Goal: Transaction & Acquisition: Book appointment/travel/reservation

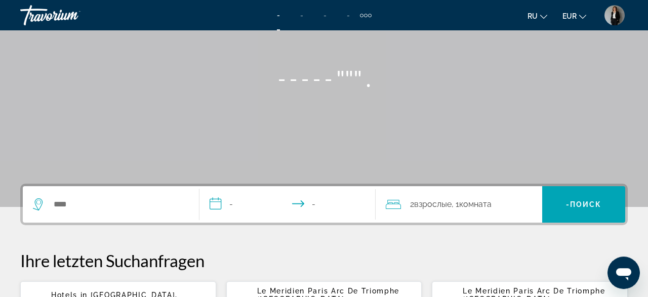
scroll to position [158, 0]
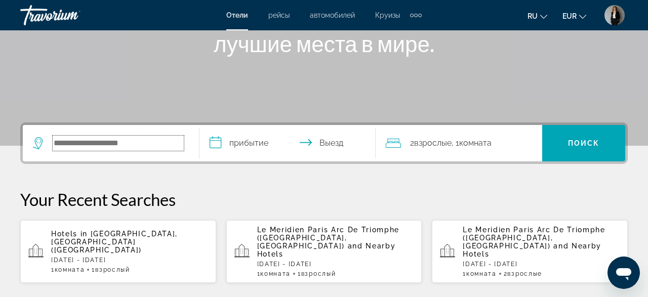
click at [87, 145] on input "Search hotel destination" at bounding box center [118, 143] width 131 height 15
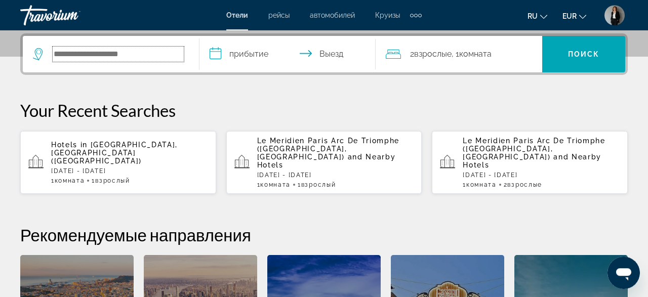
scroll to position [247, 0]
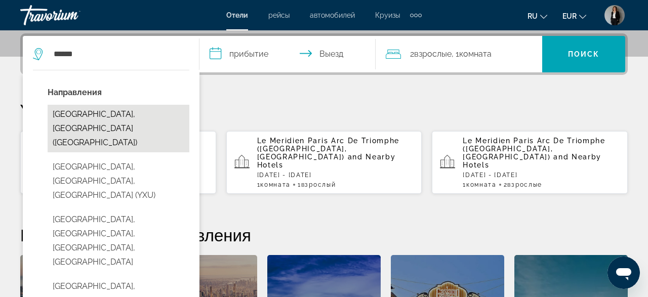
click at [111, 107] on button "[GEOGRAPHIC_DATA], [GEOGRAPHIC_DATA] ([GEOGRAPHIC_DATA])" at bounding box center [119, 129] width 142 height 48
type input "**********"
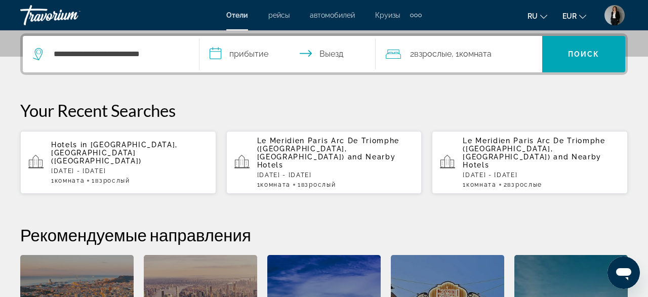
click at [210, 59] on input "**********" at bounding box center [290, 56] width 181 height 40
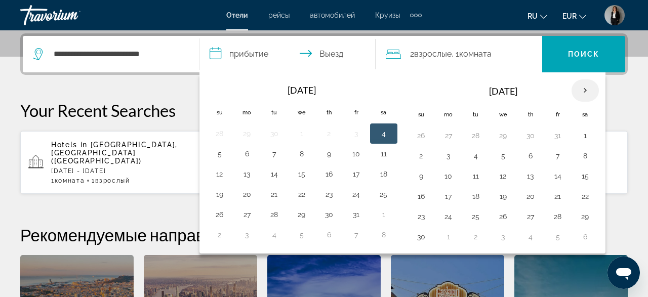
click at [585, 90] on th "Next month" at bounding box center [585, 91] width 27 height 22
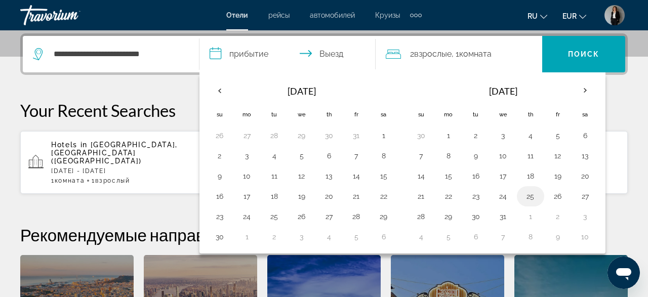
click at [523, 196] on button "25" at bounding box center [531, 196] width 16 height 14
click at [578, 87] on th "Next month" at bounding box center [585, 91] width 27 height 22
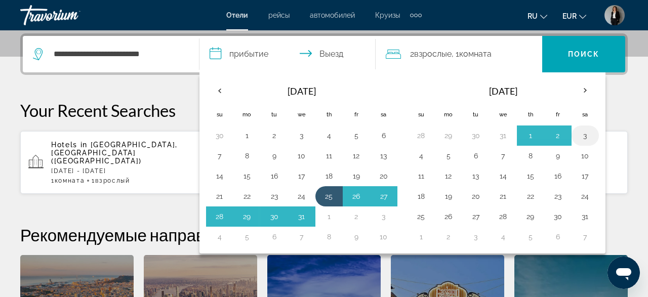
click at [585, 136] on button "3" at bounding box center [585, 136] width 16 height 14
type input "**********"
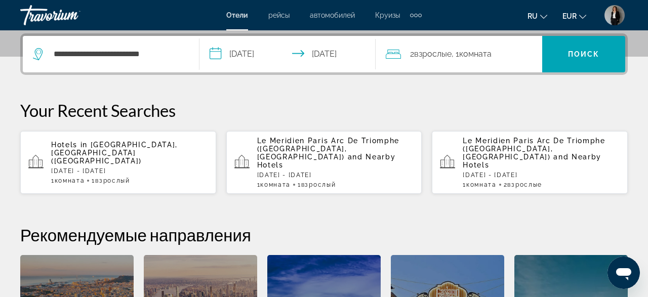
click at [497, 54] on div "2 Взрослый Взрослые , 1 Комната номера" at bounding box center [464, 54] width 157 height 14
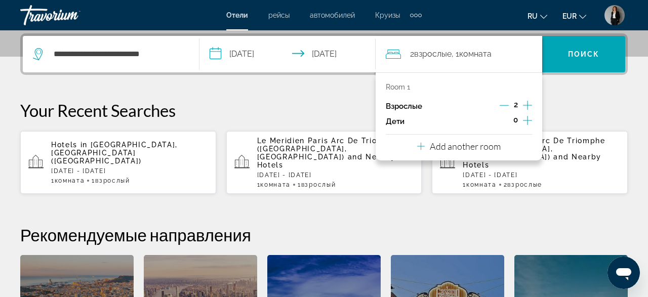
click at [500, 106] on icon "Decrement adults" at bounding box center [504, 105] width 9 height 9
click at [571, 59] on span "Search" at bounding box center [584, 54] width 83 height 24
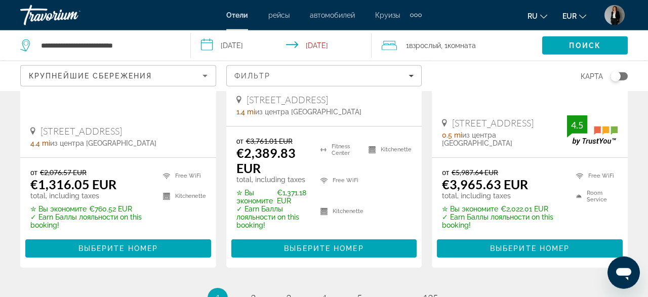
scroll to position [1475, 0]
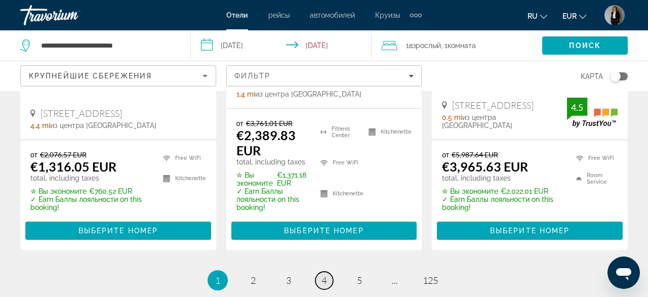
click at [320, 272] on link "page 4" at bounding box center [325, 281] width 18 height 18
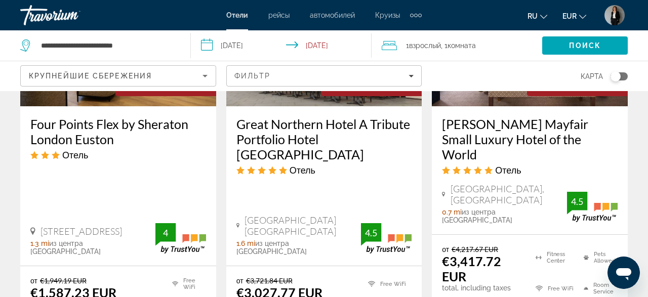
scroll to position [1630, 0]
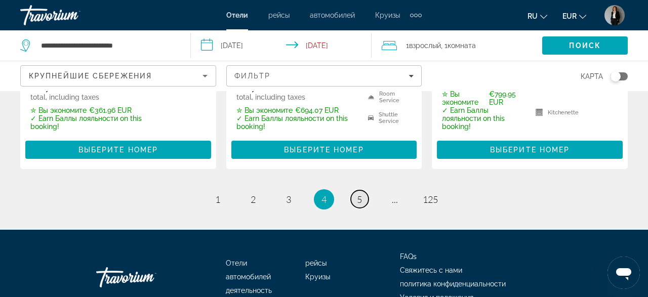
click at [368, 190] on link "page 5" at bounding box center [360, 199] width 18 height 18
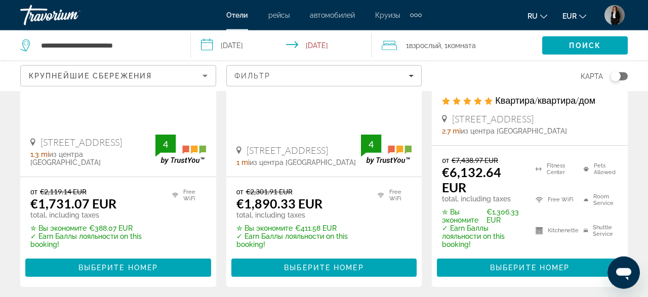
scroll to position [632, 0]
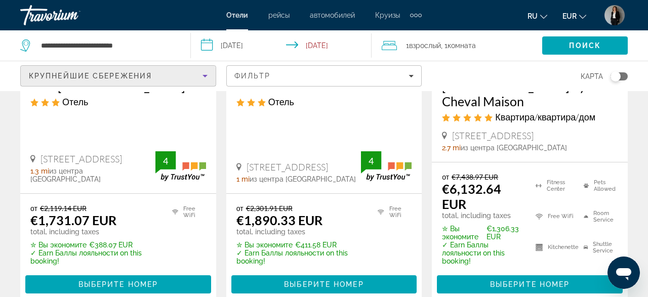
click at [131, 70] on div "Крупнейшие сбережения" at bounding box center [116, 76] width 174 height 12
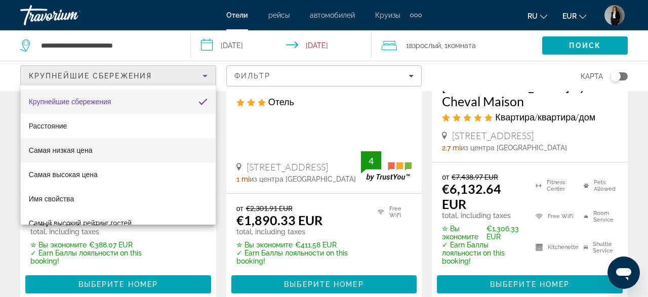
click at [96, 156] on mat-option "Самая низкая цена" at bounding box center [118, 150] width 195 height 24
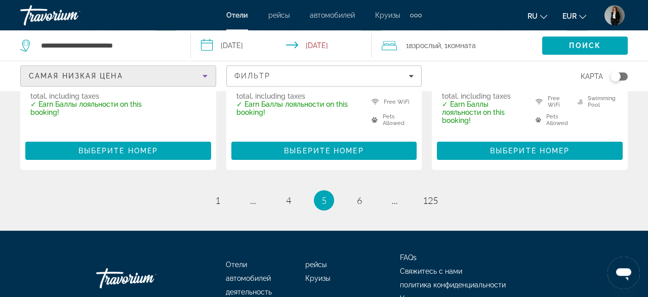
scroll to position [1556, 0]
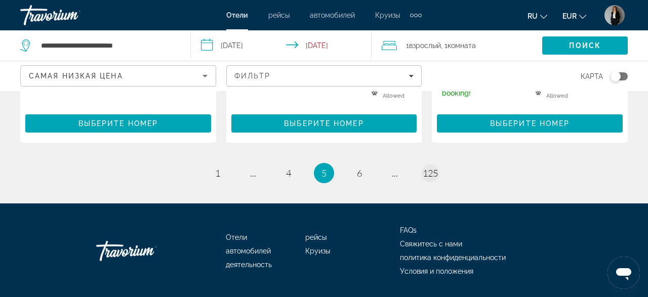
drag, startPoint x: 427, startPoint y: 133, endPoint x: 430, endPoint y: 140, distance: 7.3
click at [428, 163] on ul "5 / 125 page 1 page ... page 4 You're on page 5 page 6 page ... page 125" at bounding box center [324, 173] width 608 height 20
click at [430, 168] on span "125" at bounding box center [430, 173] width 15 height 11
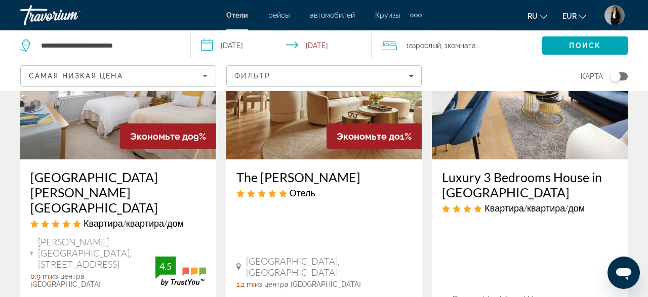
scroll to position [211, 0]
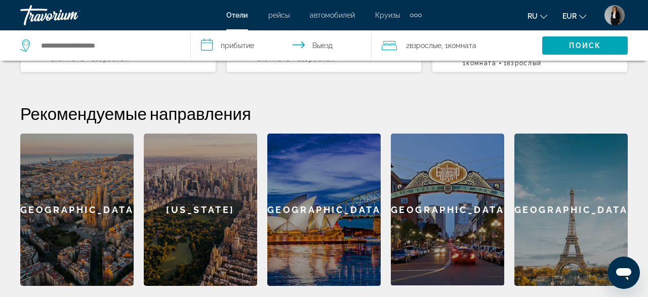
scroll to position [105, 0]
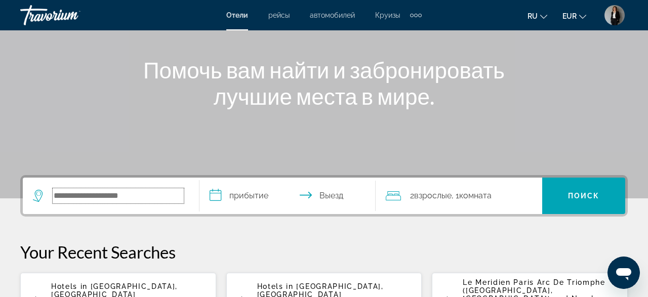
click at [137, 203] on input "Search hotel destination" at bounding box center [118, 195] width 131 height 15
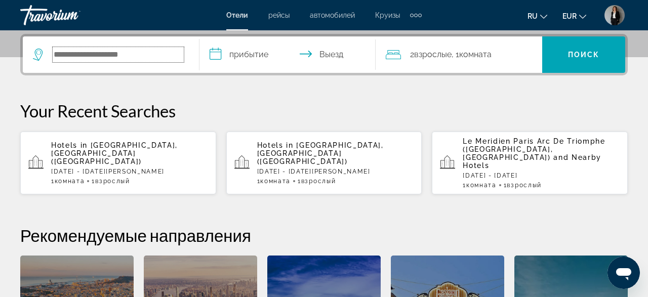
scroll to position [247, 0]
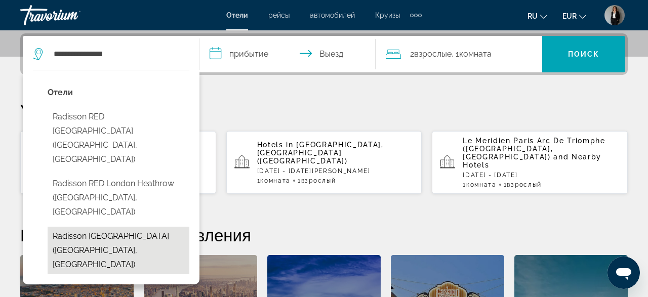
click at [83, 227] on button "Radisson Red London Greenwich The O2 (London, GB)" at bounding box center [119, 251] width 142 height 48
type input "**********"
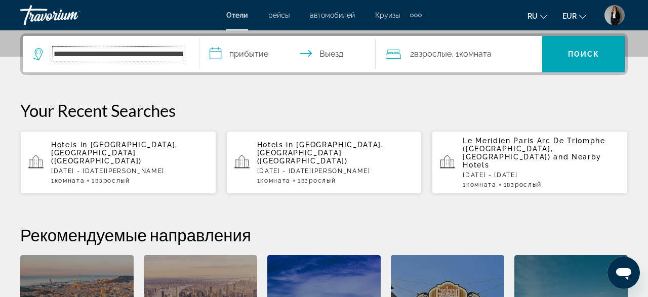
scroll to position [0, 74]
drag, startPoint x: 230, startPoint y: 64, endPoint x: 222, endPoint y: 56, distance: 11.8
click at [223, 57] on input "**********" at bounding box center [290, 56] width 180 height 40
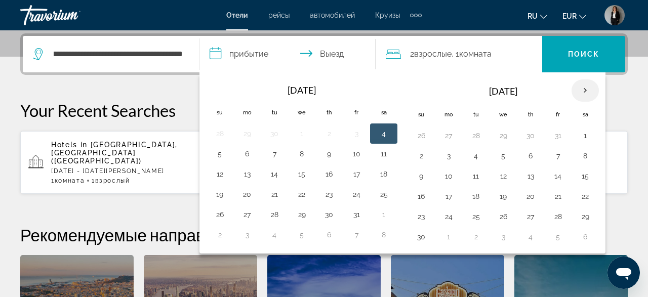
click at [585, 87] on th "Next month" at bounding box center [585, 91] width 27 height 22
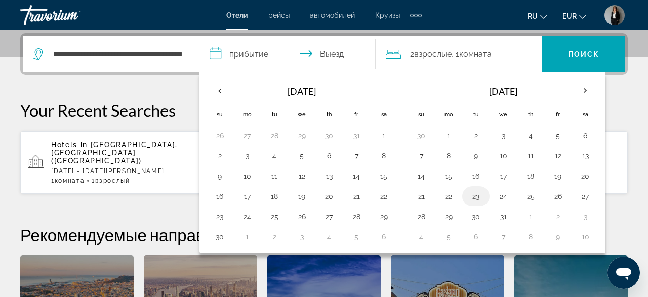
click at [478, 193] on button "23" at bounding box center [476, 196] width 16 height 14
click at [580, 84] on th "Next month" at bounding box center [585, 91] width 27 height 22
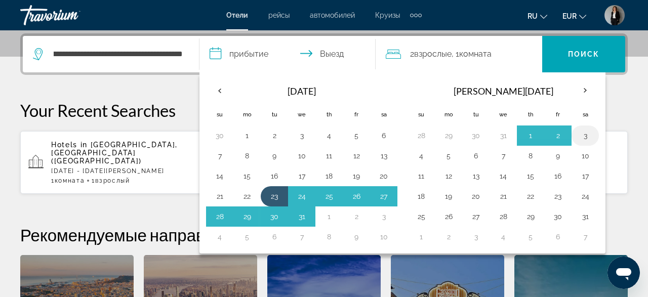
click at [577, 133] on button "3" at bounding box center [585, 136] width 16 height 14
type input "**********"
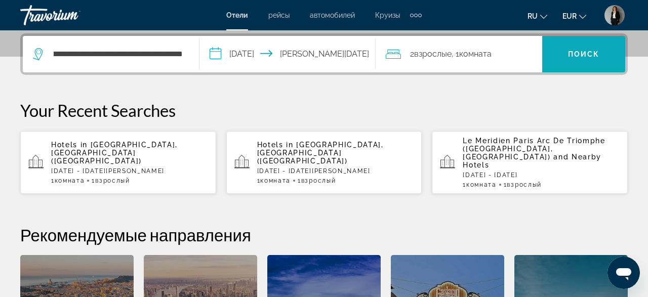
click at [578, 51] on span "Поиск" at bounding box center [584, 54] width 32 height 8
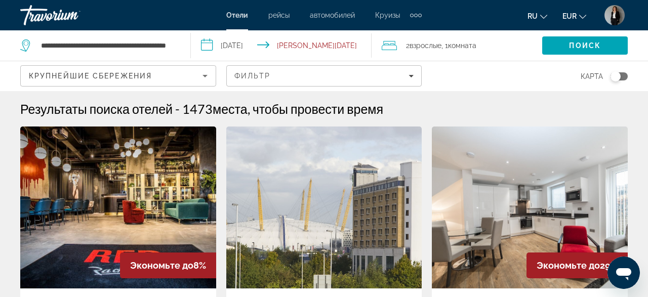
drag, startPoint x: 37, startPoint y: 44, endPoint x: 165, endPoint y: 47, distance: 127.2
click at [165, 47] on div "**********" at bounding box center [97, 45] width 155 height 15
drag, startPoint x: 180, startPoint y: 46, endPoint x: 83, endPoint y: 41, distance: 97.4
click at [87, 41] on div "**********" at bounding box center [100, 45] width 160 height 30
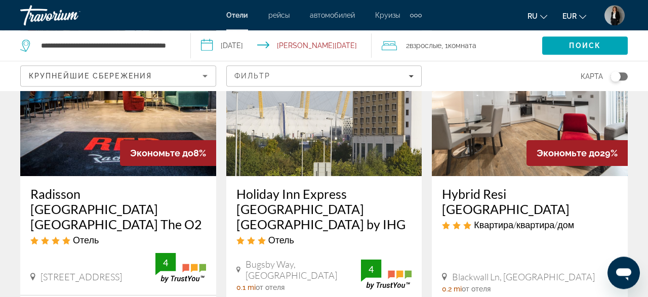
scroll to position [158, 0]
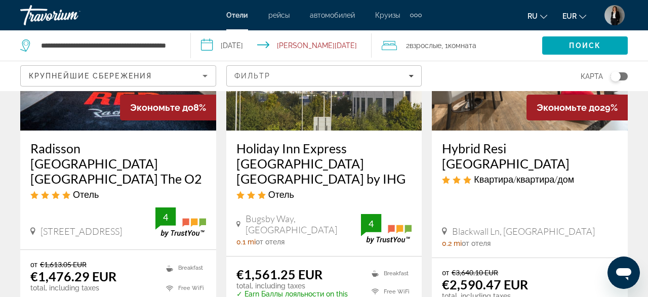
click at [64, 150] on h3 "Radisson Red London Greenwich The O2" at bounding box center [118, 164] width 176 height 46
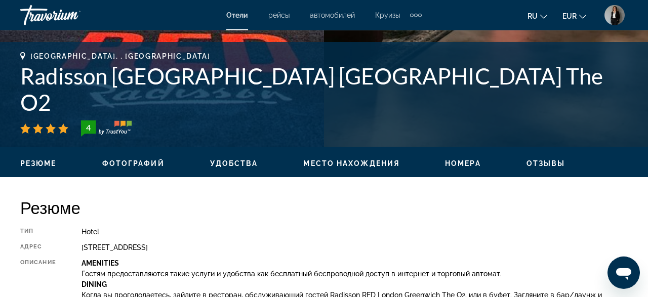
scroll to position [369, 0]
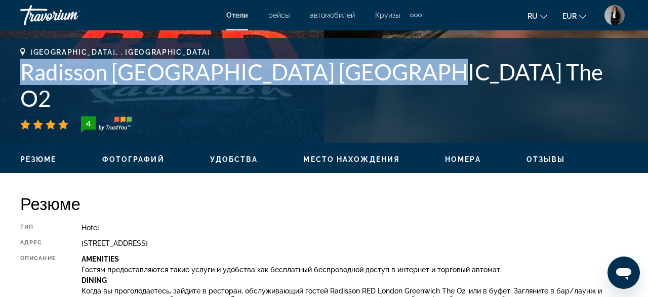
drag, startPoint x: 306, startPoint y: 100, endPoint x: 0, endPoint y: 97, distance: 306.5
click at [0, 97] on div "London, , United Kingdom Radisson Red London Greenwich The O2 4 адрес 228 Tunne…" at bounding box center [324, 90] width 648 height 85
copy h1 "Radisson Red London Greenwich The O2"
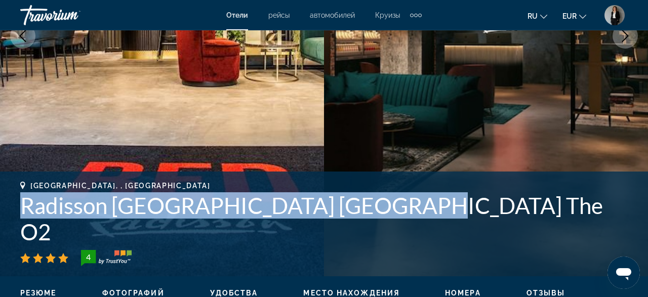
scroll to position [211, 0]
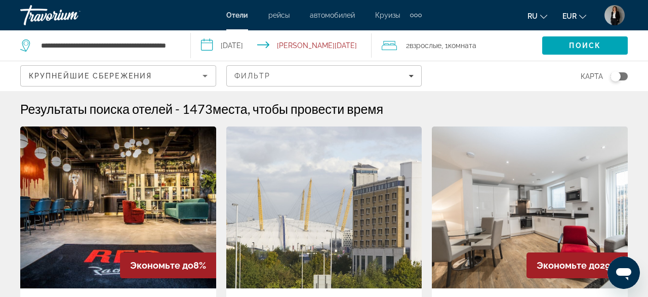
click at [505, 44] on div "2 Взрослый Взрослые , 1 Комната номера" at bounding box center [462, 45] width 161 height 14
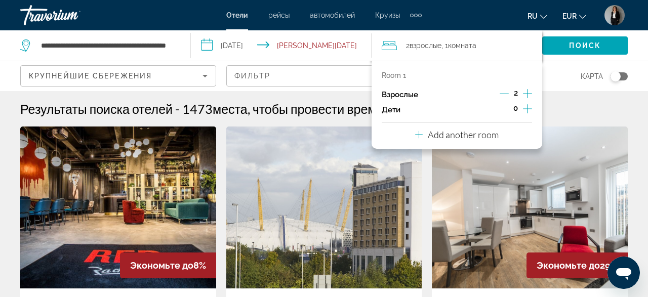
click at [506, 93] on icon "Decrement adults" at bounding box center [504, 93] width 9 height 9
click at [578, 45] on span "Поиск" at bounding box center [585, 46] width 32 height 8
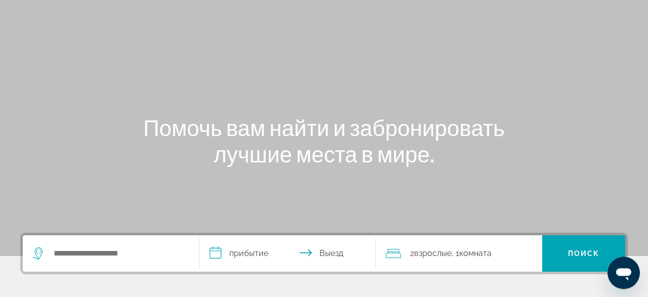
scroll to position [211, 0]
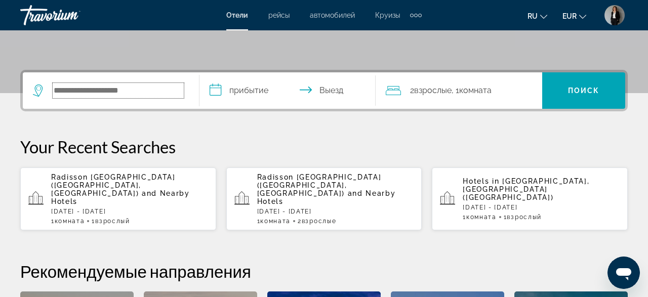
click at [180, 91] on input "Search hotel destination" at bounding box center [118, 90] width 131 height 15
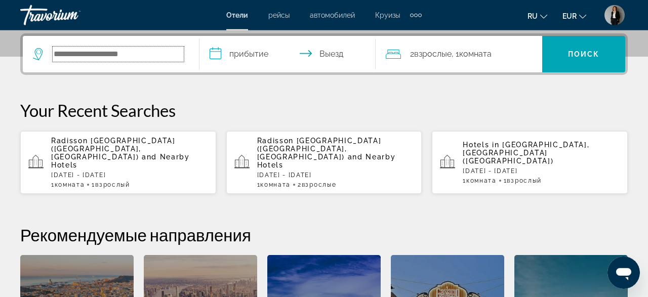
scroll to position [247, 0]
type input "***"
click at [236, 52] on input "**********" at bounding box center [290, 56] width 181 height 40
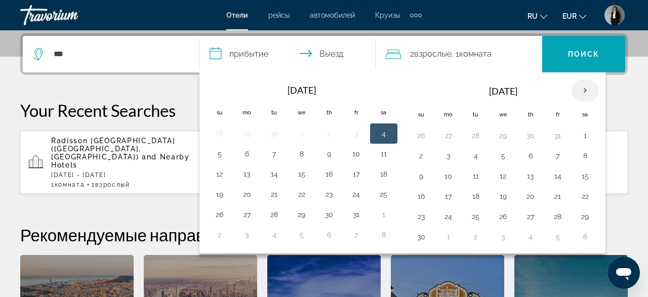
click at [586, 88] on th "Next month" at bounding box center [585, 91] width 27 height 22
click at [583, 85] on th "Next month" at bounding box center [585, 91] width 27 height 22
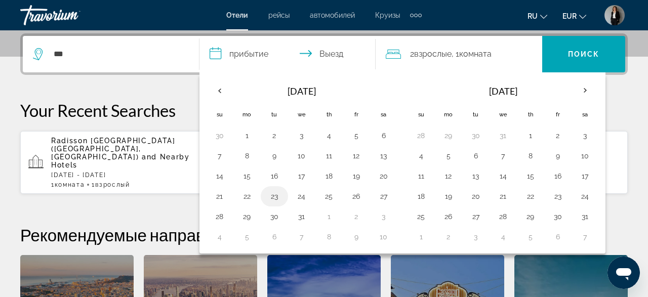
click at [278, 200] on button "23" at bounding box center [274, 196] width 16 height 14
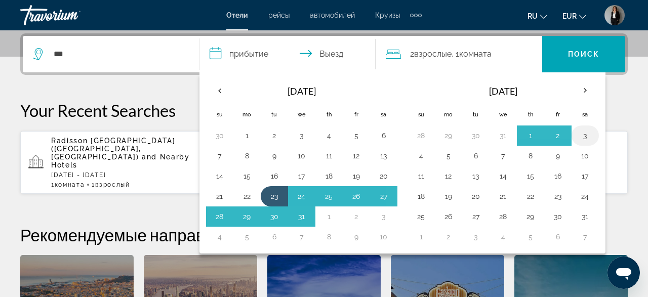
click at [585, 132] on button "3" at bounding box center [585, 136] width 16 height 14
type input "**********"
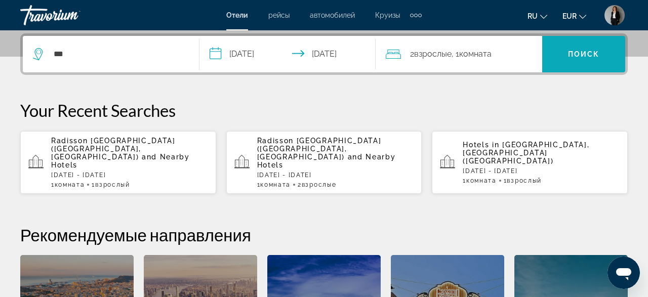
click at [587, 55] on span "Поиск" at bounding box center [584, 54] width 32 height 8
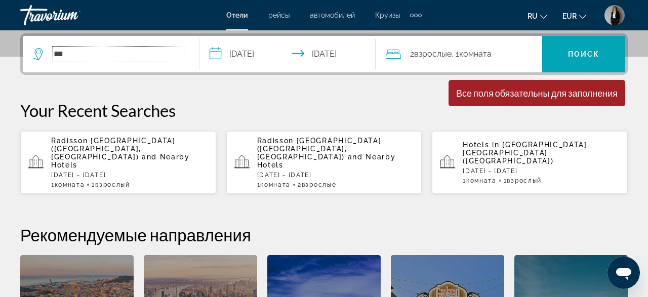
click at [141, 57] on input "***" at bounding box center [118, 54] width 131 height 15
type input "*"
paste input "**********"
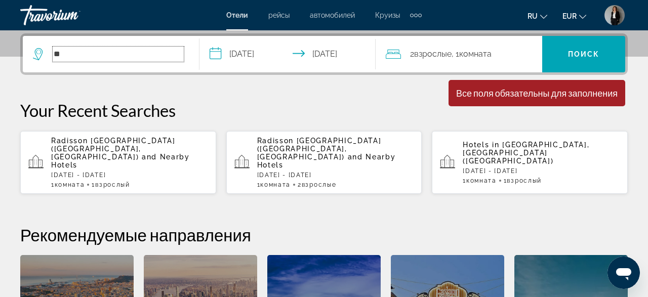
type input "*"
paste input "**********"
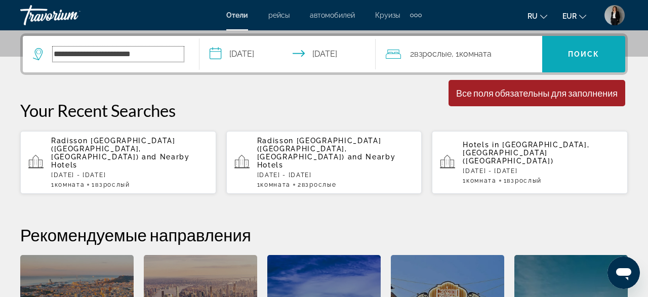
type input "**********"
click at [572, 50] on span "Поиск" at bounding box center [584, 54] width 32 height 8
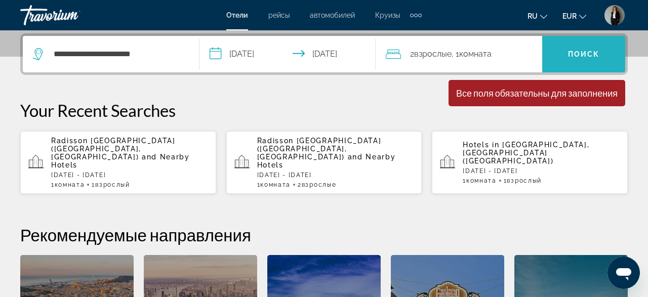
click at [581, 48] on span "Search" at bounding box center [584, 54] width 83 height 24
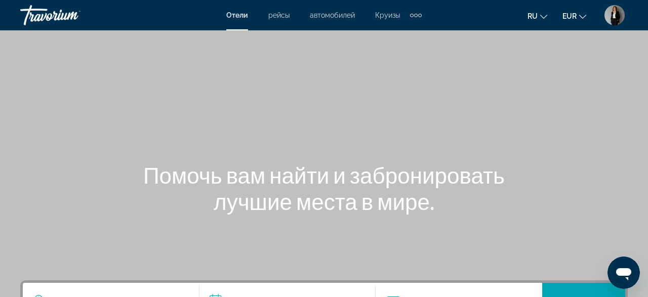
scroll to position [158, 0]
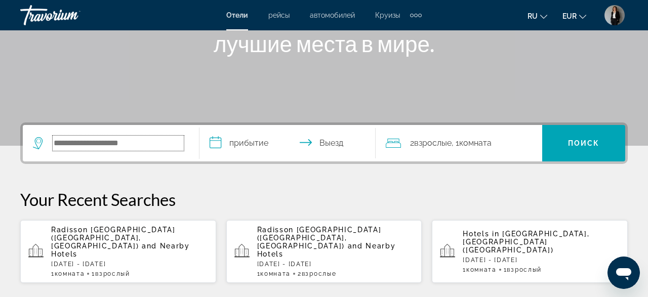
paste input "**********"
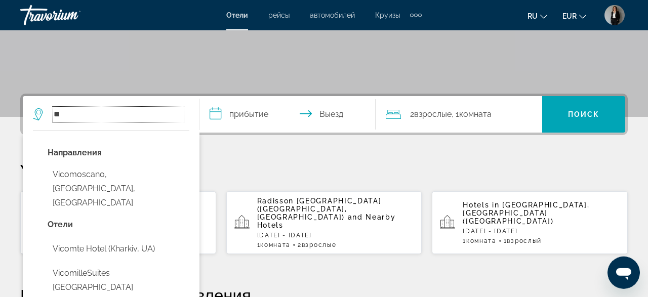
scroll to position [211, 0]
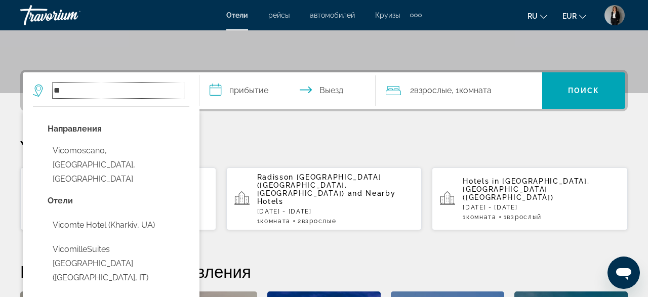
type input "*"
type input "***"
click at [249, 102] on input "**********" at bounding box center [290, 92] width 181 height 40
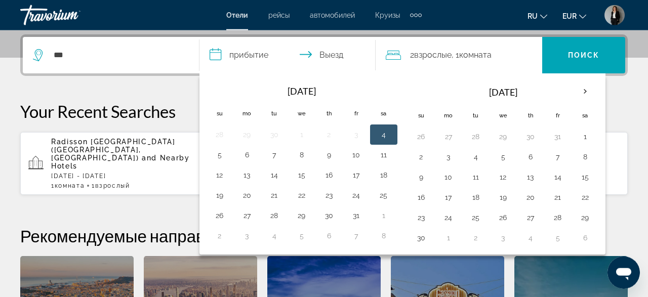
scroll to position [247, 0]
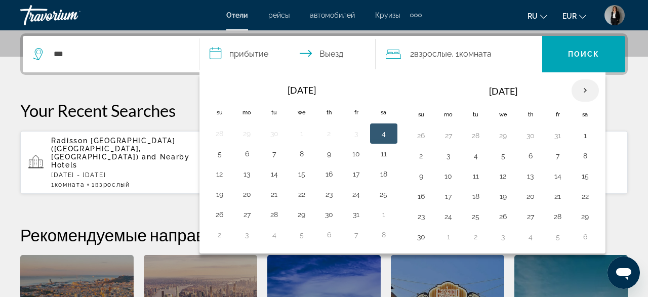
click at [575, 90] on th "Next month" at bounding box center [585, 91] width 27 height 22
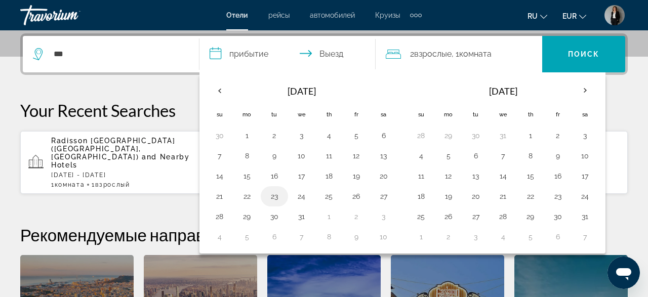
click at [275, 194] on button "23" at bounding box center [274, 196] width 16 height 14
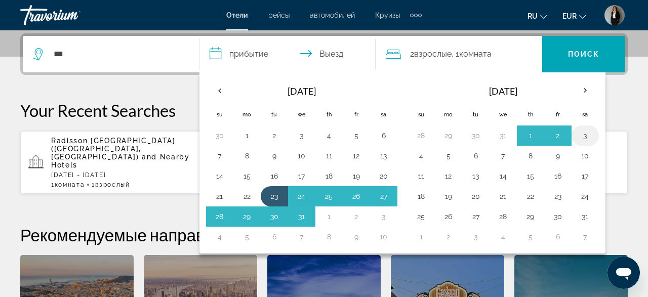
click at [577, 136] on button "3" at bounding box center [585, 136] width 16 height 14
type input "**********"
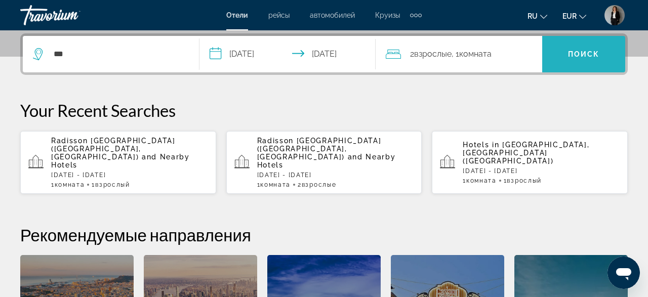
click at [584, 64] on span "Search" at bounding box center [584, 54] width 83 height 24
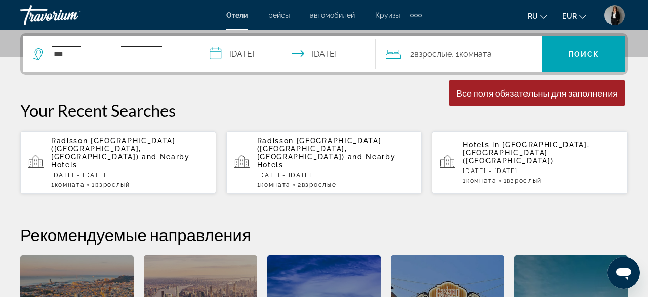
click at [145, 52] on input "***" at bounding box center [118, 54] width 131 height 15
click at [142, 57] on input "***" at bounding box center [118, 54] width 131 height 15
type input "*"
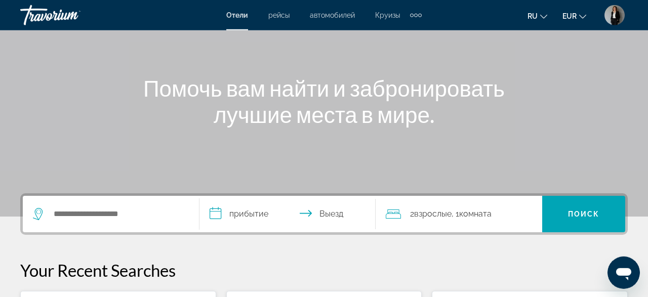
scroll to position [105, 0]
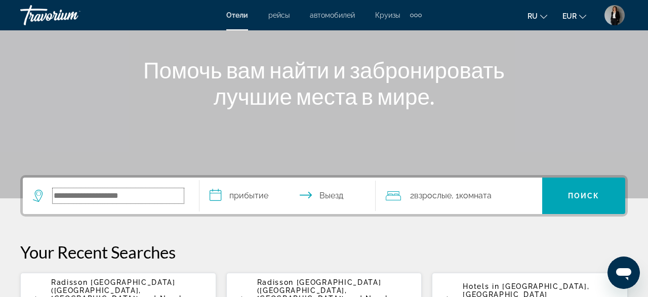
paste input "**********"
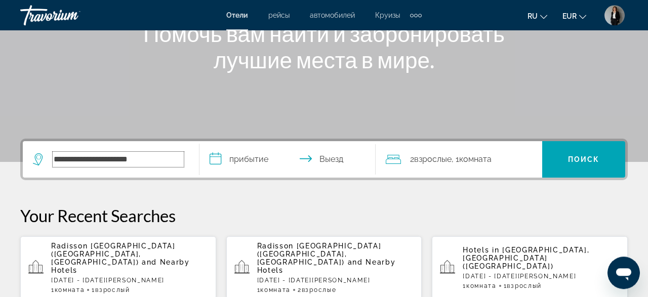
scroll to position [158, 0]
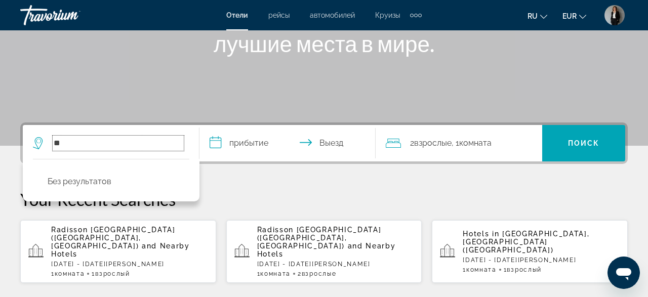
type input "*"
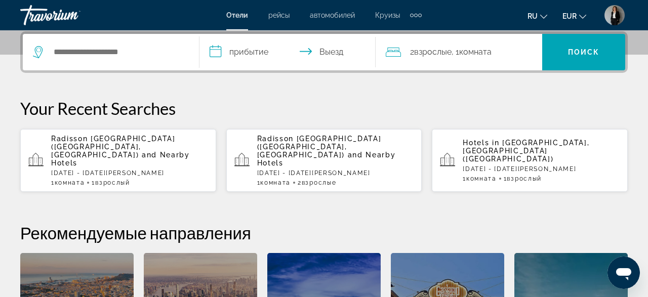
scroll to position [263, 0]
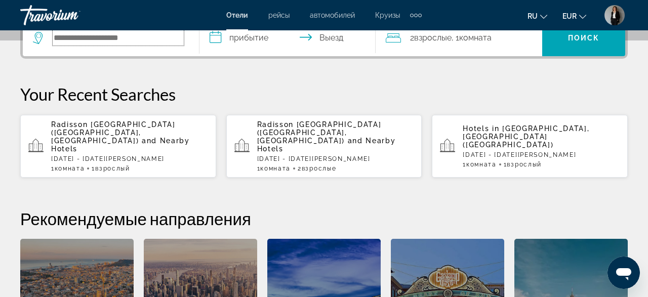
paste input "**********"
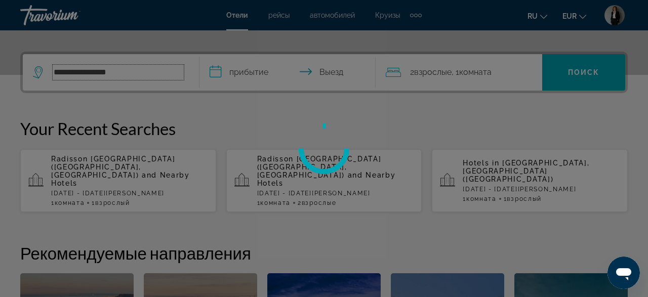
scroll to position [211, 0]
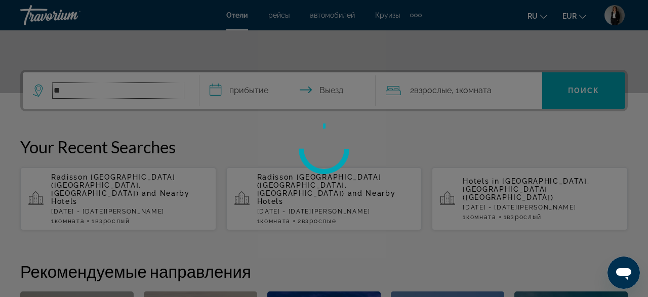
type input "*"
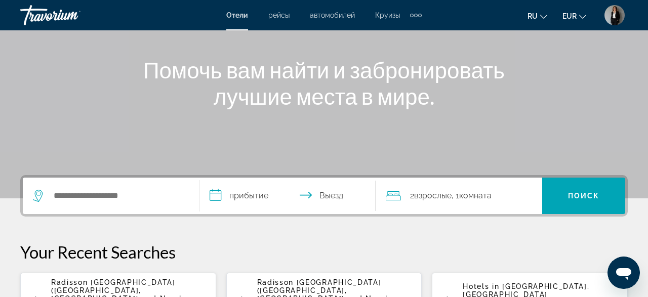
scroll to position [158, 0]
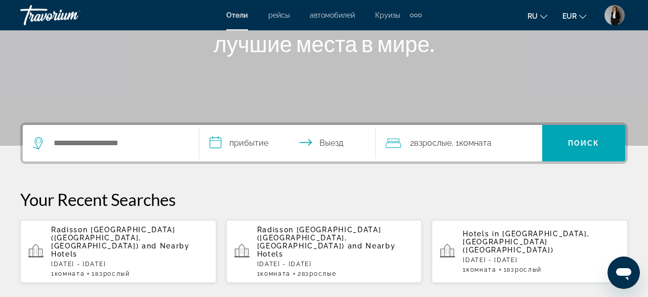
click at [95, 152] on div "Search widget" at bounding box center [111, 143] width 156 height 36
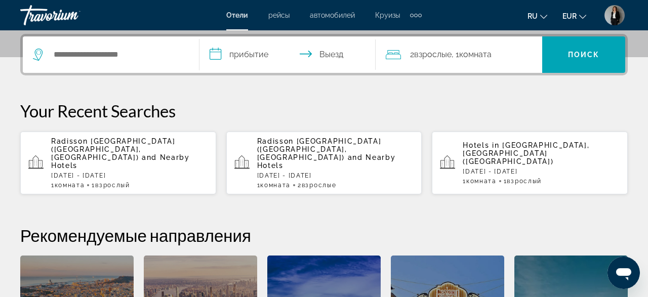
scroll to position [247, 0]
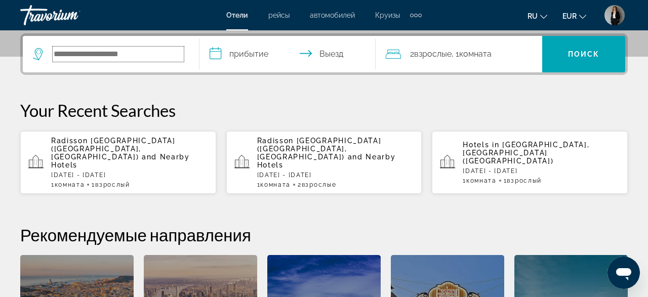
click at [137, 55] on input "Search hotel destination" at bounding box center [118, 54] width 131 height 15
type input "*"
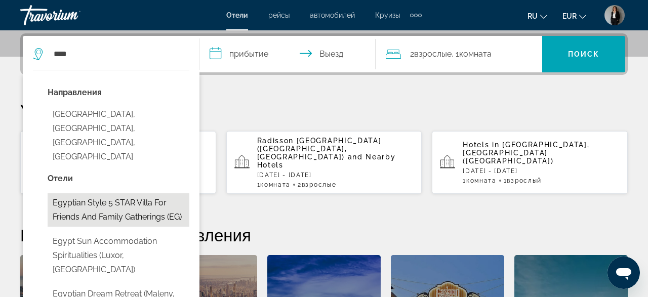
click at [112, 194] on button "Egyptian Style 5 STAR Villa for Friends and Family Gatherings (EG)" at bounding box center [119, 210] width 142 height 33
type input "**********"
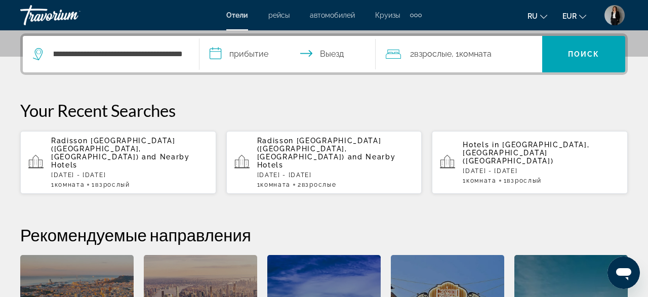
click at [278, 61] on input "**********" at bounding box center [290, 56] width 180 height 40
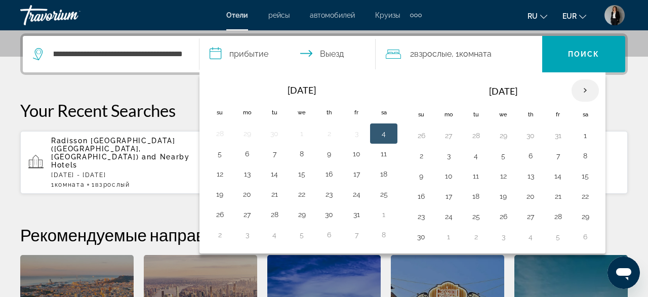
click at [580, 93] on th "Next month" at bounding box center [585, 91] width 27 height 22
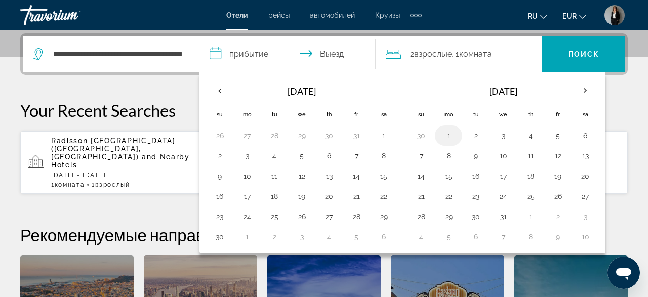
click at [451, 137] on button "1" at bounding box center [449, 136] width 16 height 14
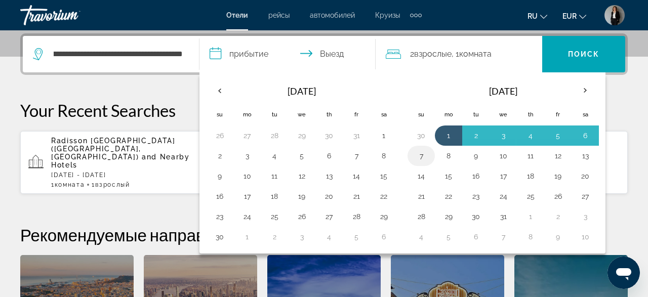
click at [420, 159] on button "7" at bounding box center [421, 156] width 16 height 14
type input "**********"
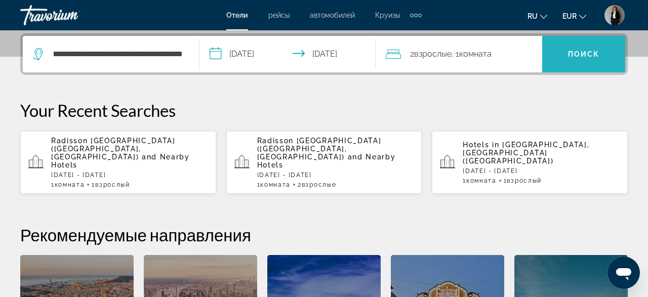
click at [591, 51] on span "Поиск" at bounding box center [584, 54] width 32 height 8
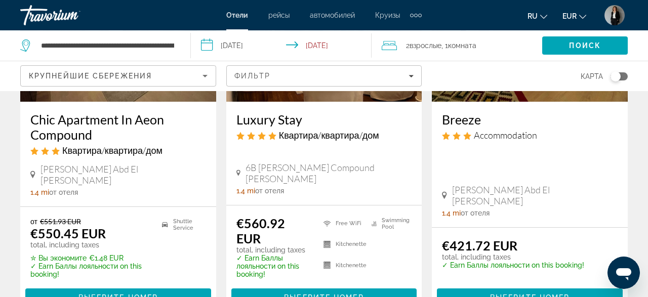
scroll to position [580, 0]
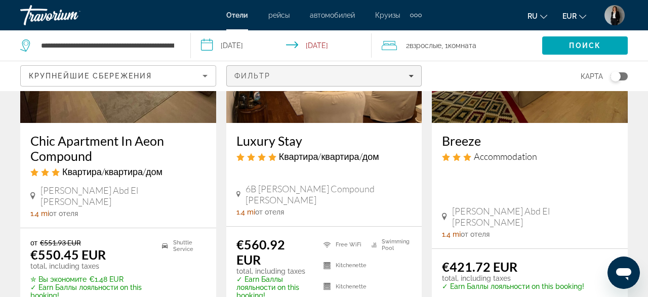
click at [324, 76] on div "Фильтр" at bounding box center [325, 76] width 180 height 8
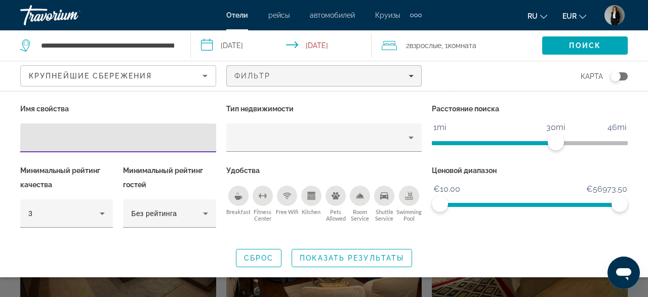
scroll to position [369, 0]
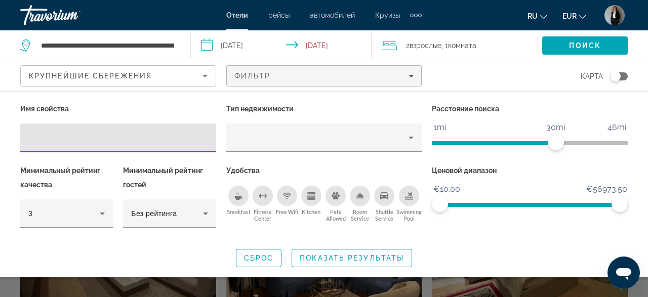
click at [501, 66] on div "карта" at bounding box center [530, 76] width 196 height 30
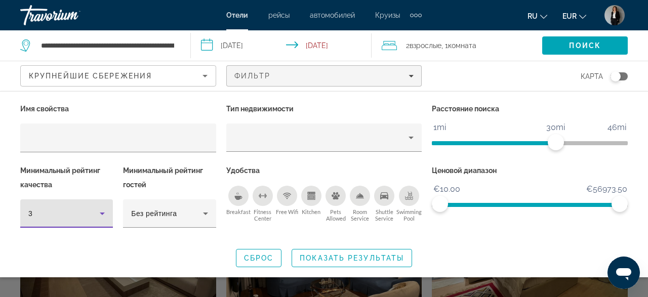
click at [93, 214] on div "3" at bounding box center [63, 214] width 71 height 12
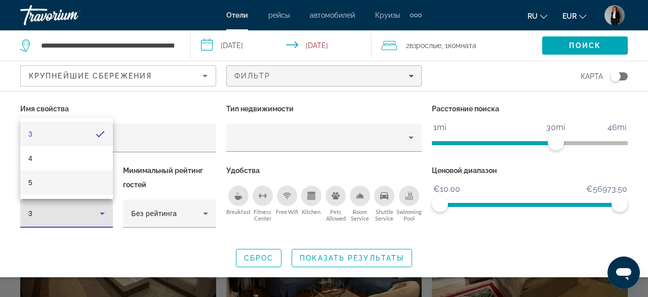
click at [80, 181] on mat-option "5" at bounding box center [66, 183] width 93 height 24
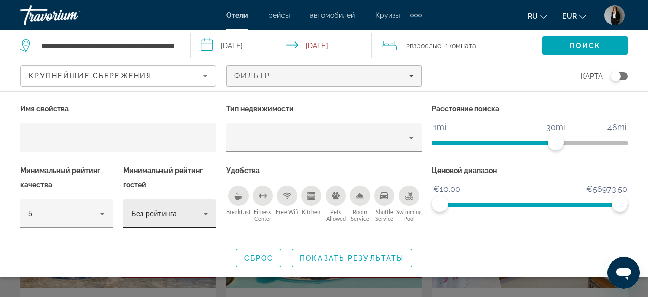
click at [213, 217] on div "Без рейтинга" at bounding box center [169, 214] width 93 height 28
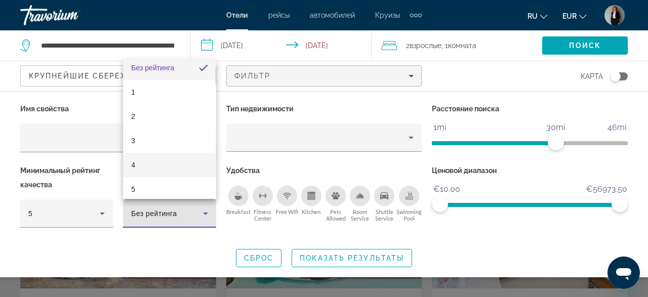
scroll to position [14, 0]
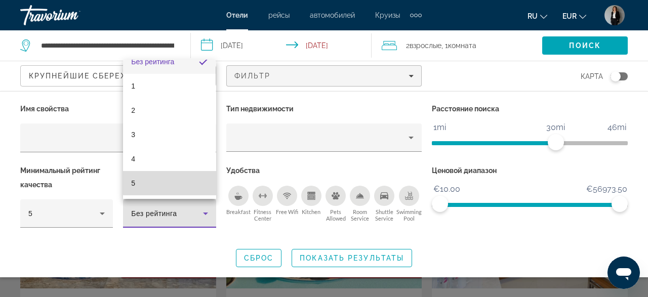
click at [190, 174] on mat-option "5" at bounding box center [169, 183] width 93 height 24
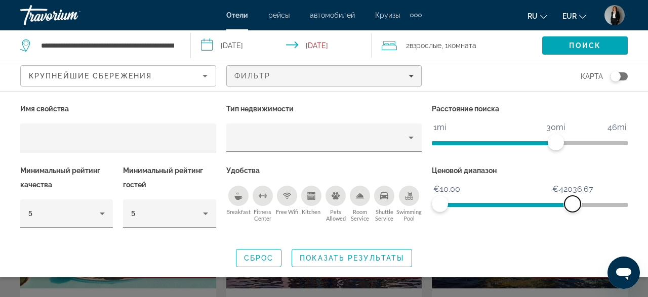
drag, startPoint x: 622, startPoint y: 205, endPoint x: 573, endPoint y: 207, distance: 48.7
click at [573, 207] on span "ngx-slider-max" at bounding box center [573, 204] width 16 height 16
drag, startPoint x: 551, startPoint y: 209, endPoint x: 567, endPoint y: 203, distance: 17.8
click at [530, 210] on span "ngx-slider" at bounding box center [500, 203] width 121 height 16
drag, startPoint x: 561, startPoint y: 204, endPoint x: 504, endPoint y: 206, distance: 57.3
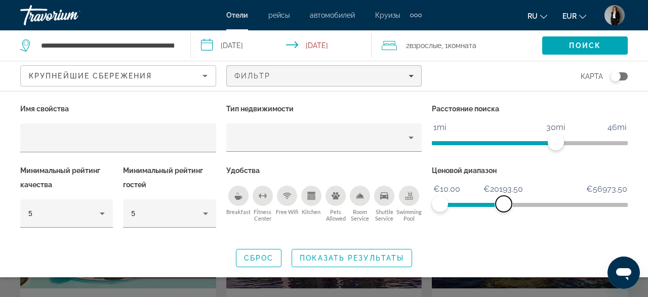
click at [504, 206] on span "ngx-slider-max" at bounding box center [504, 204] width 16 height 16
click at [346, 259] on span "Показать результаты" at bounding box center [352, 258] width 104 height 8
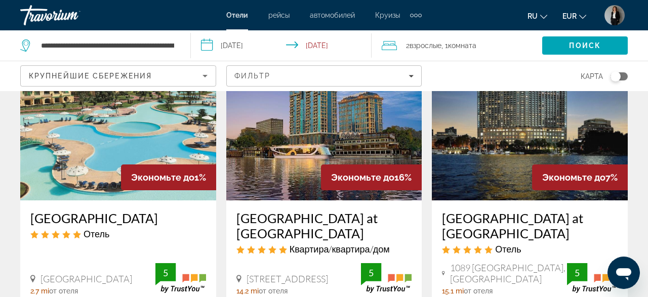
scroll to position [53, 0]
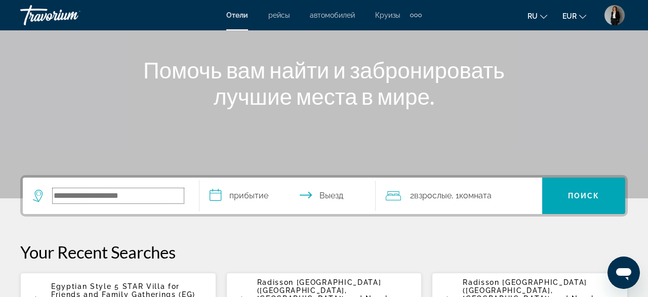
click at [158, 194] on input "Search hotel destination" at bounding box center [118, 195] width 131 height 15
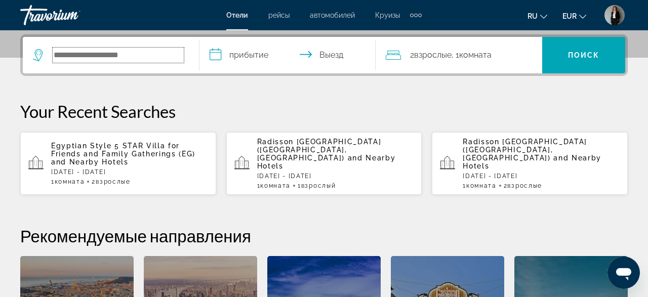
scroll to position [247, 0]
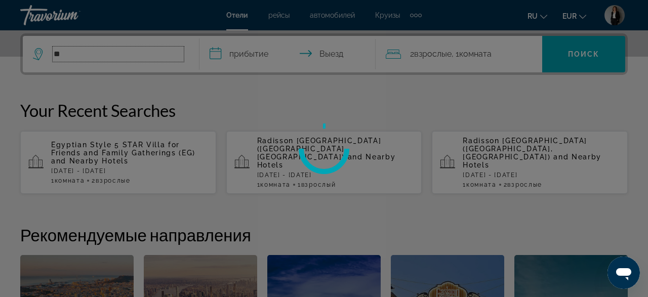
type input "*"
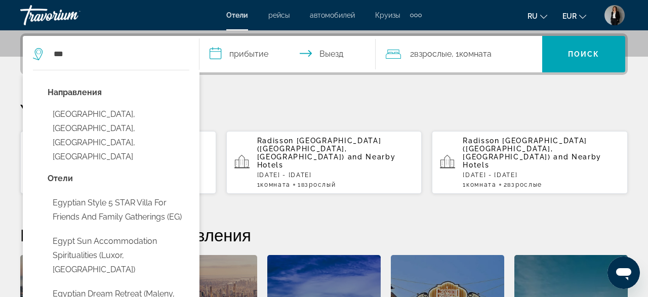
click at [634, 87] on div "**********" at bounding box center [324, 220] width 648 height 374
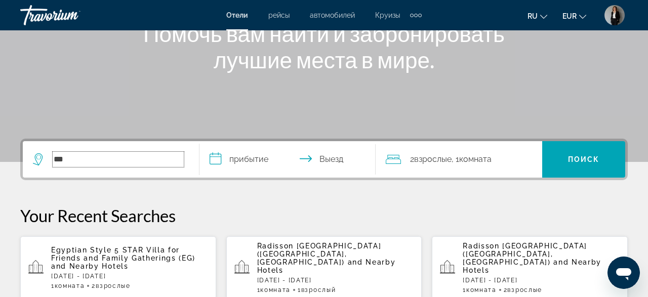
click at [131, 165] on input "***" at bounding box center [118, 159] width 131 height 15
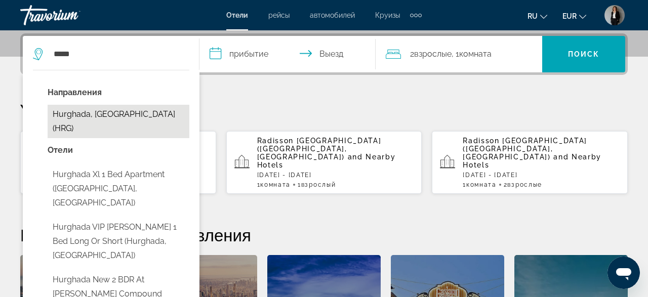
click at [116, 108] on button "Hurghada, Egypt (HRG)" at bounding box center [119, 121] width 142 height 33
type input "**********"
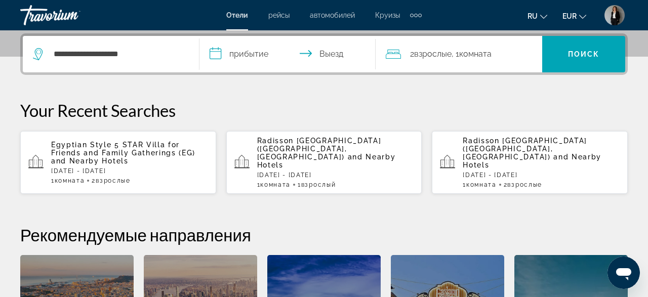
click at [240, 55] on input "**********" at bounding box center [290, 56] width 181 height 40
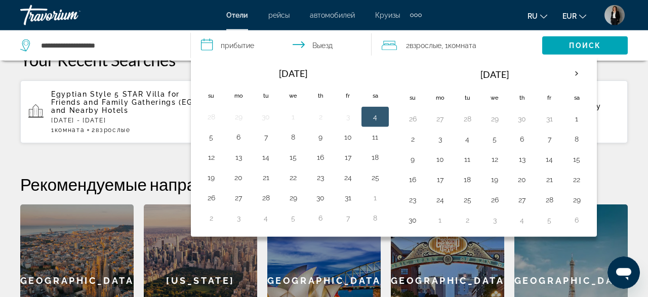
scroll to position [300, 0]
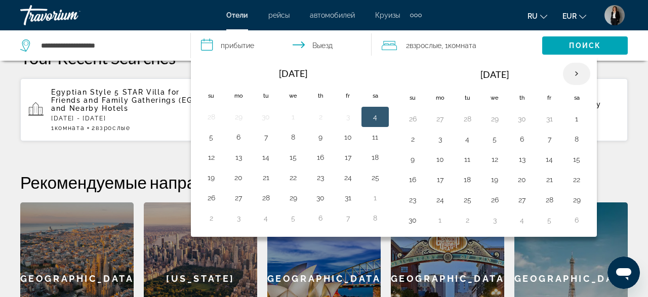
click at [574, 74] on th "Next month" at bounding box center [576, 74] width 27 height 22
click at [440, 120] on button "1" at bounding box center [440, 119] width 16 height 14
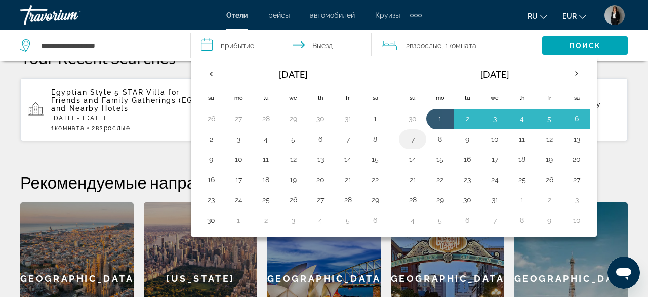
click at [406, 142] on button "7" at bounding box center [413, 139] width 16 height 14
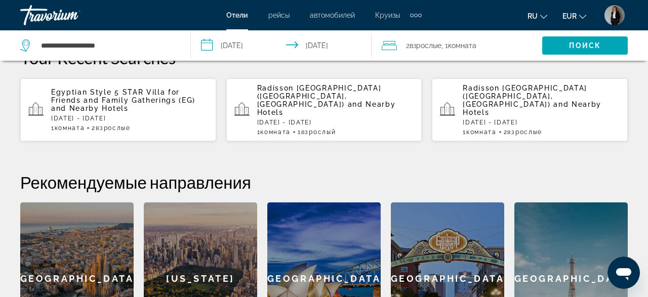
type input "**********"
click at [571, 42] on span "Поиск" at bounding box center [585, 46] width 32 height 8
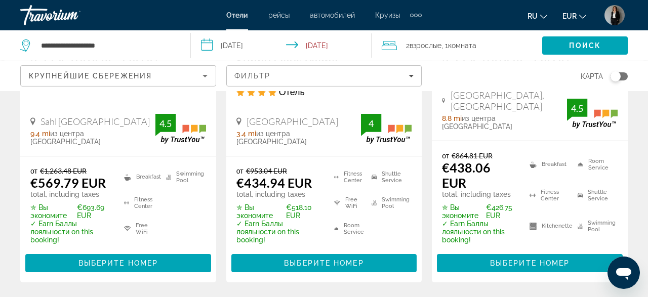
scroll to position [263, 0]
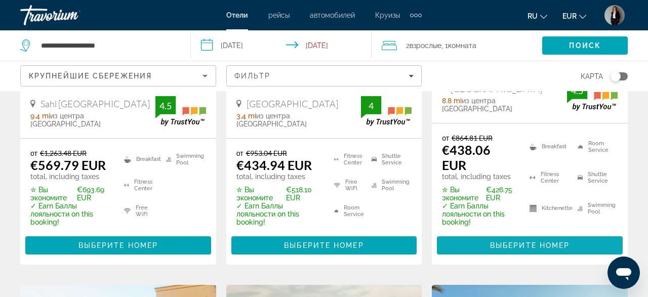
click at [527, 242] on span "Выберите номер" at bounding box center [530, 246] width 80 height 8
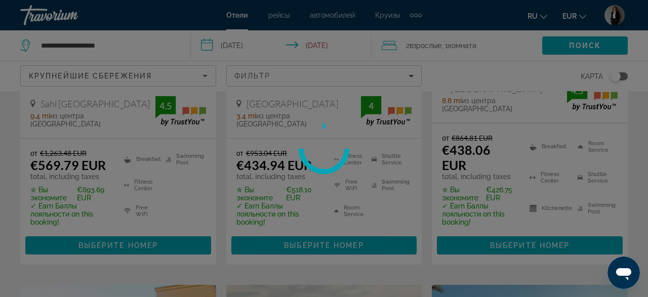
scroll to position [0, 0]
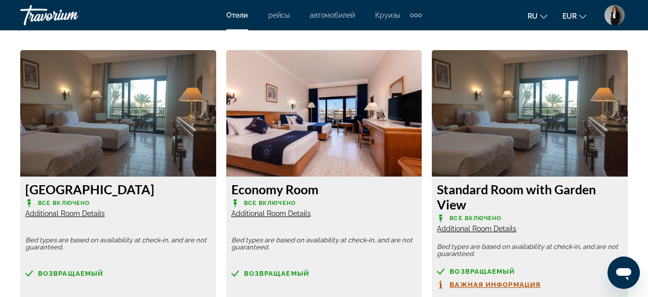
scroll to position [1530, 0]
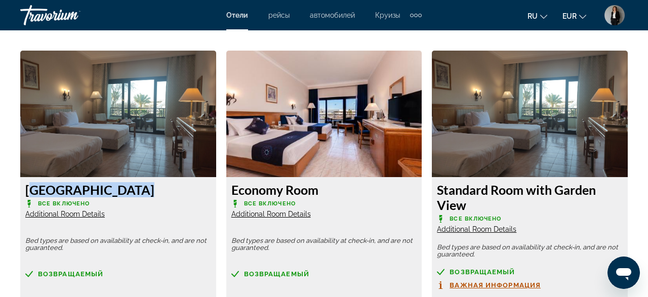
drag, startPoint x: 109, startPoint y: 204, endPoint x: 24, endPoint y: 197, distance: 84.9
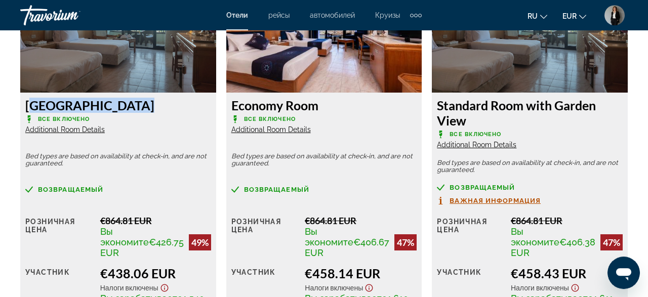
scroll to position [1583, 0]
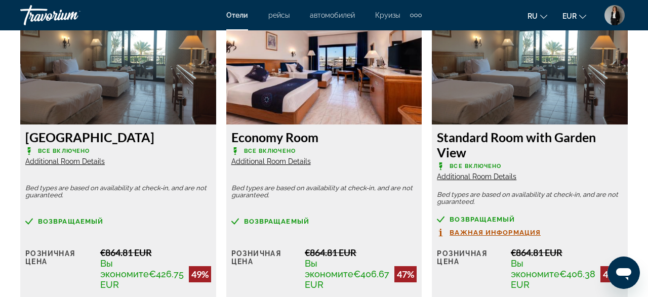
click at [346, 148] on p "Все включено" at bounding box center [324, 151] width 186 height 8
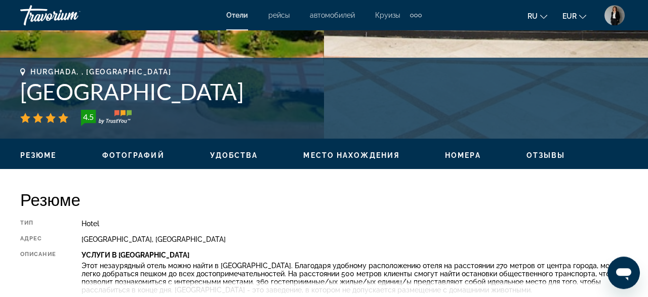
scroll to position [371, 0]
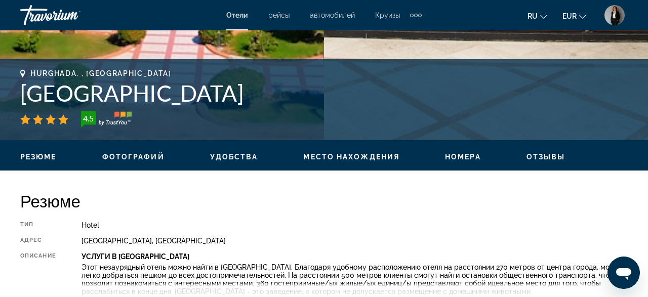
drag, startPoint x: 224, startPoint y: 95, endPoint x: 20, endPoint y: 90, distance: 204.7
click at [20, 90] on div "Hurghada, , Egypt Pharaoh Azur Resort 4.5 адрес Safagaa Road, Hurghada N A, Egy…" at bounding box center [324, 99] width 648 height 61
copy h1 "Pharaoh Azur Resort"
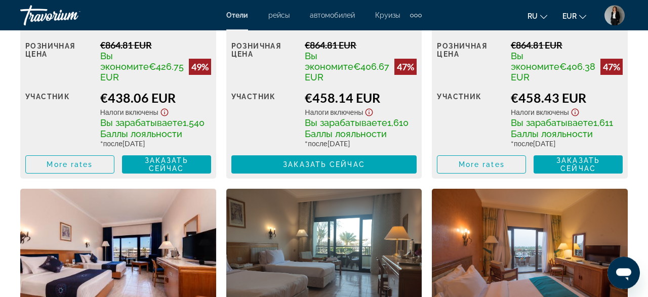
scroll to position [1794, 0]
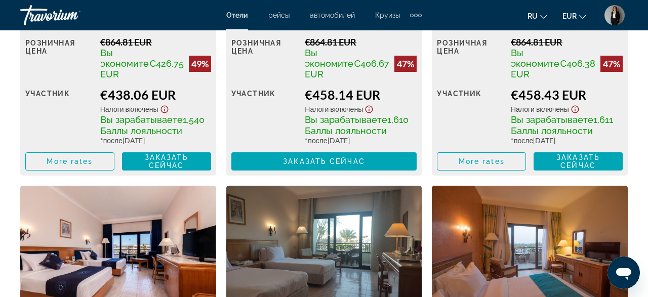
drag, startPoint x: 119, startPoint y: 110, endPoint x: 173, endPoint y: 128, distance: 56.7
click at [173, 128] on div "Вы зарабатываете 1,540 Баллы лояльности" at bounding box center [155, 125] width 111 height 22
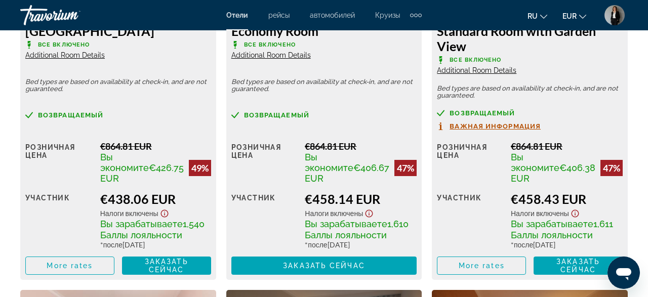
scroll to position [1688, 0]
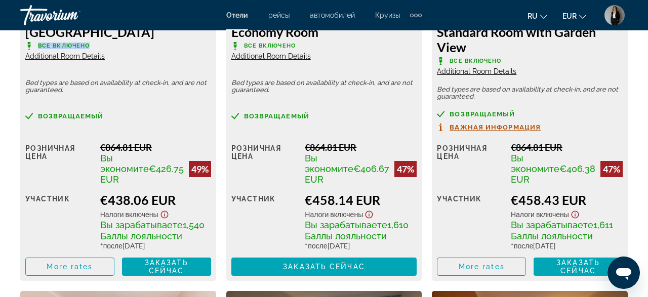
drag, startPoint x: 111, startPoint y: 45, endPoint x: 74, endPoint y: 43, distance: 37.0
click at [28, 42] on div "Garden View Room Все включено Additional Room Details" at bounding box center [118, 42] width 186 height 36
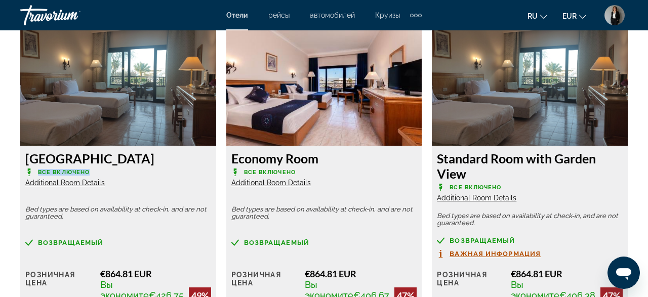
scroll to position [1583, 0]
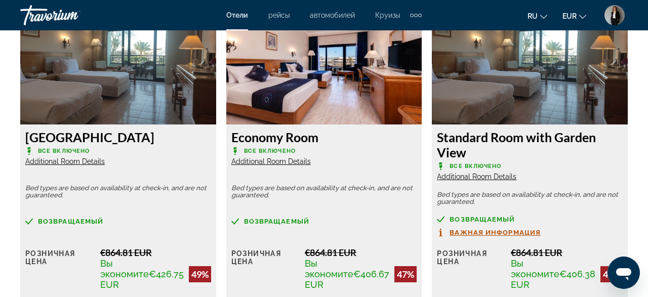
click at [161, 146] on div "Garden View Room Все включено Additional Room Details" at bounding box center [118, 148] width 186 height 36
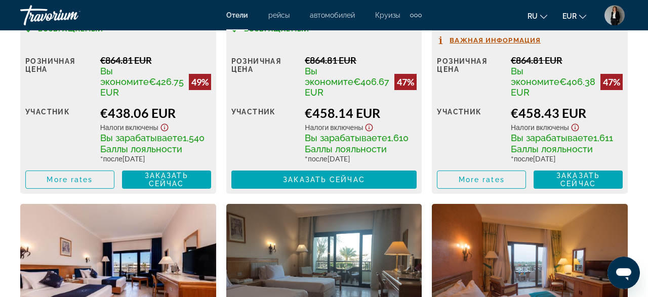
scroll to position [1794, 0]
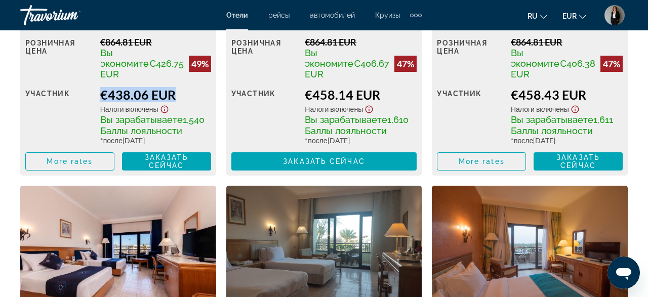
drag, startPoint x: 119, startPoint y: 107, endPoint x: 107, endPoint y: 112, distance: 12.7
click at [107, 112] on div "Розничная цена €864.81 EUR Вы экономите €426.75 EUR 49% когда вы выкупаете учас…" at bounding box center [118, 103] width 186 height 134
click at [93, 120] on div "участник" at bounding box center [58, 116] width 67 height 58
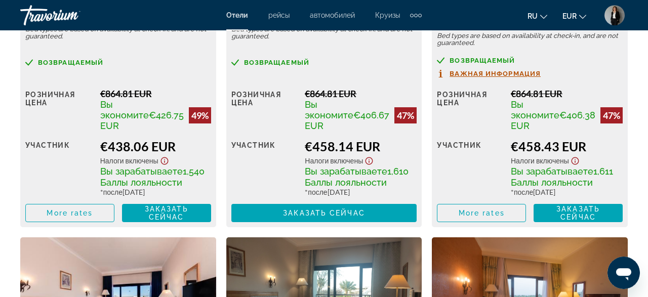
scroll to position [1741, 0]
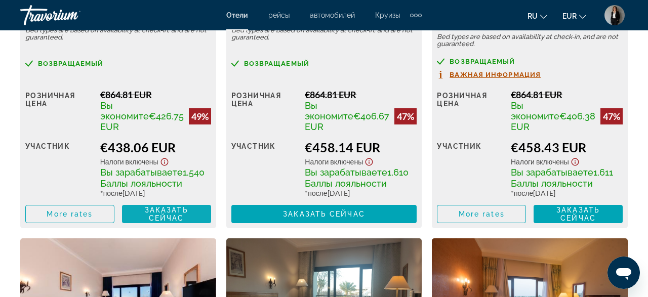
click at [171, 216] on span "Заказать сейчас" at bounding box center [167, 214] width 44 height 16
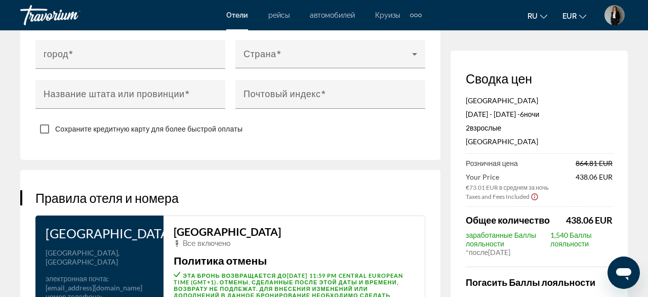
scroll to position [1164, 0]
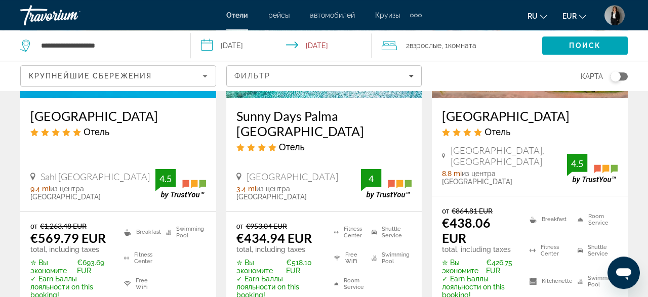
scroll to position [211, 0]
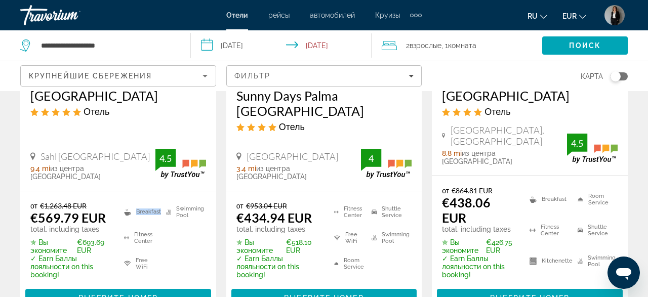
drag, startPoint x: 162, startPoint y: 202, endPoint x: 123, endPoint y: 200, distance: 39.1
click at [123, 202] on ul "Breakfast Fitness Center Free WiFi Swimming Pool" at bounding box center [158, 241] width 95 height 78
click at [120, 191] on div "от €1,263.48 EUR €569.79 EUR total, including taxes ✮ Вы экономите €693.69 EUR …" at bounding box center [118, 254] width 196 height 126
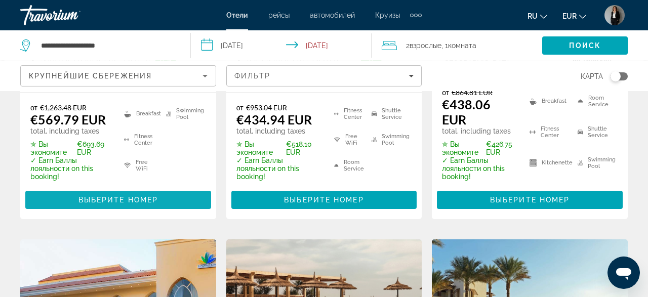
scroll to position [316, 0]
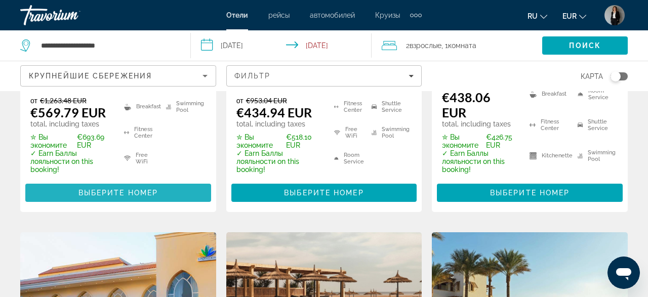
click at [114, 189] on span "Выберите номер" at bounding box center [119, 193] width 80 height 8
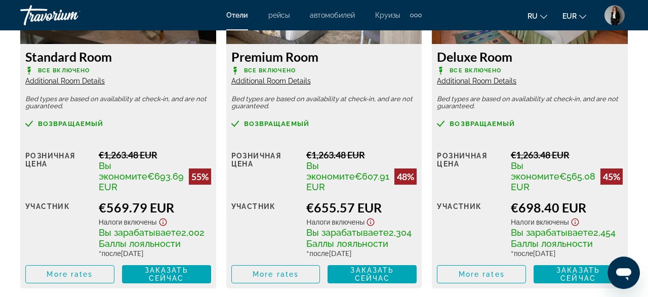
scroll to position [1686, 0]
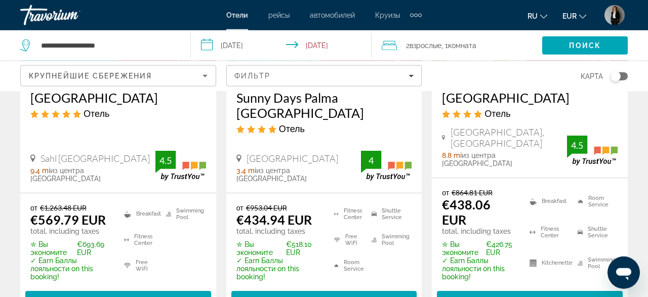
scroll to position [211, 0]
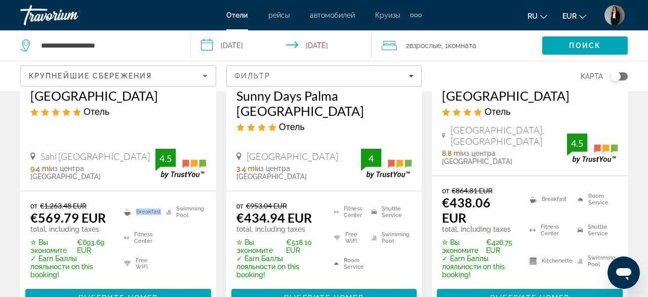
drag, startPoint x: 163, startPoint y: 203, endPoint x: 122, endPoint y: 200, distance: 41.2
click at [122, 202] on ul "Breakfast Fitness Center Free WiFi Swimming Pool" at bounding box center [158, 241] width 95 height 78
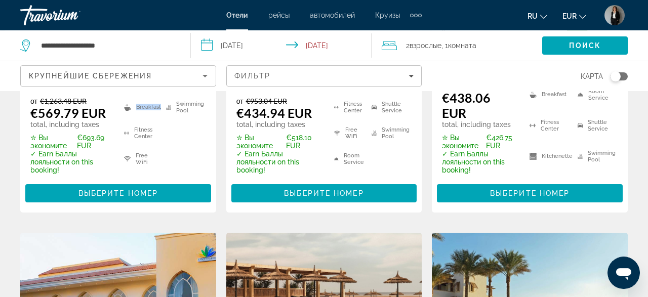
scroll to position [316, 0]
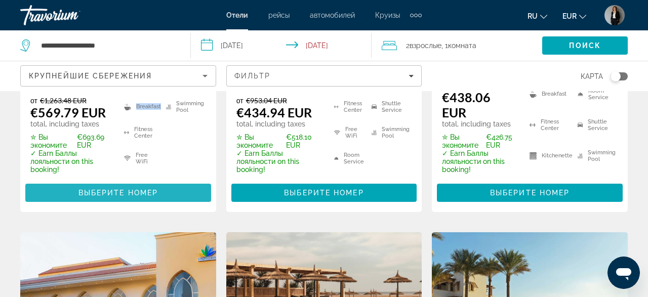
click at [138, 189] on span "Выберите номер" at bounding box center [119, 193] width 80 height 8
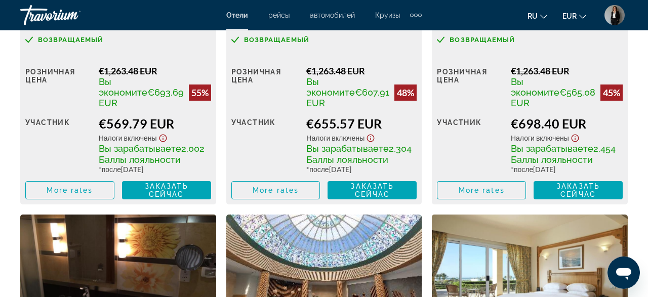
scroll to position [1791, 0]
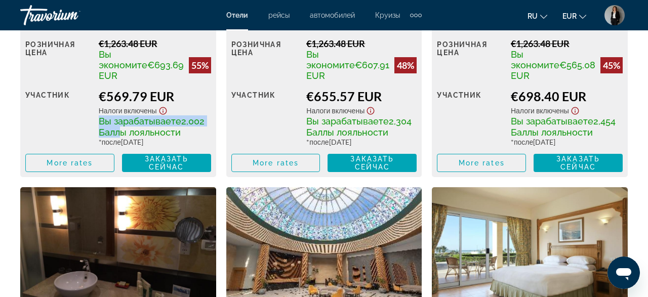
drag, startPoint x: 120, startPoint y: 109, endPoint x: 163, endPoint y: 122, distance: 45.0
click at [163, 122] on span "Вы зарабатываете 2,002 Баллы лояльности" at bounding box center [152, 127] width 106 height 22
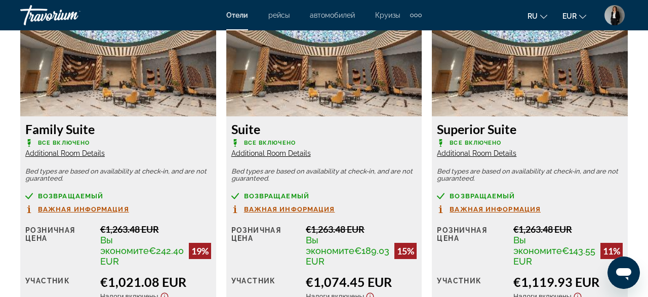
scroll to position [2109, 0]
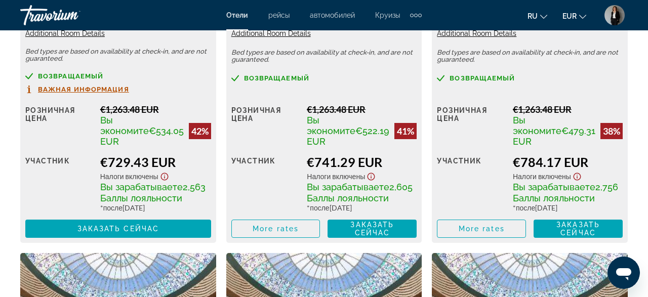
click at [420, 15] on div "Extra navigation items" at bounding box center [420, 16] width 4 height 4
click at [439, 11] on div "ru English Español Français Italiano Português русский EUR USD ($) MXN (Mex$) C…" at bounding box center [530, 15] width 196 height 21
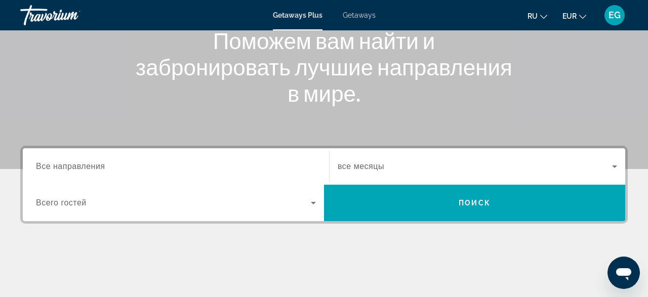
scroll to position [158, 0]
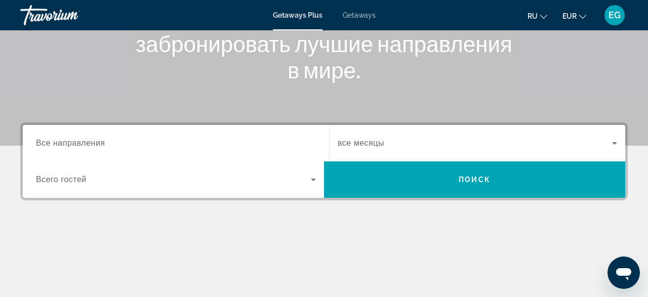
click at [82, 139] on span "Все направления" at bounding box center [70, 143] width 69 height 9
click at [82, 139] on input "Destination Все направления" at bounding box center [176, 144] width 280 height 12
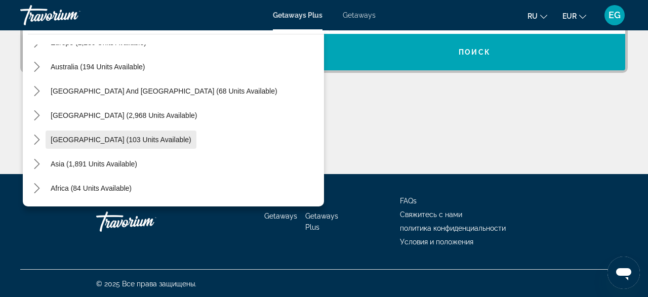
scroll to position [164, 0]
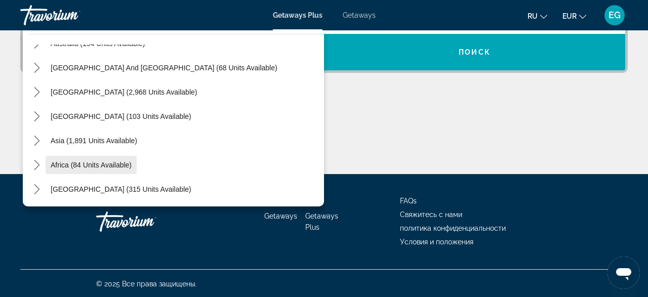
click at [119, 159] on span "Select destination: Africa (84 units available)" at bounding box center [91, 165] width 91 height 24
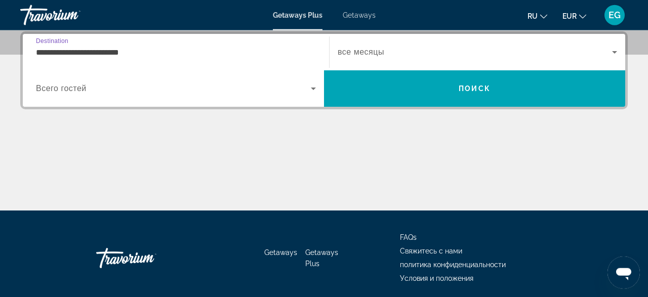
scroll to position [247, 0]
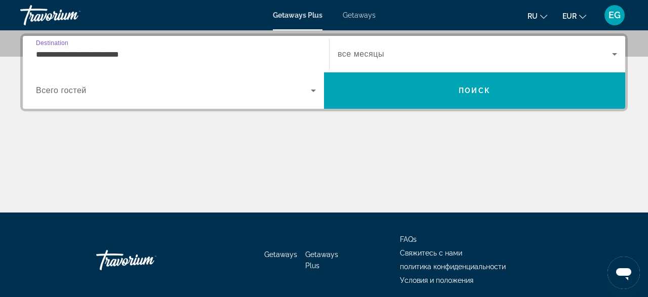
click at [200, 54] on input "**********" at bounding box center [176, 55] width 280 height 12
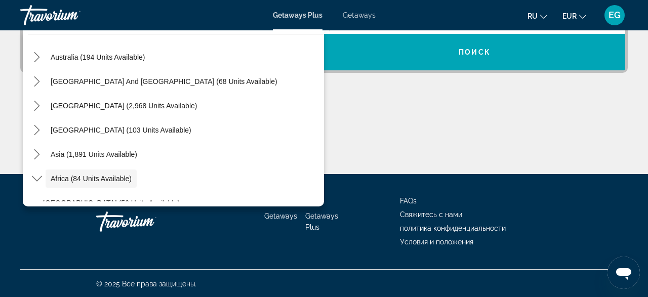
scroll to position [176, 0]
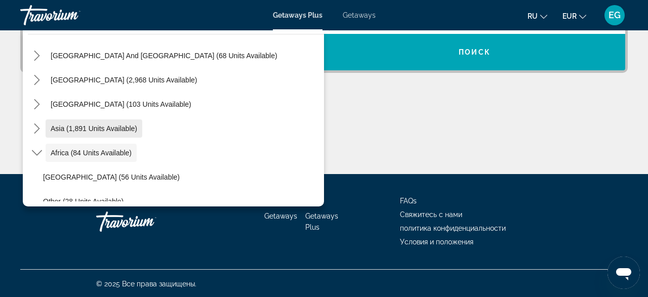
click at [100, 127] on span "Asia (1,891 units available)" at bounding box center [94, 129] width 87 height 8
type input "**********"
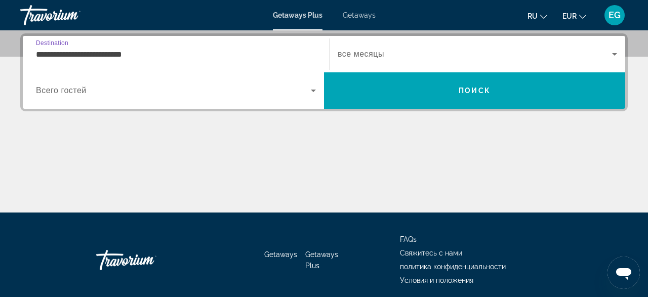
click at [154, 62] on div "**********" at bounding box center [176, 54] width 280 height 29
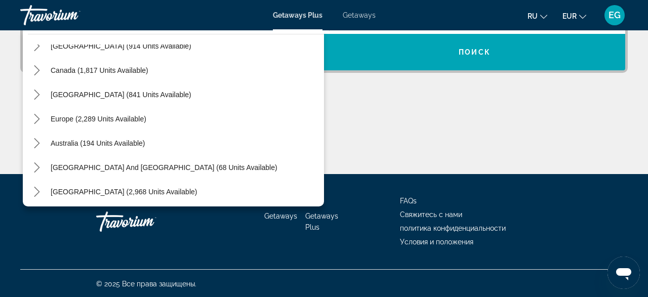
scroll to position [0, 0]
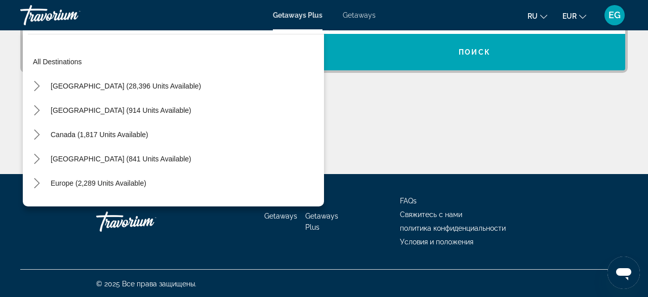
click at [367, 16] on span "Getaways" at bounding box center [359, 15] width 33 height 8
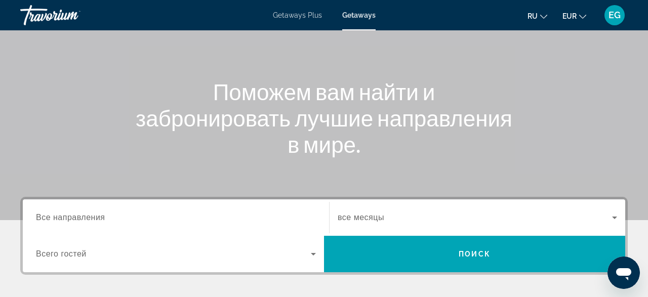
scroll to position [105, 0]
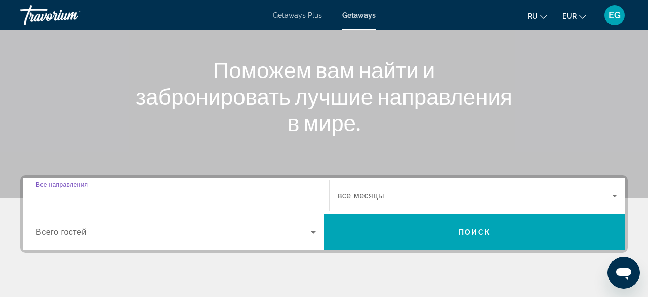
click at [184, 195] on input "Destination Все направления" at bounding box center [176, 196] width 280 height 12
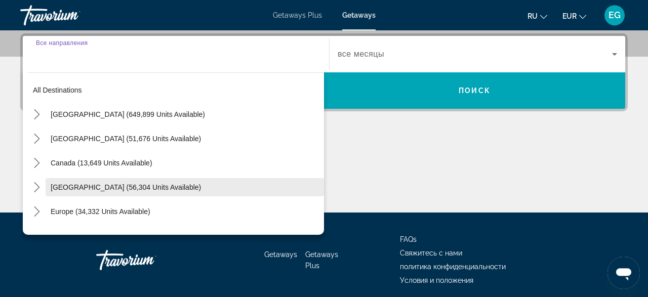
scroll to position [247, 0]
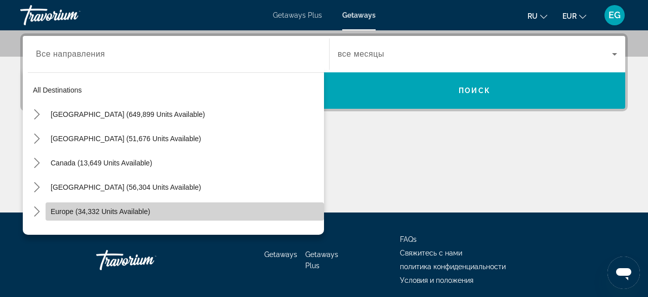
click at [173, 213] on span "Select destination: Europe (34,332 units available)" at bounding box center [185, 212] width 279 height 24
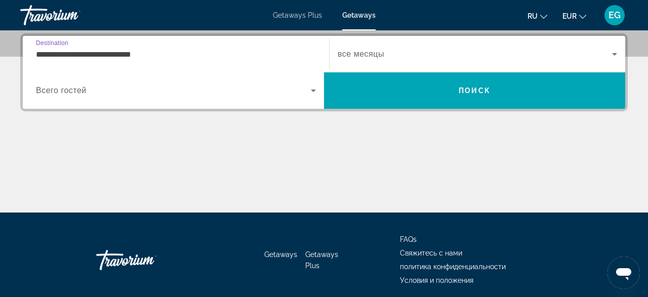
click at [195, 52] on input "**********" at bounding box center [176, 55] width 280 height 12
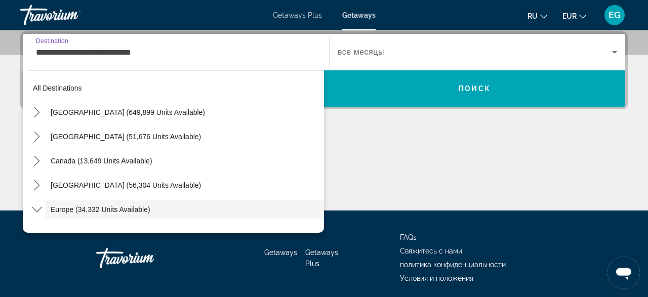
scroll to position [60, 0]
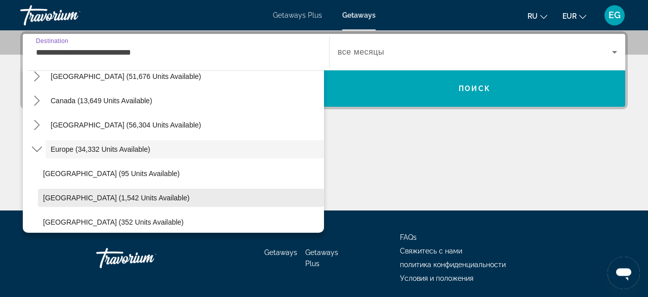
click at [206, 195] on span "Select destination: Austria (1,542 units available)" at bounding box center [181, 198] width 286 height 24
type input "**********"
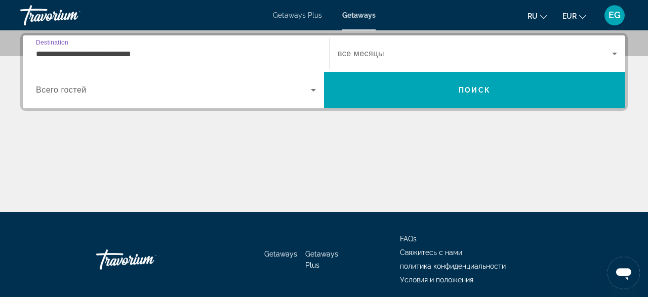
scroll to position [247, 0]
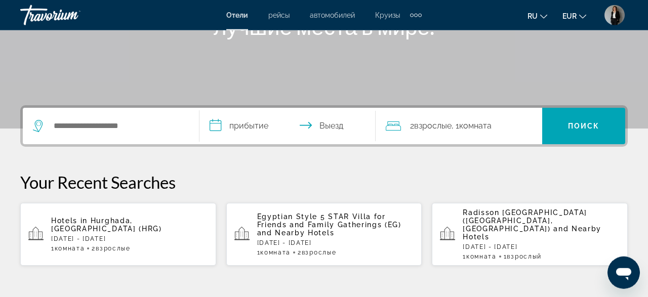
scroll to position [158, 0]
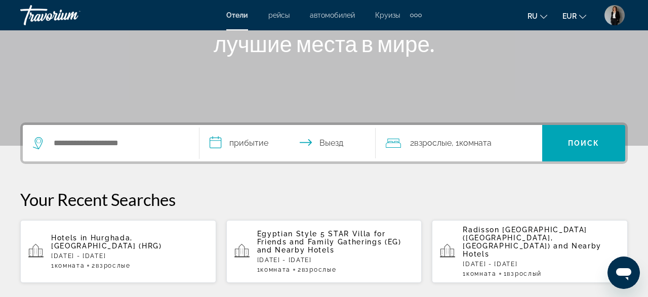
click at [72, 128] on div "**********" at bounding box center [324, 144] width 608 height 42
click at [72, 138] on input "Search hotel destination" at bounding box center [118, 143] width 131 height 15
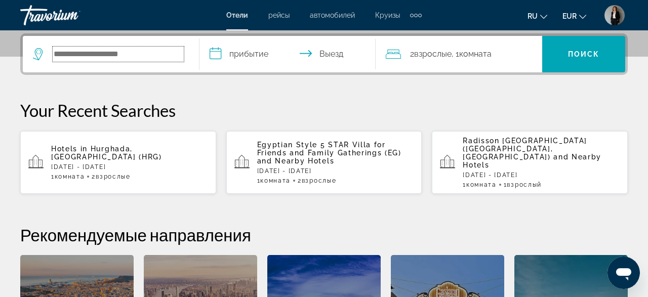
scroll to position [247, 0]
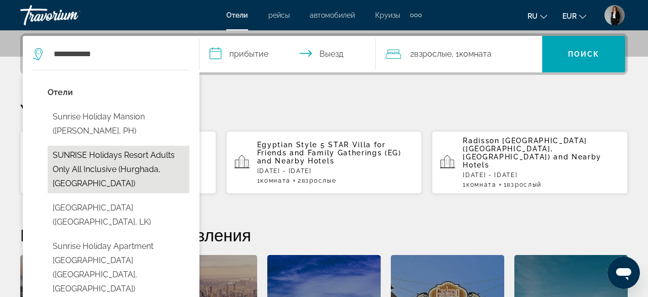
click at [92, 166] on button "SUNRISE Holidays Resort Adults Only All inclusive (Hurghada, [GEOGRAPHIC_DATA])" at bounding box center [119, 170] width 142 height 48
type input "**********"
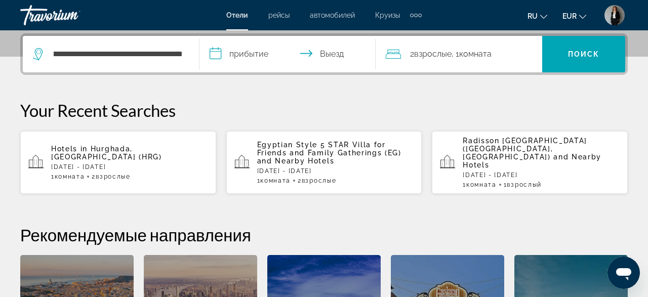
click at [256, 49] on input "**********" at bounding box center [290, 56] width 180 height 40
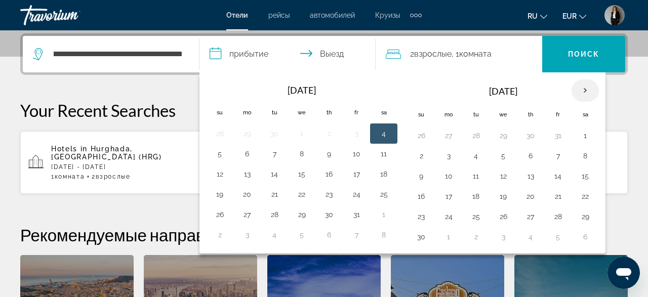
click at [583, 89] on th "Next month" at bounding box center [585, 91] width 27 height 22
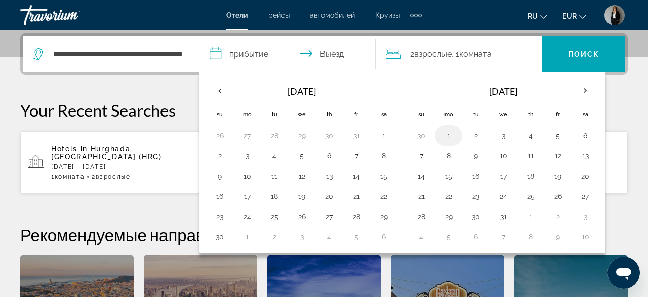
click at [445, 135] on button "1" at bounding box center [449, 136] width 16 height 14
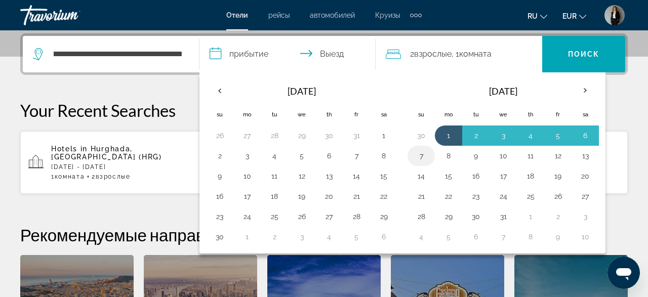
click at [418, 152] on button "7" at bounding box center [421, 156] width 16 height 14
type input "**********"
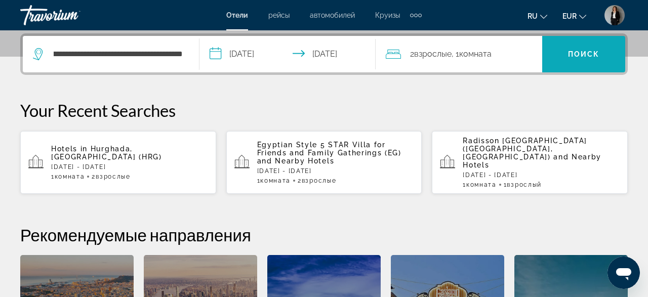
click at [574, 47] on span "Search" at bounding box center [584, 54] width 83 height 24
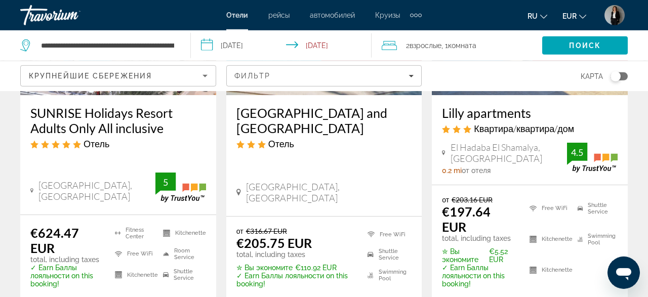
scroll to position [211, 0]
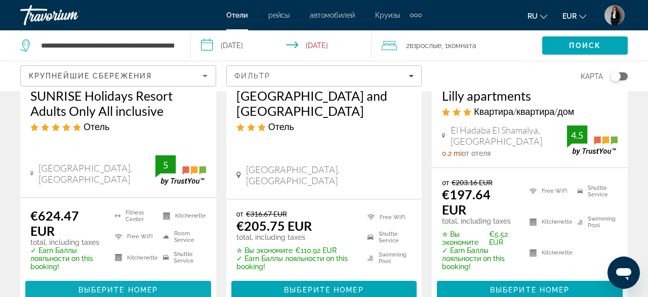
click at [106, 278] on span "Main content" at bounding box center [118, 290] width 186 height 24
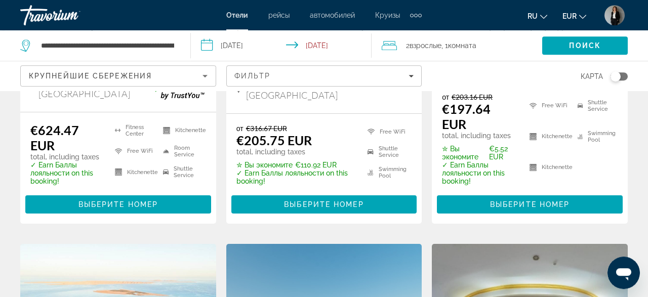
scroll to position [263, 0]
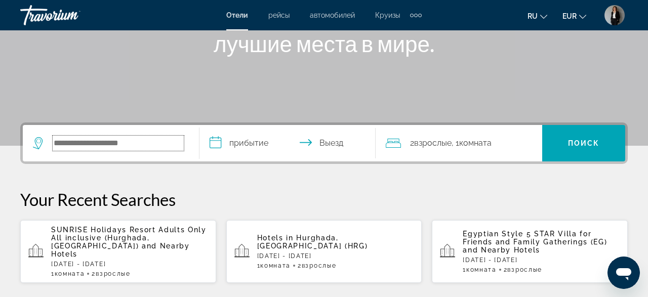
click at [146, 144] on input "Search hotel destination" at bounding box center [118, 143] width 131 height 15
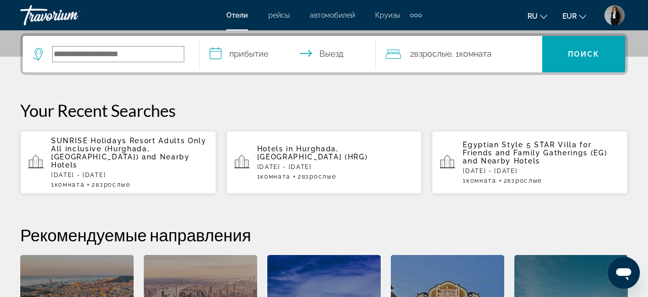
scroll to position [247, 0]
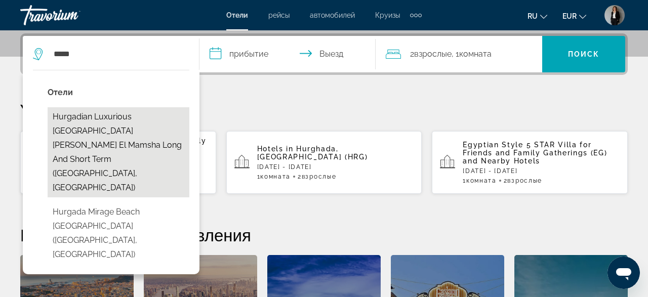
click at [153, 138] on button "Hurgadian Luxurious [GEOGRAPHIC_DATA][PERSON_NAME] El Mamsha Long and Short Ter…" at bounding box center [119, 152] width 142 height 90
type input "**********"
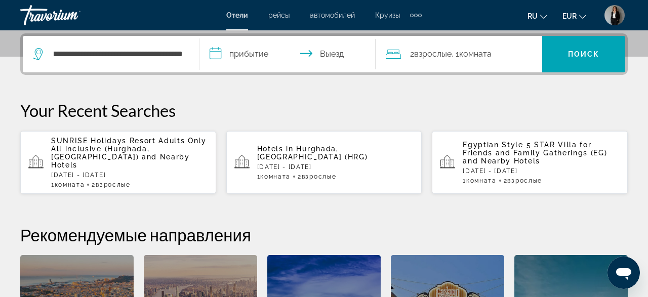
click at [280, 58] on input "**********" at bounding box center [290, 56] width 180 height 40
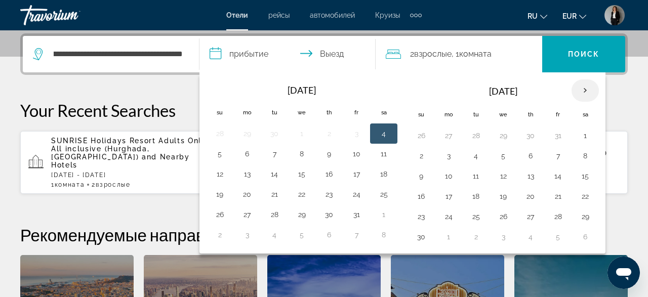
click at [577, 91] on th "Next month" at bounding box center [585, 91] width 27 height 22
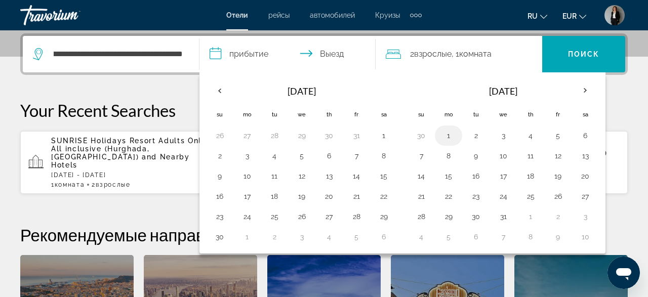
click at [441, 133] on button "1" at bounding box center [449, 136] width 16 height 14
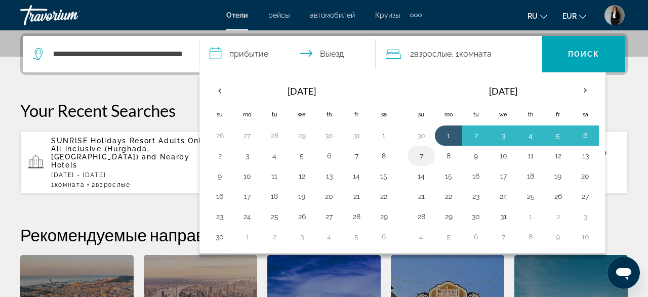
click at [413, 152] on button "7" at bounding box center [421, 156] width 16 height 14
type input "**********"
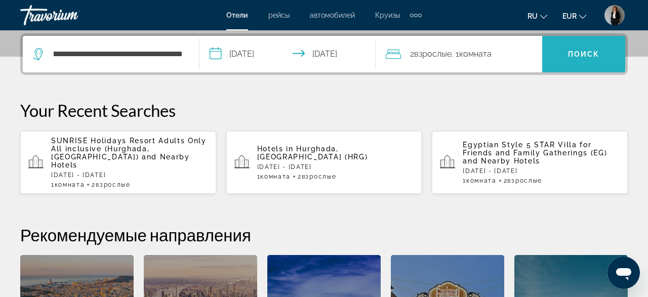
click at [549, 54] on span "Search" at bounding box center [584, 54] width 83 height 24
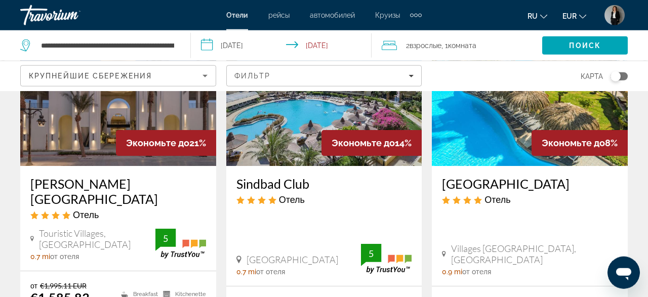
scroll to position [1212, 0]
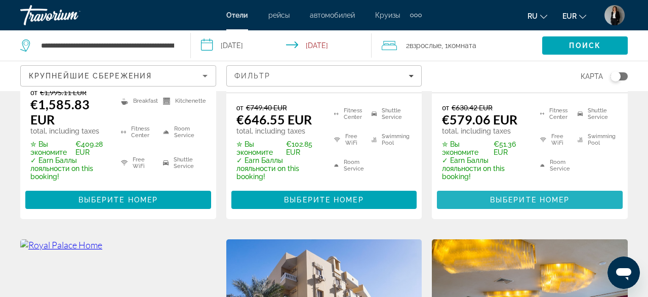
click at [541, 196] on span "Выберите номер" at bounding box center [530, 200] width 80 height 8
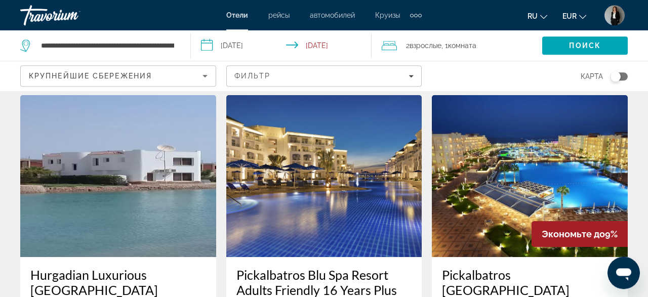
scroll to position [53, 0]
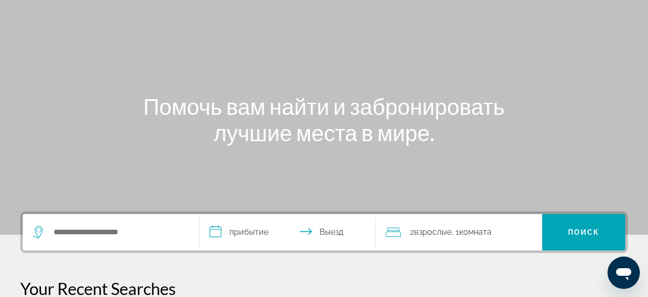
scroll to position [211, 0]
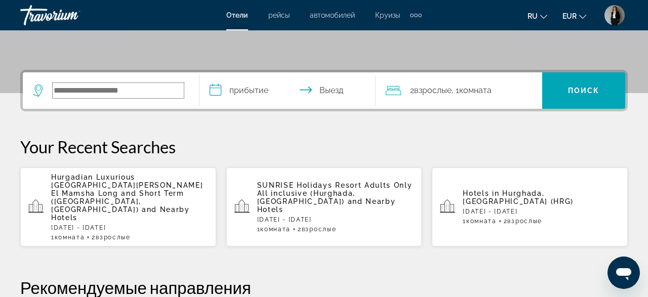
click at [163, 90] on input "Search hotel destination" at bounding box center [118, 90] width 131 height 15
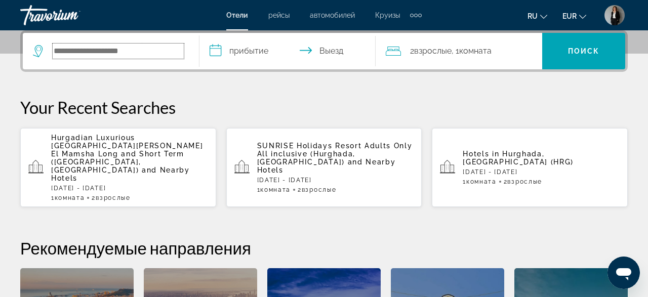
scroll to position [247, 0]
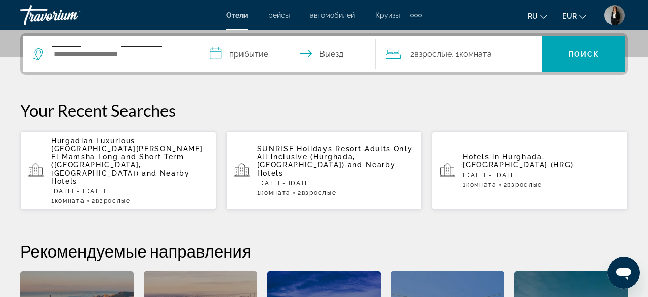
click at [139, 51] on input "Search hotel destination" at bounding box center [118, 54] width 131 height 15
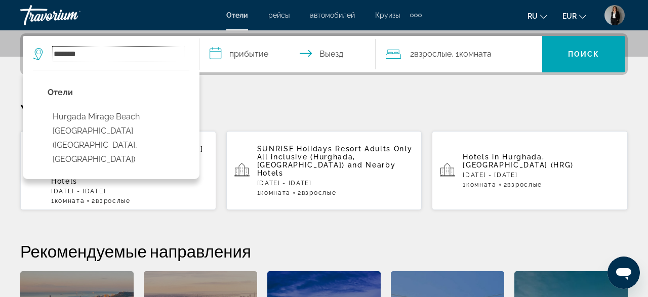
type input "*******"
click at [229, 57] on input "**********" at bounding box center [290, 56] width 181 height 40
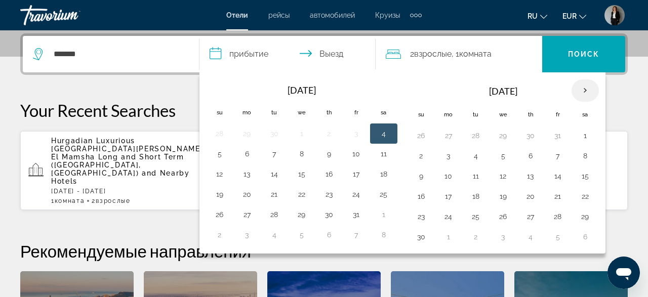
click at [572, 93] on th "Next month" at bounding box center [585, 91] width 27 height 22
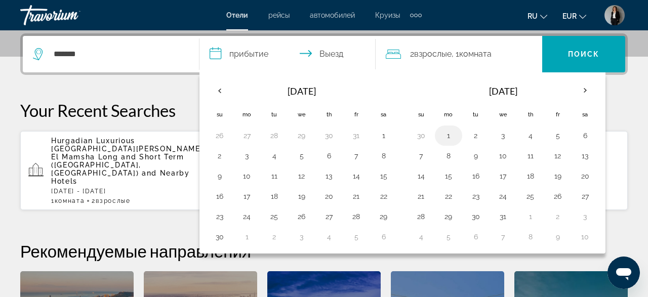
click at [441, 134] on button "1" at bounding box center [449, 136] width 16 height 14
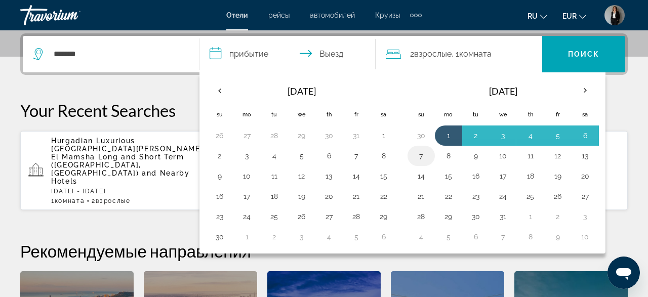
click at [419, 155] on button "7" at bounding box center [421, 156] width 16 height 14
type input "**********"
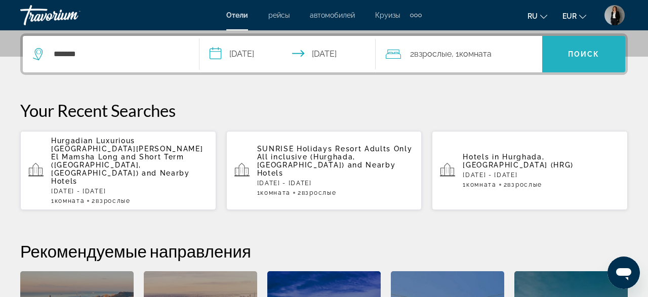
click at [551, 58] on span "Search" at bounding box center [584, 54] width 83 height 24
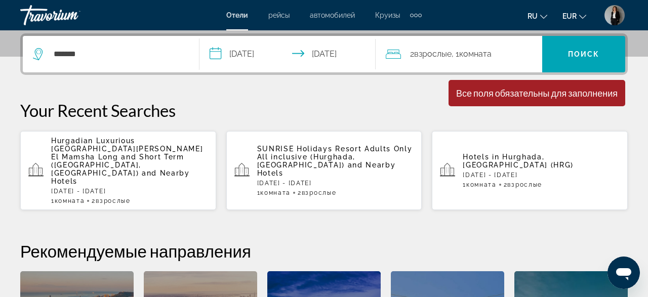
click at [171, 44] on div "*******" at bounding box center [111, 54] width 156 height 36
click at [166, 57] on input "*******" at bounding box center [118, 54] width 131 height 15
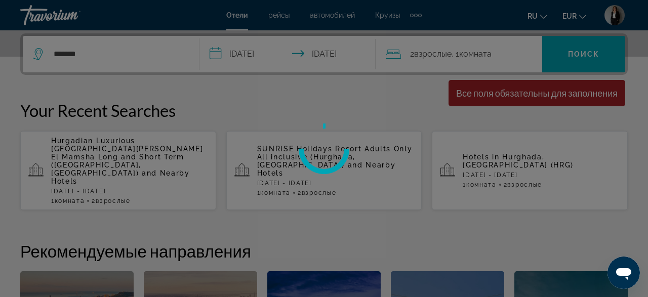
click at [131, 123] on div at bounding box center [324, 148] width 648 height 297
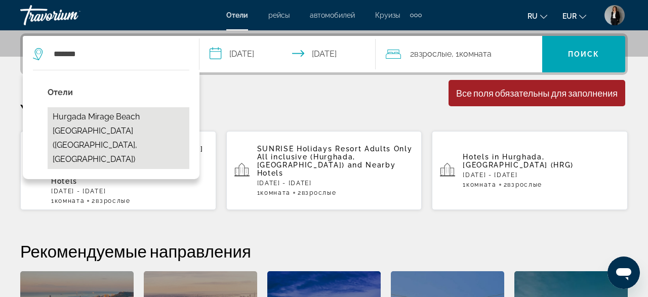
click at [117, 110] on button "Hurgada Mirage Beach [GEOGRAPHIC_DATA] ([GEOGRAPHIC_DATA], [GEOGRAPHIC_DATA])" at bounding box center [119, 138] width 142 height 62
type input "**********"
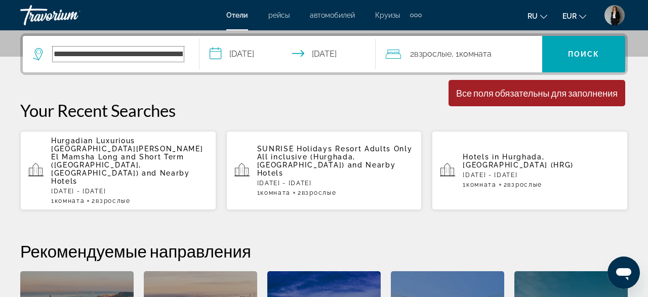
scroll to position [0, 89]
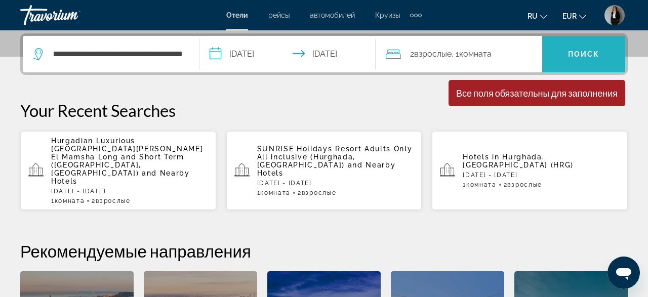
click at [574, 53] on span "Поиск" at bounding box center [584, 54] width 32 height 8
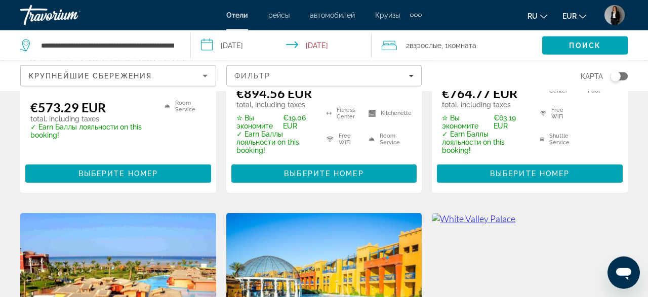
scroll to position [738, 0]
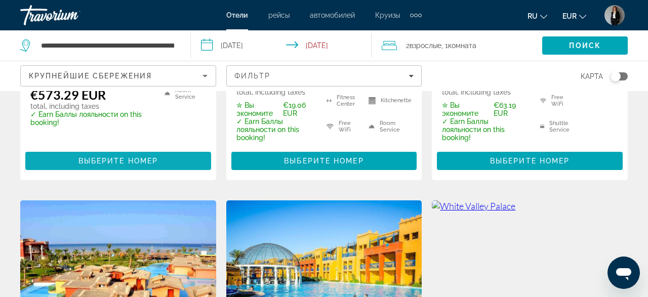
click at [136, 164] on span "Выберите номер" at bounding box center [119, 161] width 80 height 8
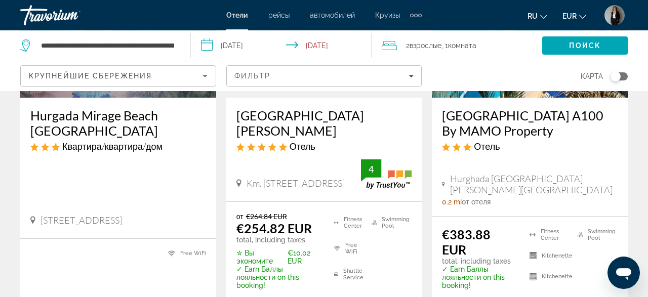
scroll to position [263, 0]
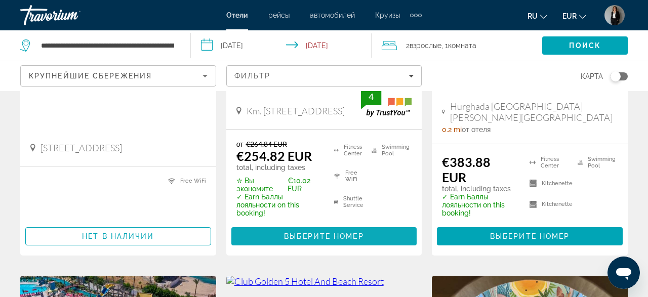
click at [356, 231] on span "Main content" at bounding box center [324, 236] width 186 height 24
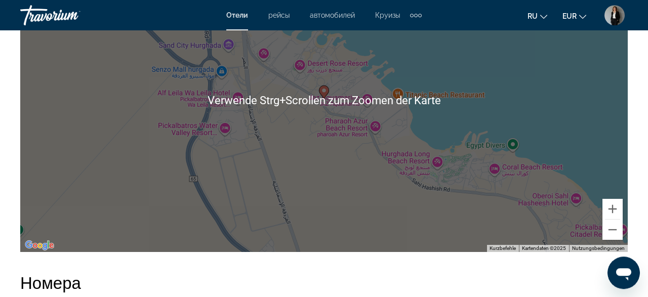
scroll to position [1159, 0]
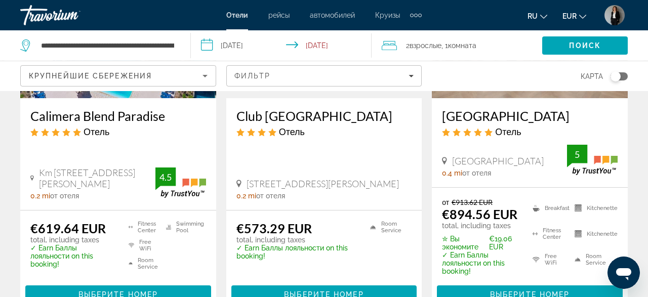
scroll to position [632, 0]
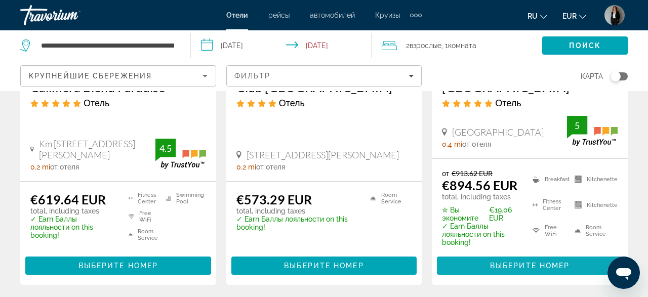
click at [524, 258] on span "Main content" at bounding box center [530, 266] width 186 height 24
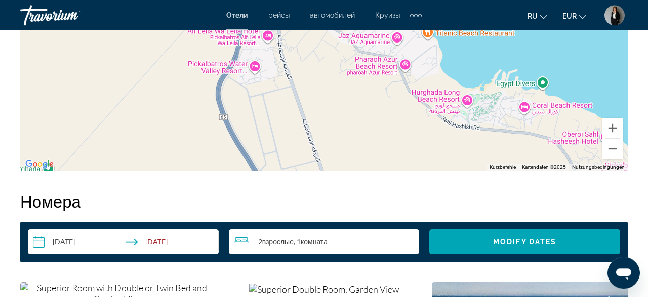
scroll to position [1319, 0]
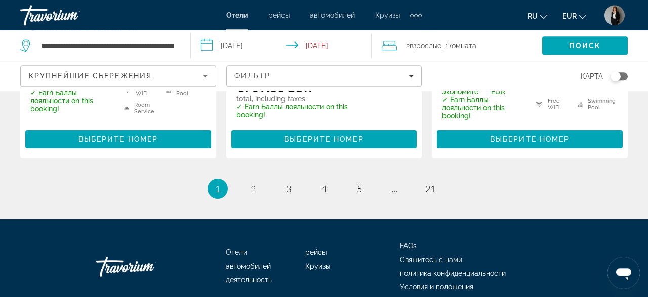
scroll to position [1580, 0]
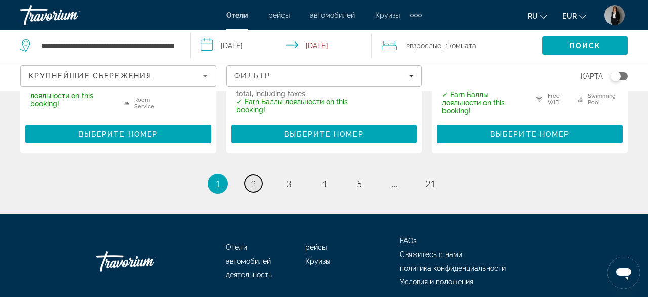
click at [257, 175] on link "page 2" at bounding box center [254, 184] width 18 height 18
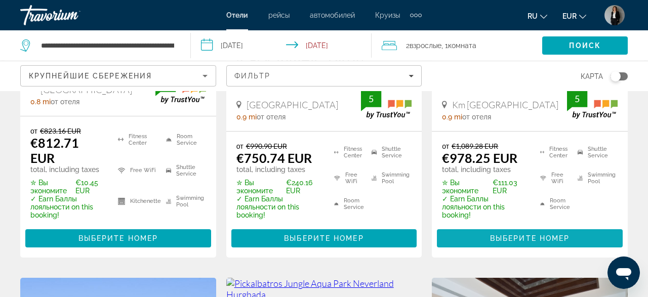
scroll to position [316, 0]
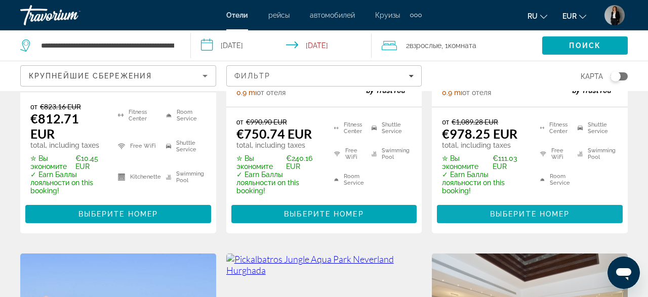
click at [498, 210] on span "Выберите номер" at bounding box center [530, 214] width 80 height 8
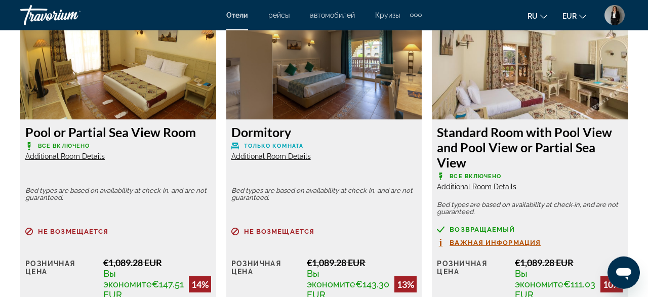
scroll to position [1635, 0]
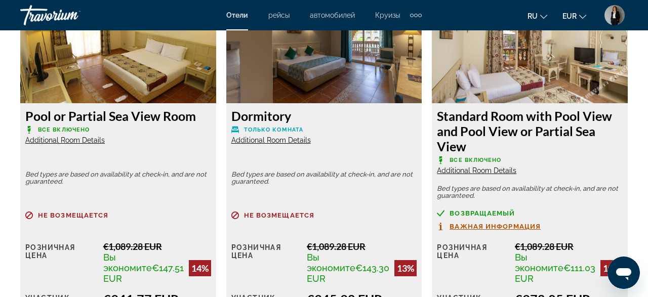
click at [96, 142] on span "Additional Room Details" at bounding box center [65, 140] width 80 height 8
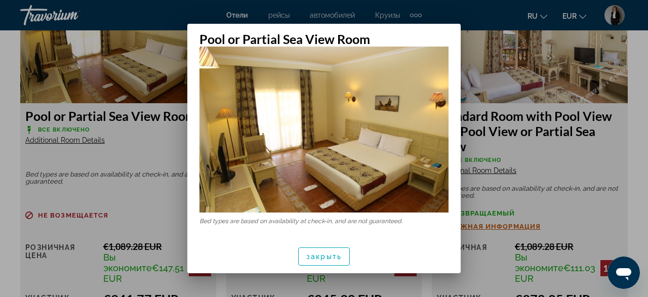
scroll to position [0, 0]
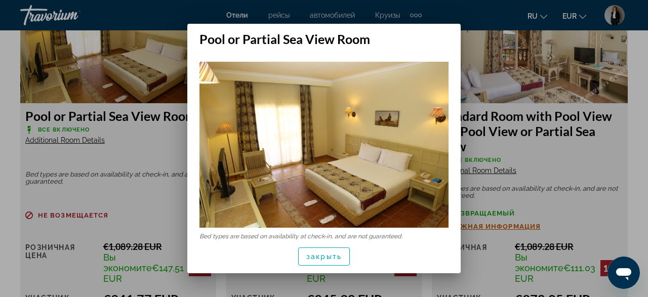
click at [641, 117] on div at bounding box center [324, 148] width 648 height 297
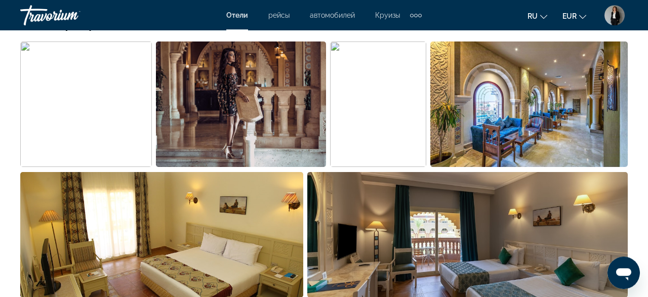
scroll to position [739, 0]
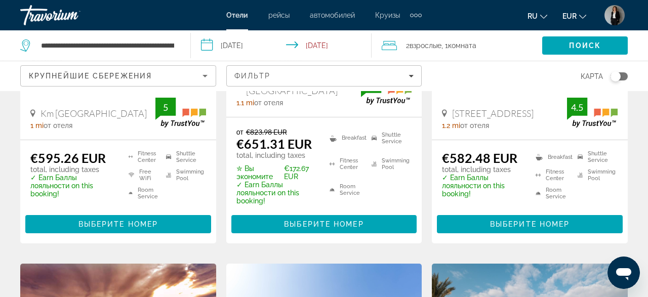
scroll to position [1159, 0]
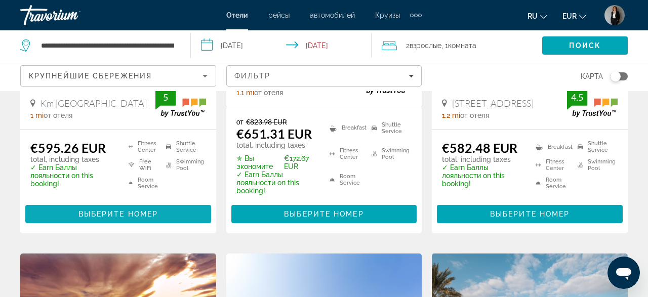
click at [132, 210] on span "Выберите номер" at bounding box center [119, 214] width 80 height 8
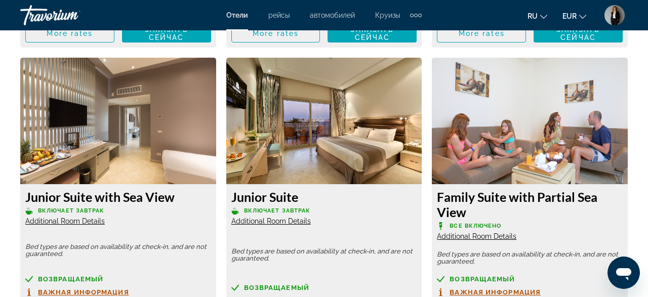
scroll to position [2107, 0]
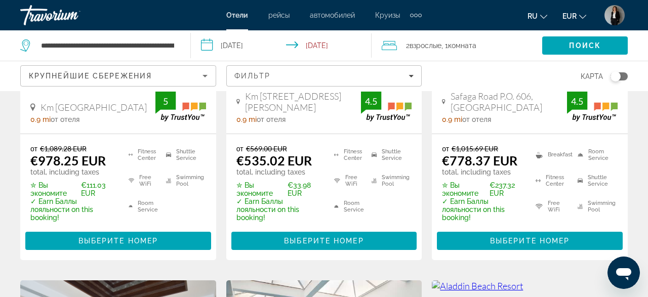
scroll to position [738, 0]
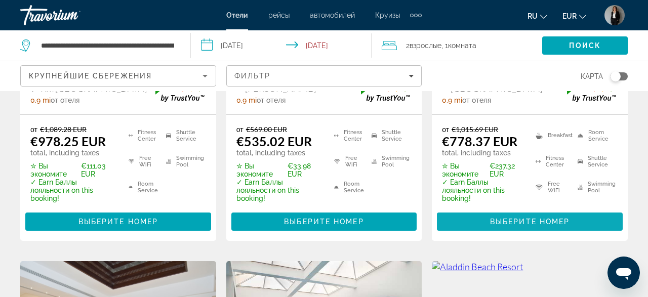
click at [532, 218] on span "Выберите номер" at bounding box center [530, 222] width 80 height 8
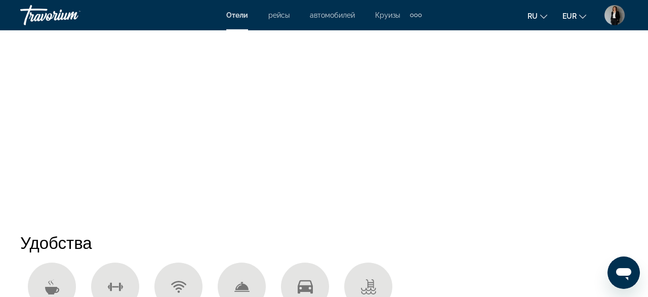
scroll to position [790, 0]
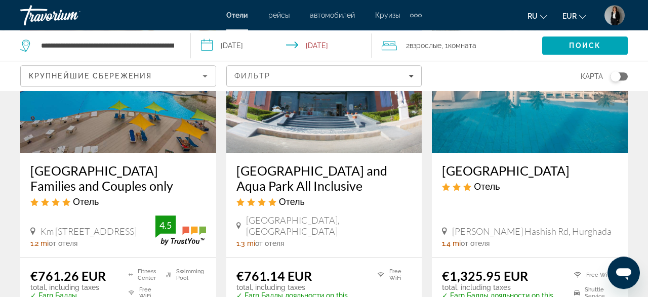
scroll to position [1422, 0]
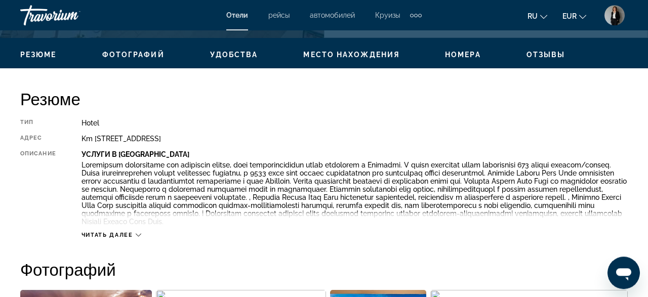
scroll to position [474, 0]
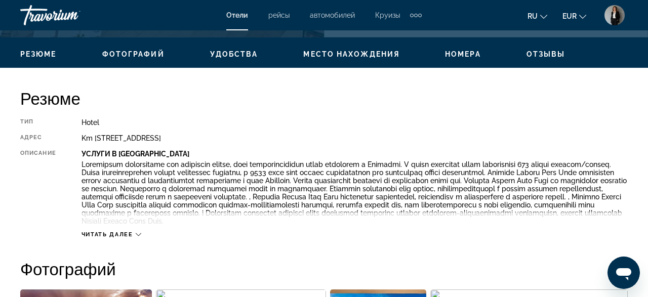
click at [130, 234] on span "Читать далее" at bounding box center [108, 234] width 52 height 7
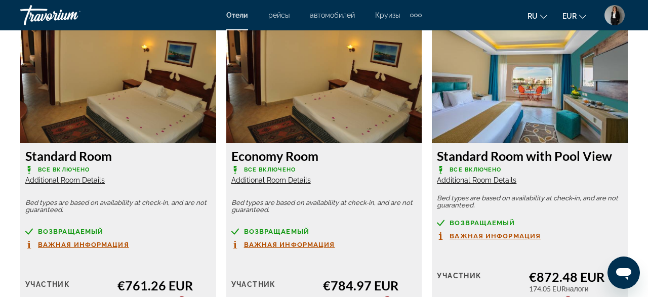
scroll to position [1580, 0]
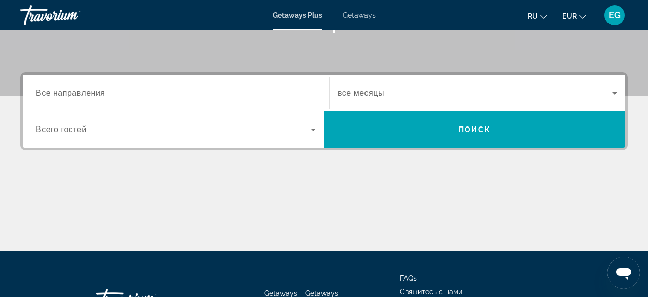
scroll to position [211, 0]
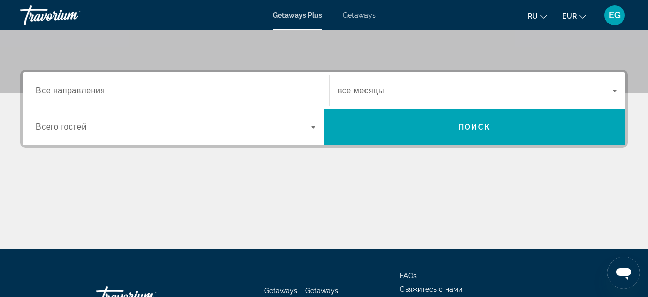
click at [75, 97] on div "Search widget" at bounding box center [176, 90] width 280 height 29
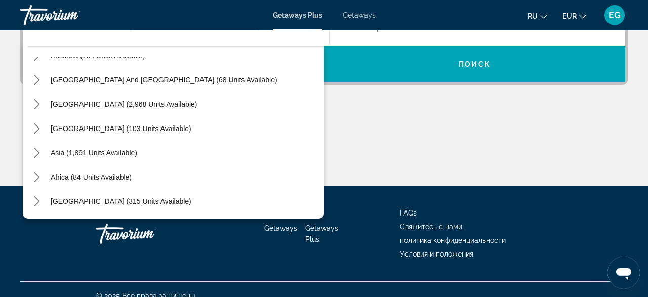
scroll to position [286, 0]
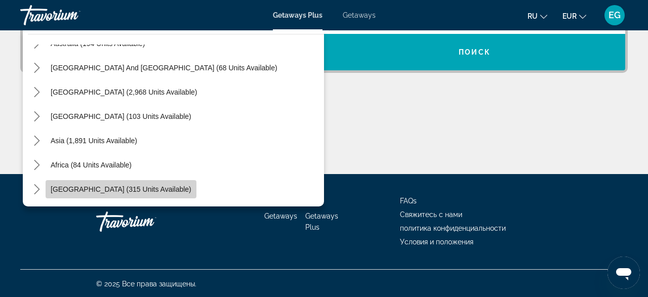
click at [135, 194] on span "Select destination: Middle East (315 units available)" at bounding box center [121, 189] width 151 height 24
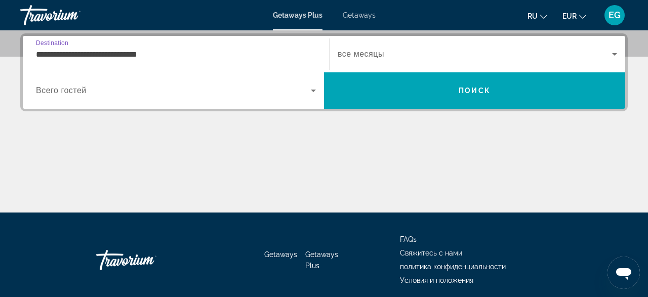
click at [157, 52] on input "**********" at bounding box center [176, 55] width 280 height 12
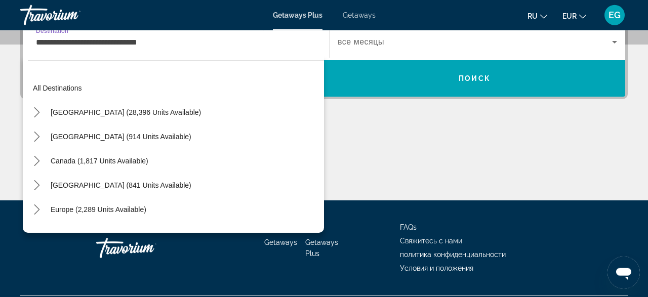
scroll to position [230, 0]
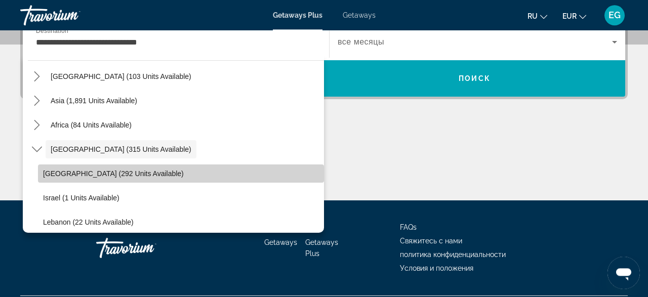
click at [119, 170] on span "[GEOGRAPHIC_DATA] (292 units available)" at bounding box center [113, 174] width 141 height 8
type input "**********"
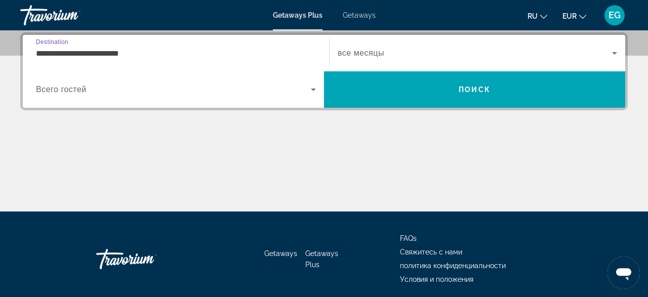
scroll to position [247, 0]
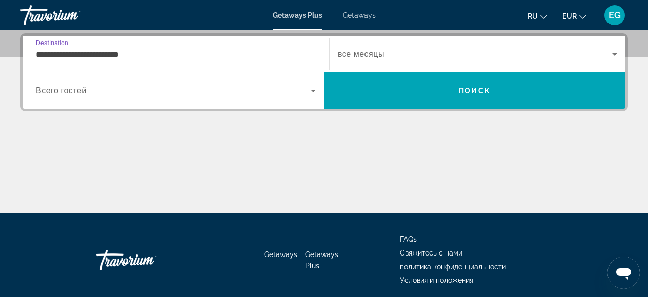
click at [146, 81] on div "Search widget" at bounding box center [176, 90] width 280 height 28
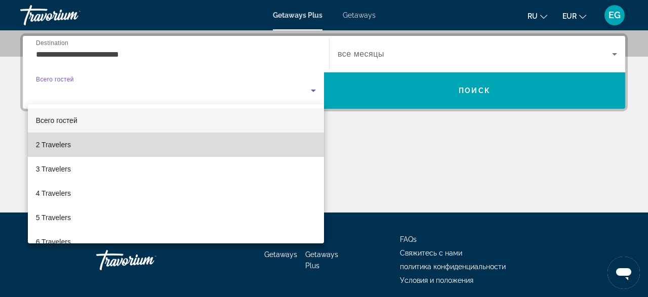
click at [86, 147] on mat-option "2 Travelers" at bounding box center [176, 145] width 296 height 24
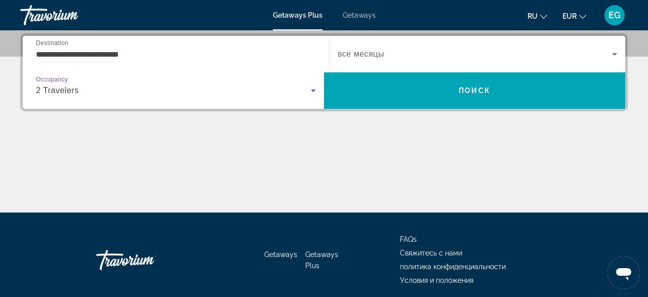
click at [410, 51] on span "Search widget" at bounding box center [475, 54] width 275 height 12
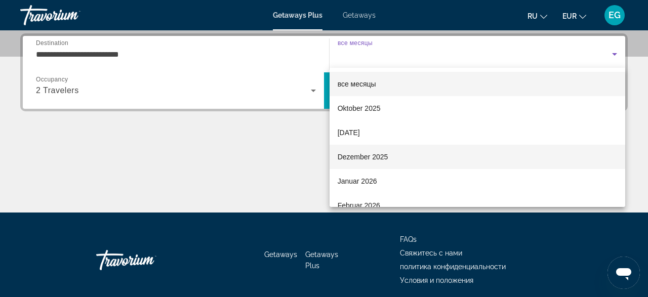
click at [363, 160] on span "Dezember 2025" at bounding box center [363, 157] width 51 height 12
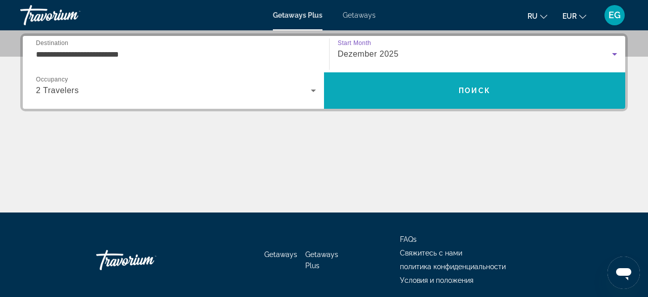
click at [404, 87] on span "Search" at bounding box center [474, 91] width 301 height 24
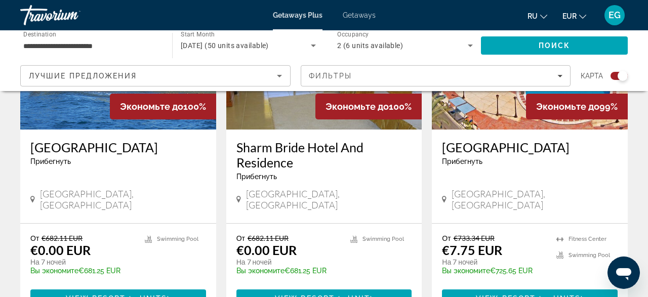
scroll to position [1159, 0]
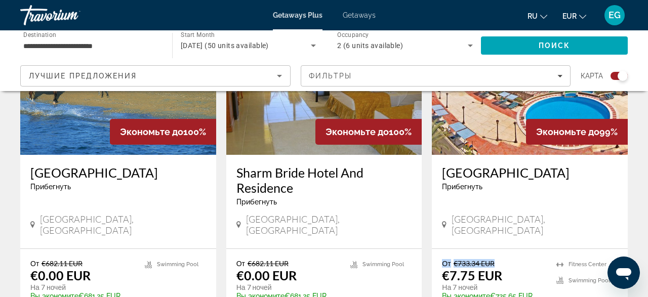
drag, startPoint x: 443, startPoint y: 227, endPoint x: 499, endPoint y: 227, distance: 56.2
click at [499, 259] on p "От €733.34 EUR" at bounding box center [494, 263] width 104 height 9
drag, startPoint x: 294, startPoint y: 230, endPoint x: 216, endPoint y: 225, distance: 78.2
click at [216, 225] on div "Экономьте до 100% Viking Club Прибегнуть - Это курорт только для взрослых [PERS…" at bounding box center [324, 11] width 618 height 1458
click at [345, 259] on div "От €682.11 EUR €0.00 EUR На 7 ночей Вы экономите €681.25 EUR temp 1 Swimming Po…" at bounding box center [325, 283] width 176 height 48
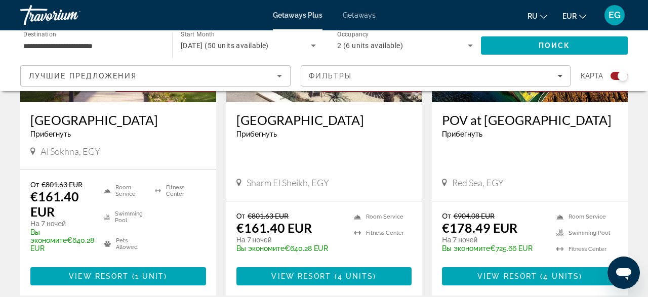
scroll to position [1633, 0]
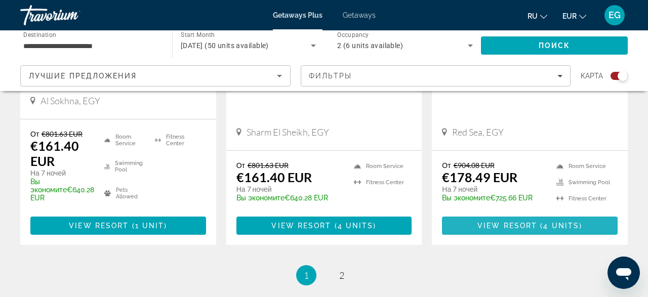
click at [507, 222] on span "View Resort" at bounding box center [508, 226] width 60 height 8
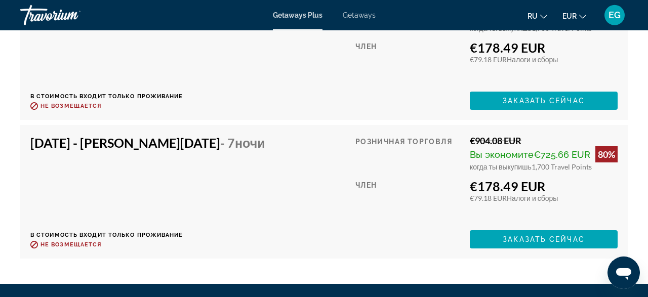
scroll to position [2423, 0]
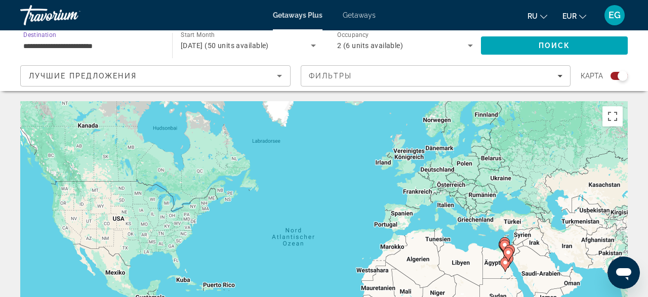
click at [139, 44] on input "**********" at bounding box center [91, 46] width 136 height 12
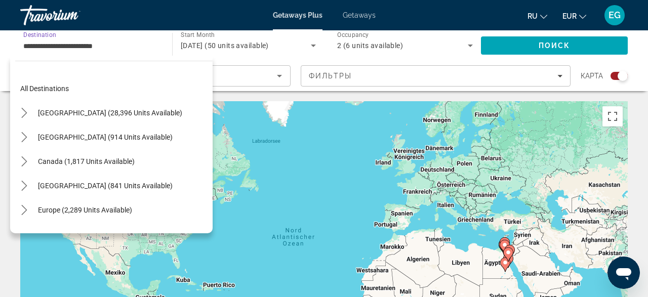
scroll to position [237, 0]
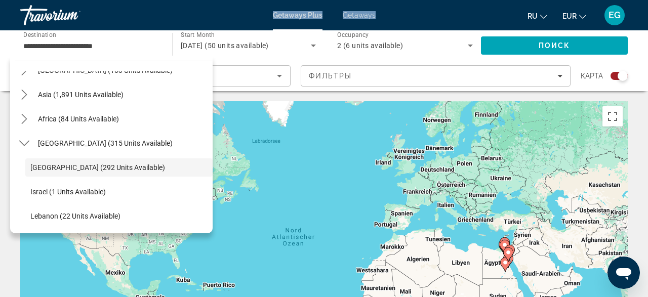
drag, startPoint x: 401, startPoint y: 17, endPoint x: 231, endPoint y: 17, distance: 169.2
click at [231, 17] on div "Getaways Plus Getaways ru English Español Français Italiano Português русский E…" at bounding box center [324, 15] width 648 height 26
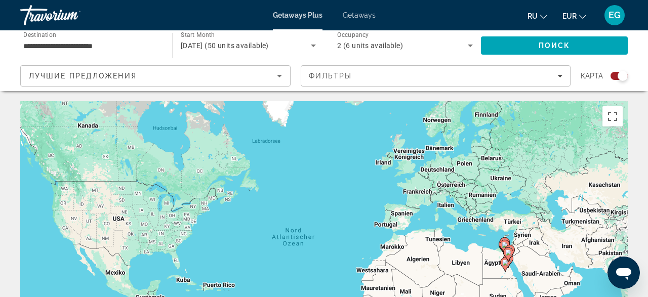
click at [228, 20] on div "Getaways Plus Getaways ru English Español Français Italiano Português русский E…" at bounding box center [324, 15] width 648 height 26
click at [116, 38] on div "**********" at bounding box center [91, 45] width 136 height 29
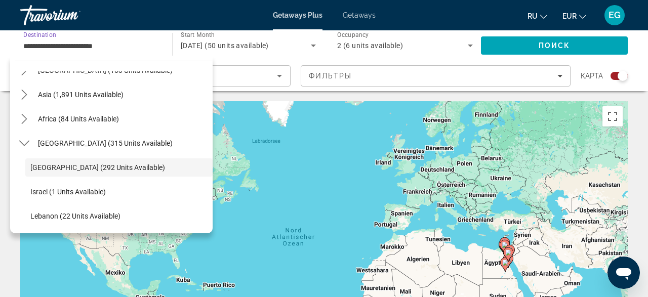
click at [227, 71] on div "Лучшие предложения" at bounding box center [153, 76] width 248 height 12
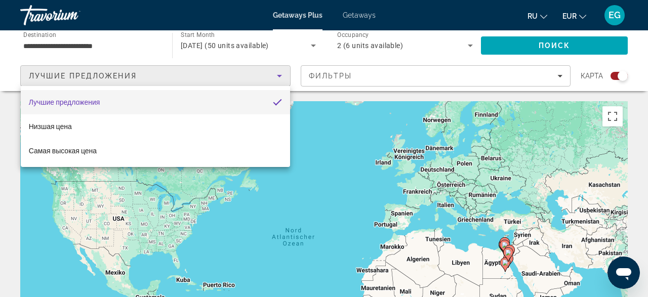
click at [129, 51] on div at bounding box center [324, 148] width 648 height 297
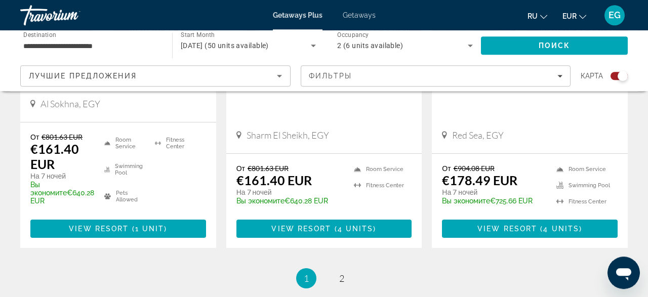
scroll to position [1633, 0]
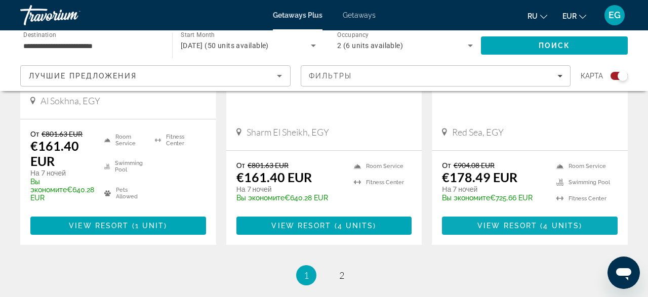
click at [559, 222] on span "4 units" at bounding box center [562, 226] width 36 height 8
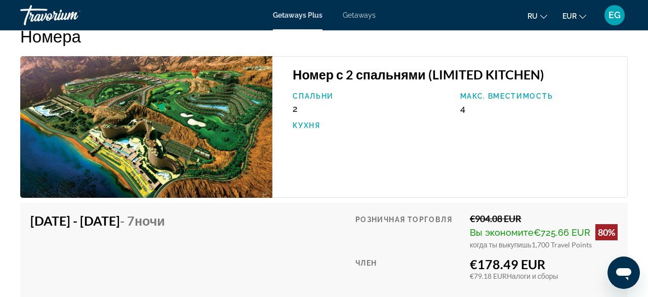
scroll to position [1949, 0]
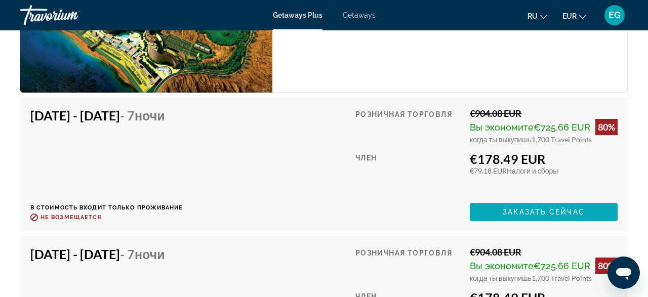
click at [536, 200] on span "Main content" at bounding box center [544, 212] width 148 height 24
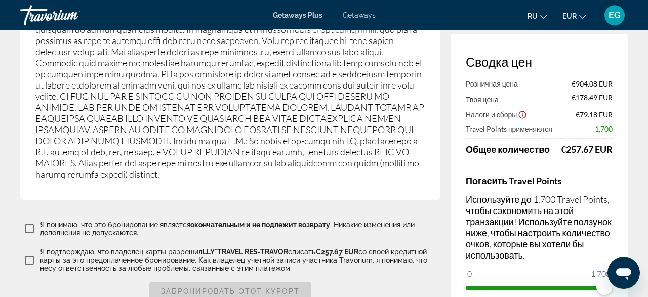
scroll to position [1847, 0]
drag, startPoint x: 576, startPoint y: 110, endPoint x: 620, endPoint y: 110, distance: 43.6
click at [620, 110] on div "Сводка цен Розничная цена €904.08 EUR Твоя цена €178.49 EUR Налоги и сборы €79.…" at bounding box center [539, 175] width 177 height 282
drag, startPoint x: 622, startPoint y: 142, endPoint x: 543, endPoint y: 142, distance: 79.0
click at [543, 142] on div "Сводка цен Розничная цена €904.08 EUR Твоя цена €178.49 EUR Налоги и сборы €79.…" at bounding box center [539, 175] width 177 height 282
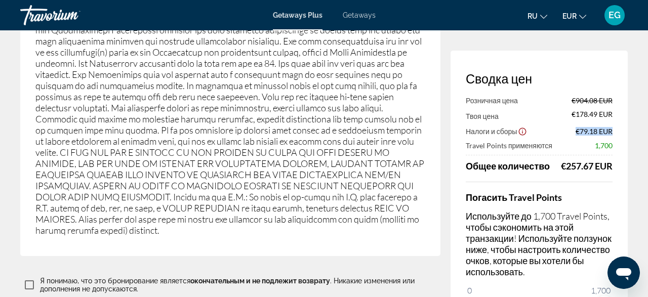
scroll to position [2005, 0]
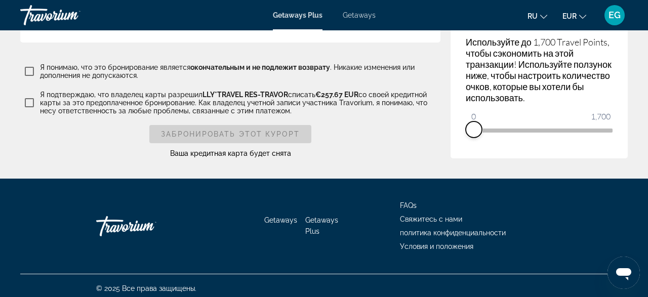
drag, startPoint x: 471, startPoint y: 129, endPoint x: 504, endPoint y: 135, distance: 34.0
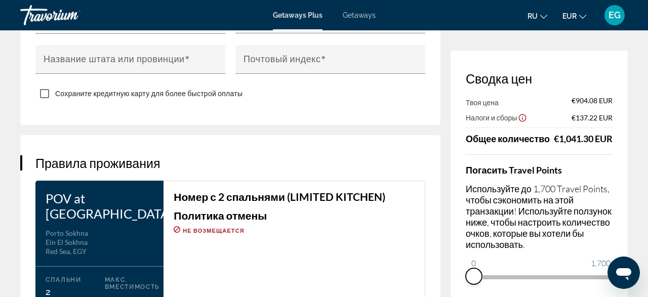
scroll to position [1336, 0]
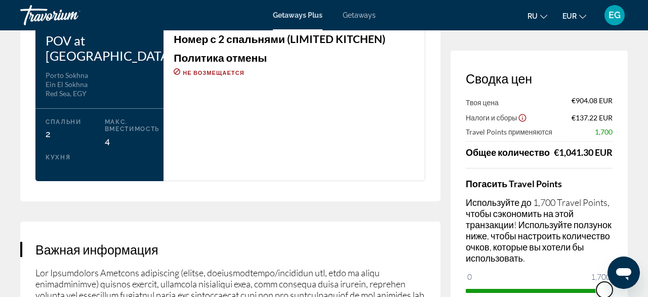
drag, startPoint x: 496, startPoint y: 277, endPoint x: 648, endPoint y: 291, distance: 152.7
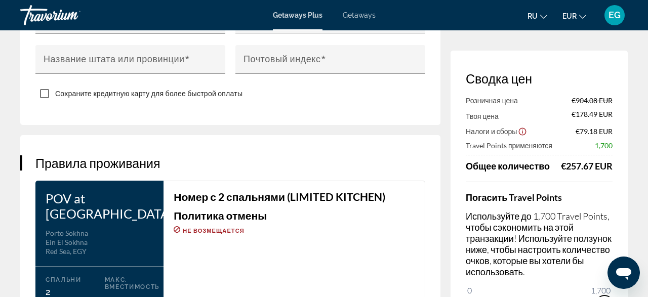
scroll to position [862, 0]
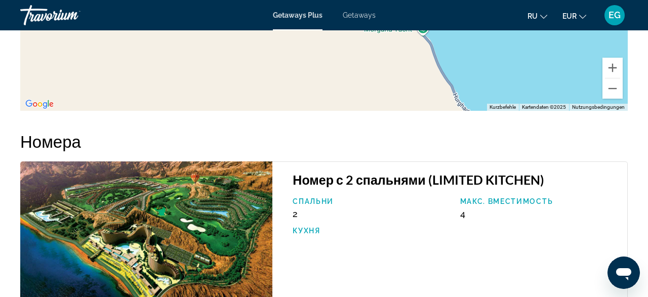
scroll to position [1528, 0]
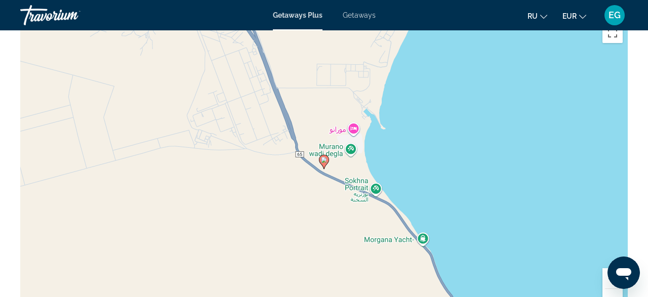
click at [355, 17] on span "Getaways" at bounding box center [359, 15] width 33 height 8
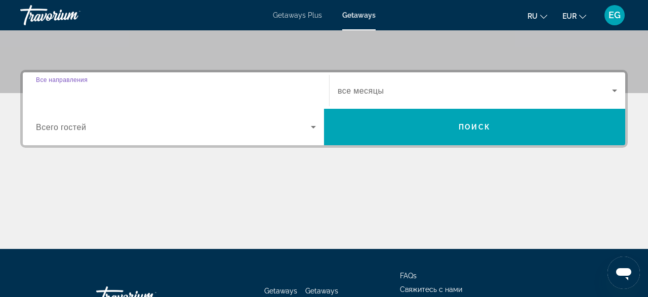
click at [163, 95] on input "Destination Все направления" at bounding box center [176, 91] width 280 height 12
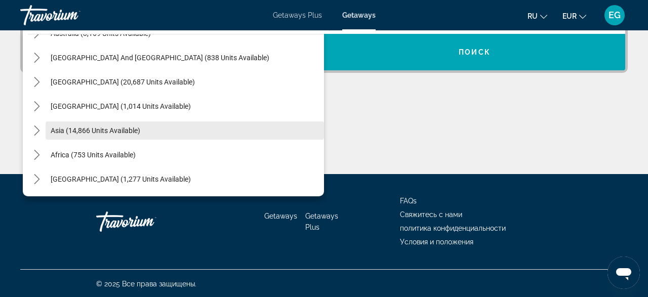
scroll to position [164, 0]
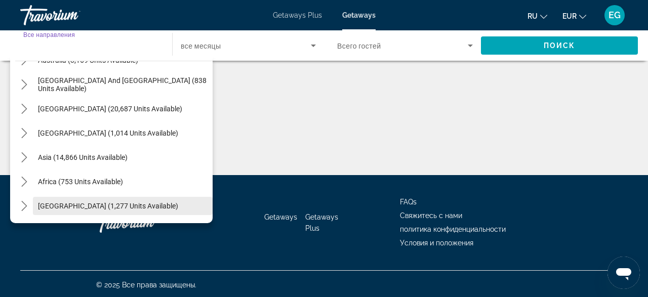
click at [154, 207] on span "Select destination: Middle East (1,277 units available)" at bounding box center [123, 206] width 180 height 24
type input "**********"
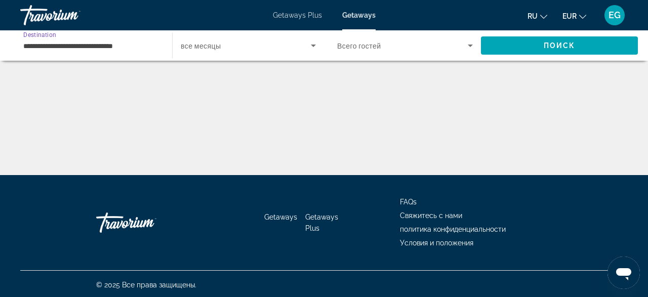
click at [214, 53] on div "Search widget" at bounding box center [248, 45] width 135 height 28
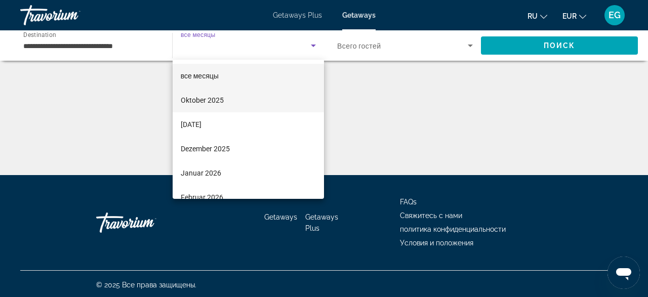
scroll to position [67, 0]
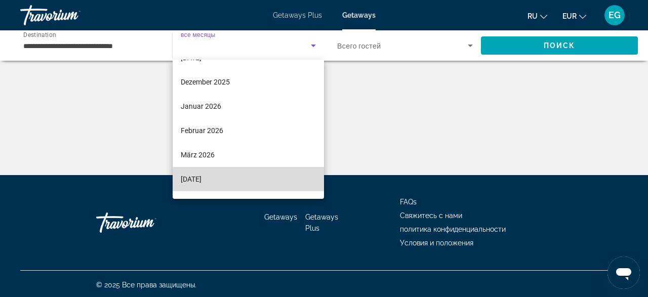
click at [250, 175] on mat-option "[DATE]" at bounding box center [248, 179] width 151 height 24
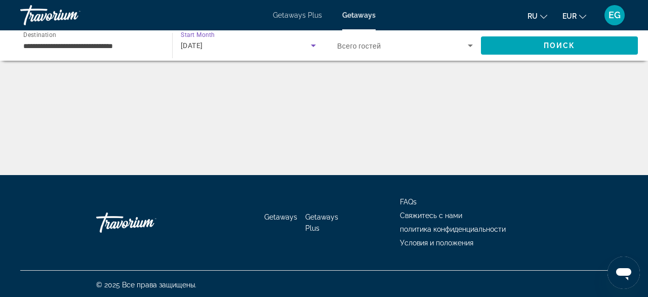
click at [385, 52] on div "Search widget" at bounding box center [405, 45] width 136 height 28
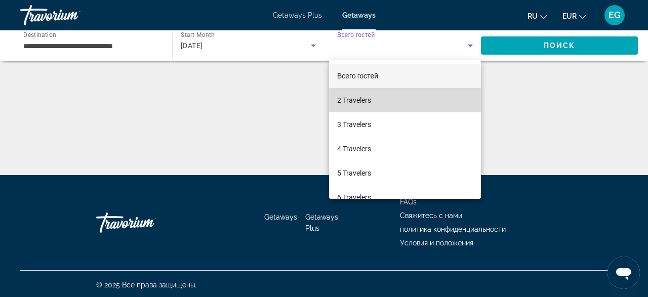
click at [371, 102] on span "2 Travelers" at bounding box center [354, 100] width 34 height 12
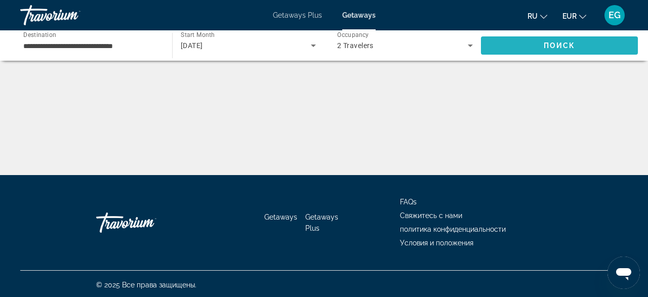
click at [565, 36] on span "Search" at bounding box center [559, 45] width 157 height 24
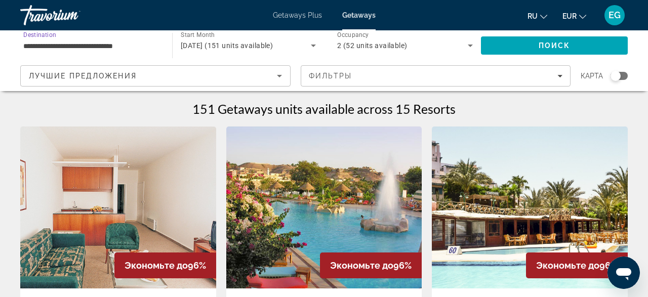
click at [145, 43] on input "**********" at bounding box center [91, 46] width 136 height 12
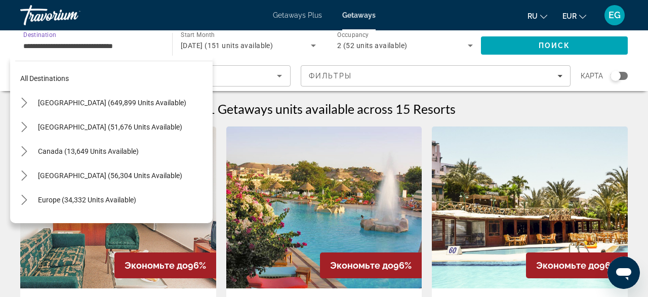
scroll to position [230, 0]
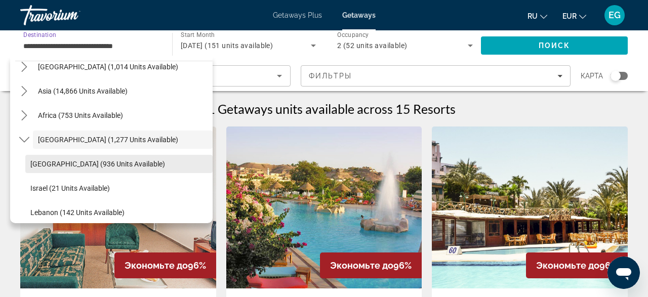
click at [104, 163] on span "[GEOGRAPHIC_DATA] (936 units available)" at bounding box center [97, 164] width 135 height 8
type input "**********"
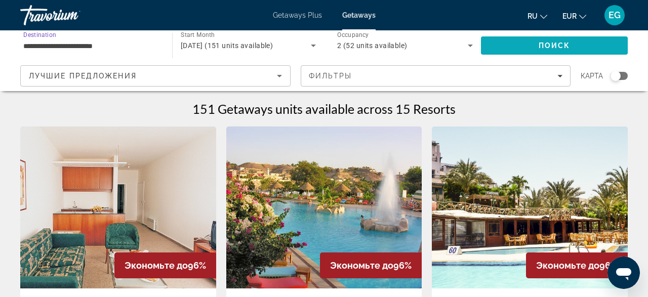
click at [609, 41] on span "Search" at bounding box center [554, 45] width 147 height 24
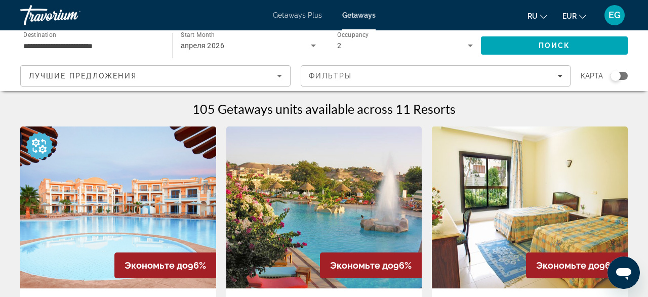
click at [287, 14] on span "Getaways Plus" at bounding box center [297, 15] width 49 height 8
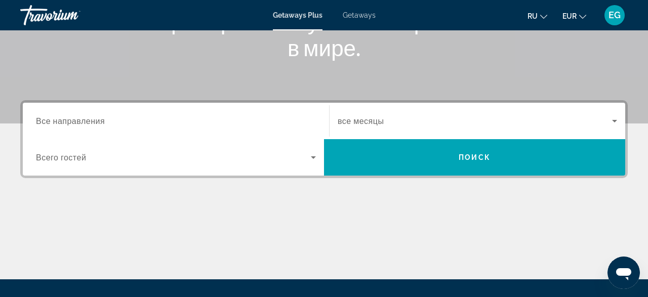
click at [149, 116] on input "Destination Все направления" at bounding box center [176, 121] width 280 height 12
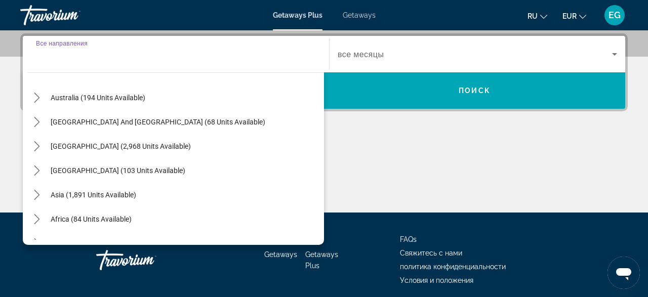
scroll to position [164, 0]
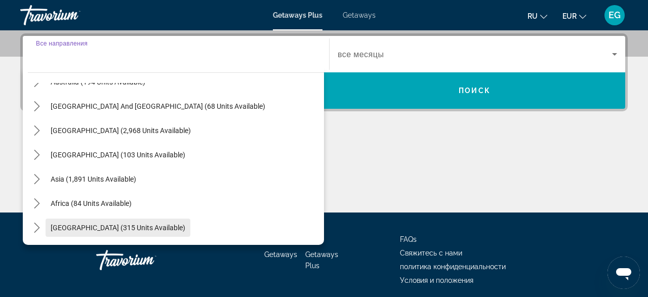
click at [145, 227] on span "[GEOGRAPHIC_DATA] (315 units available)" at bounding box center [118, 228] width 135 height 8
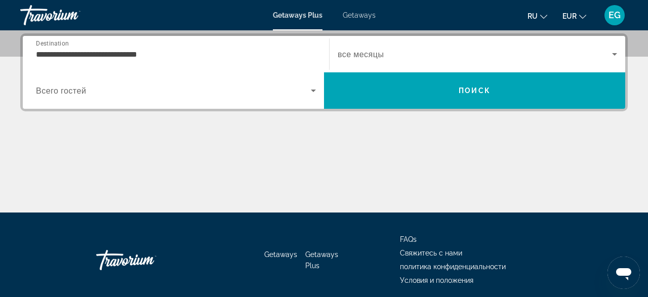
click at [237, 46] on div "**********" at bounding box center [176, 54] width 280 height 29
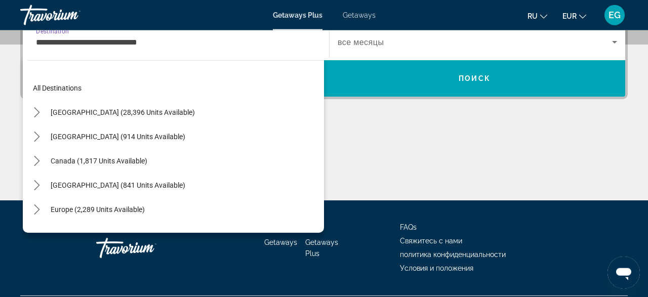
scroll to position [230, 0]
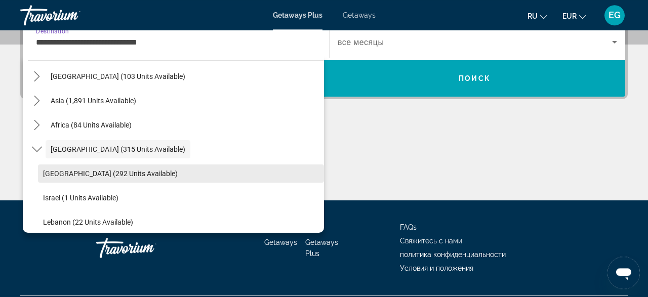
click at [122, 166] on span "Select destination: Egypt (292 units available)" at bounding box center [181, 174] width 286 height 24
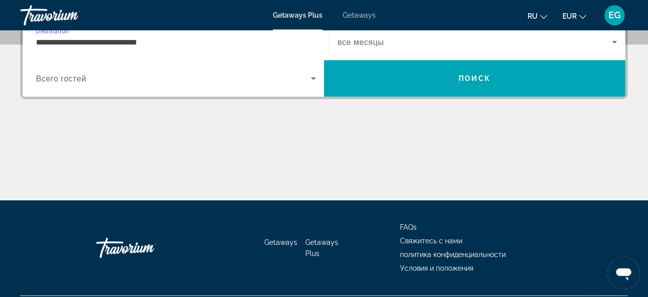
type input "**********"
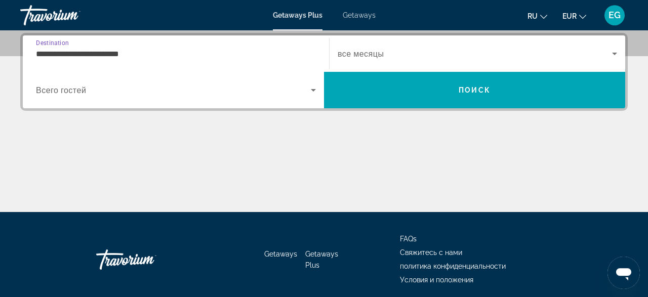
scroll to position [247, 0]
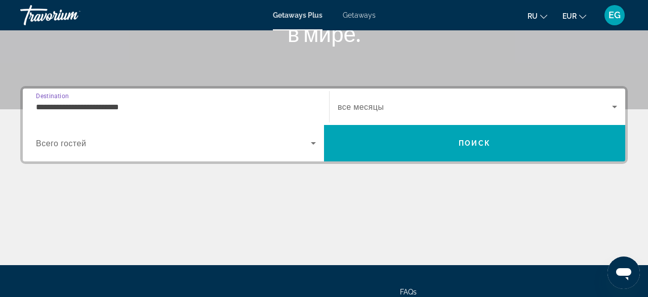
click at [221, 138] on span "Search widget" at bounding box center [173, 143] width 275 height 12
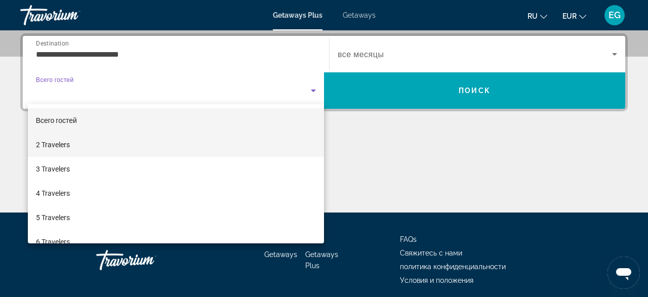
click at [182, 150] on mat-option "2 Travelers" at bounding box center [176, 145] width 296 height 24
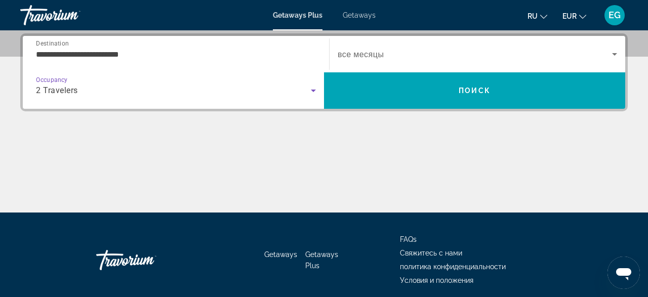
click at [411, 51] on span "Search widget" at bounding box center [475, 54] width 275 height 12
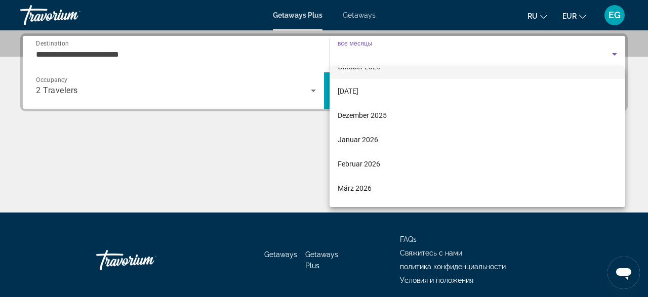
scroll to position [67, 0]
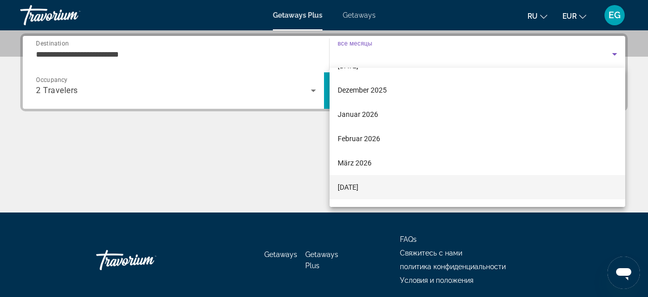
click at [413, 184] on mat-option "[DATE]" at bounding box center [478, 187] width 296 height 24
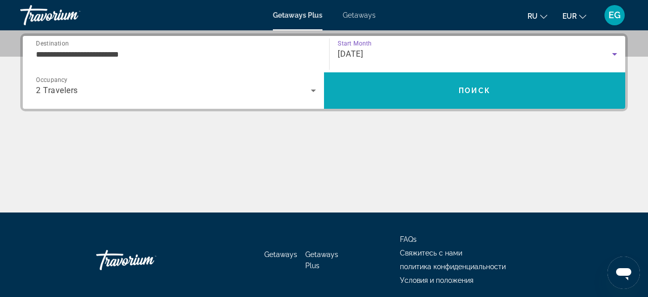
click at [429, 92] on span "Search" at bounding box center [474, 91] width 301 height 24
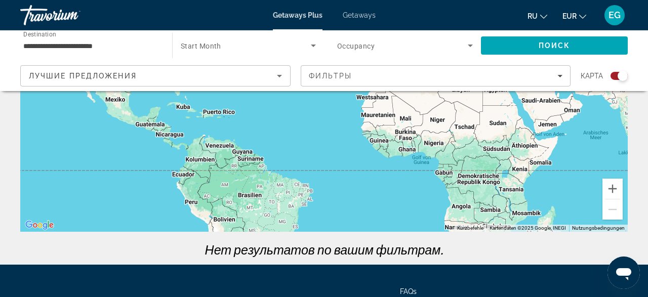
scroll to position [106, 0]
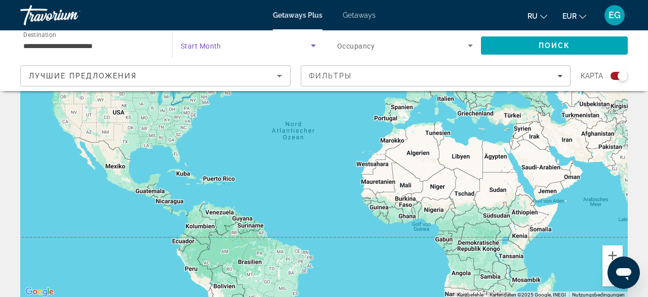
click at [235, 47] on span "Search widget" at bounding box center [246, 46] width 130 height 12
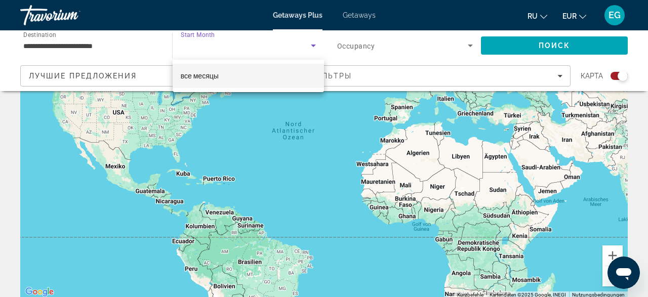
click at [310, 44] on div at bounding box center [324, 148] width 648 height 297
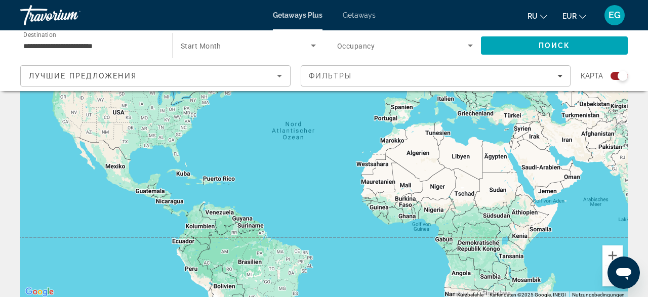
click at [312, 45] on icon "Search widget" at bounding box center [313, 46] width 12 height 12
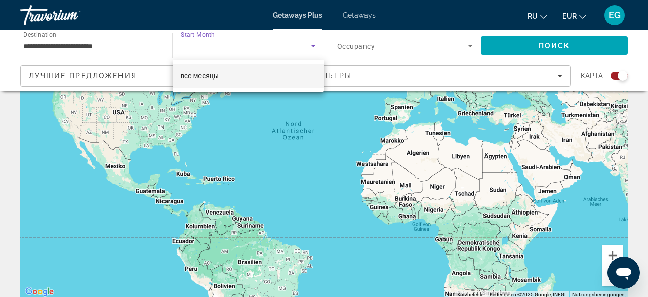
click at [238, 47] on div at bounding box center [324, 148] width 648 height 297
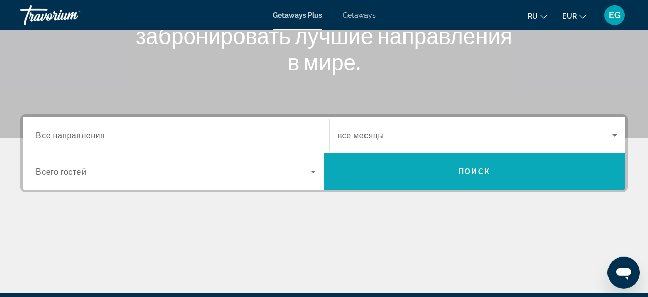
scroll to position [211, 0]
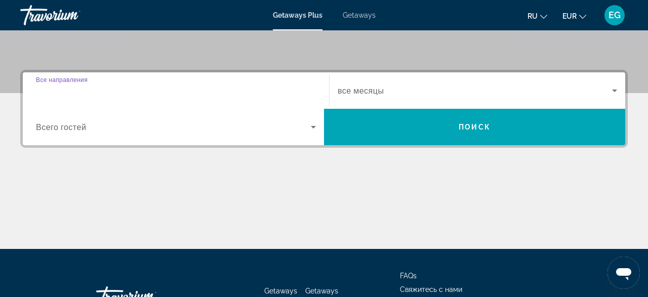
click at [134, 96] on input "Destination Все направления" at bounding box center [176, 91] width 280 height 12
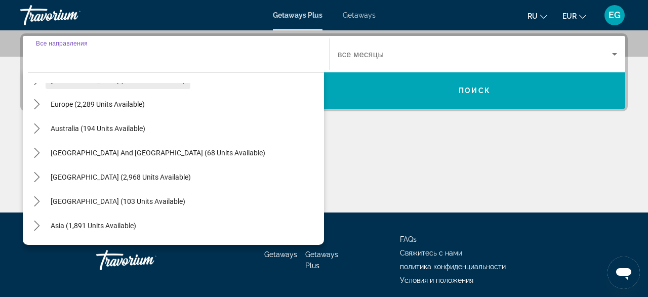
scroll to position [164, 0]
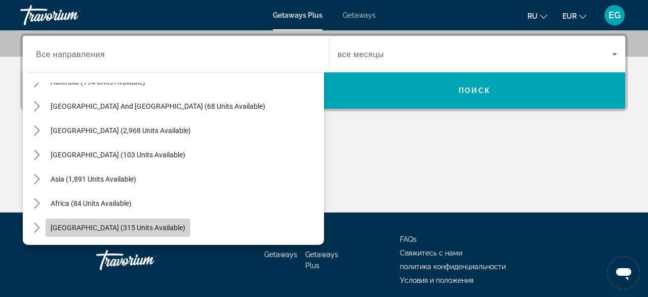
click at [128, 226] on span "[GEOGRAPHIC_DATA] (315 units available)" at bounding box center [118, 228] width 135 height 8
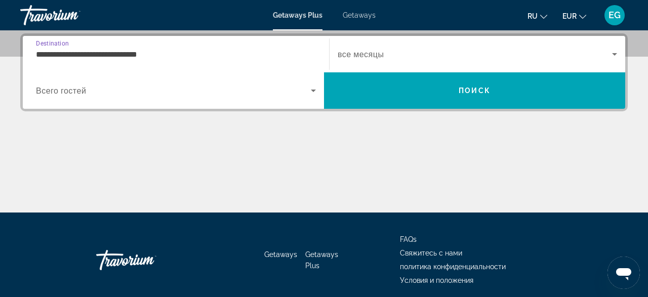
click at [203, 50] on input "**********" at bounding box center [176, 55] width 280 height 12
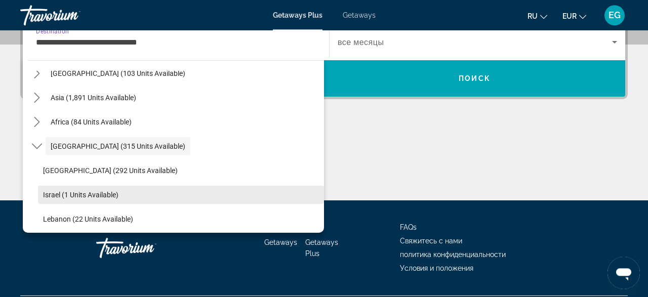
scroll to position [237, 0]
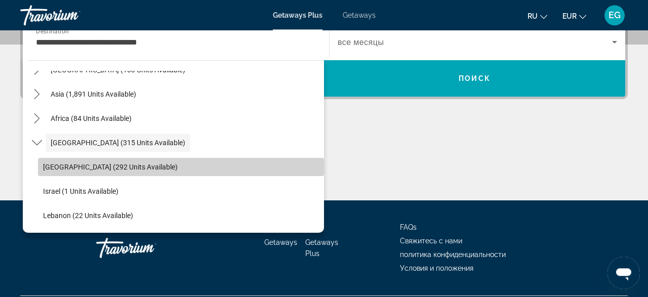
click at [127, 172] on span "Select destination: Egypt (292 units available)" at bounding box center [181, 167] width 286 height 24
type input "**********"
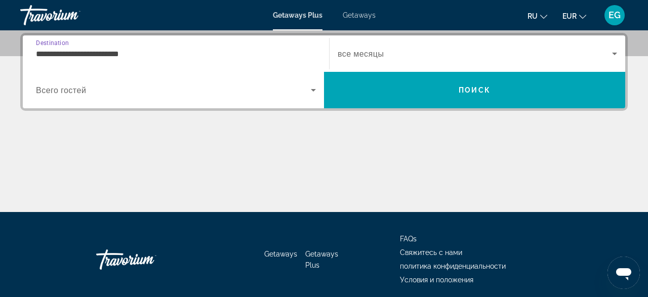
scroll to position [247, 0]
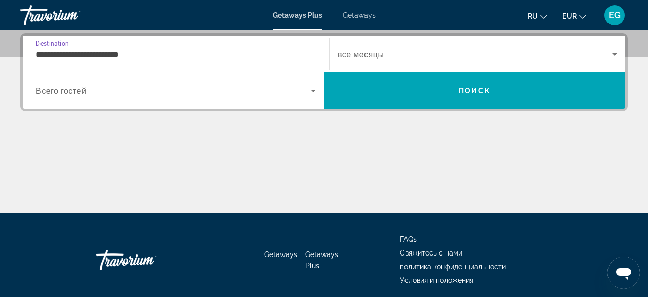
click at [136, 86] on span "Search widget" at bounding box center [173, 91] width 275 height 12
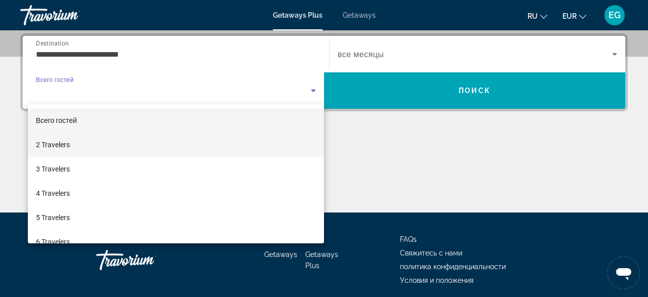
click at [103, 145] on mat-option "2 Travelers" at bounding box center [176, 145] width 296 height 24
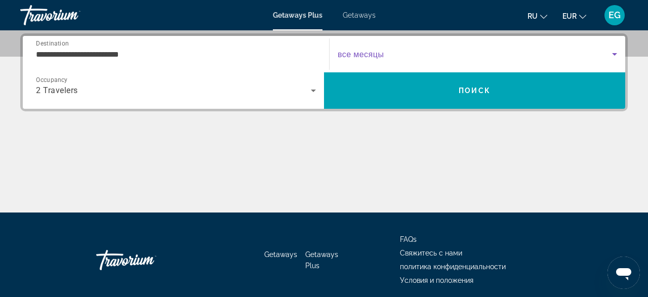
click at [449, 51] on span "Search widget" at bounding box center [475, 54] width 275 height 12
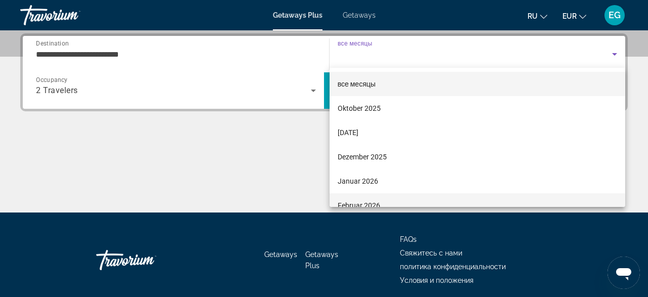
scroll to position [67, 0]
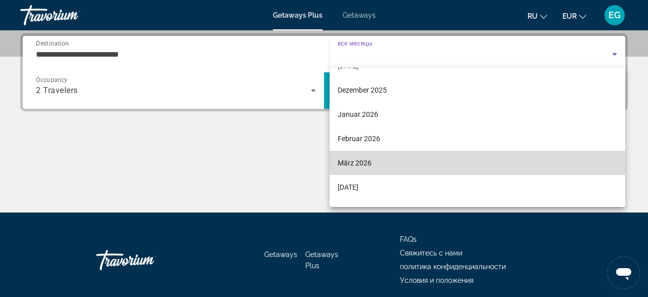
click at [399, 156] on mat-option "März 2026" at bounding box center [478, 163] width 296 height 24
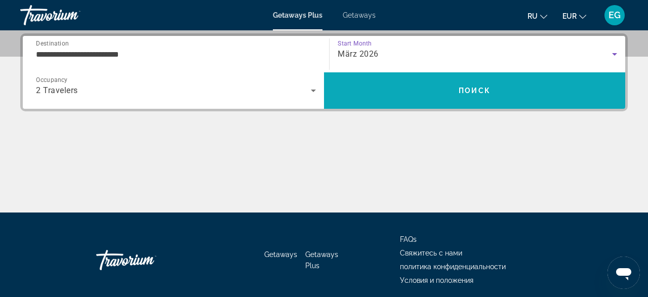
click at [407, 90] on span "Search" at bounding box center [474, 91] width 301 height 24
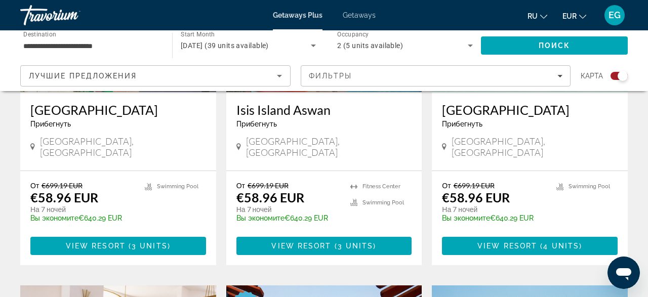
scroll to position [527, 0]
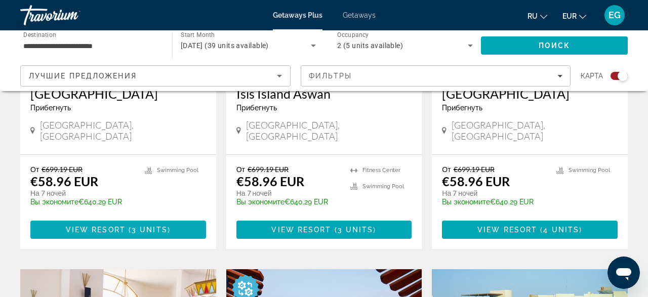
click at [147, 218] on span "Main content" at bounding box center [118, 230] width 176 height 24
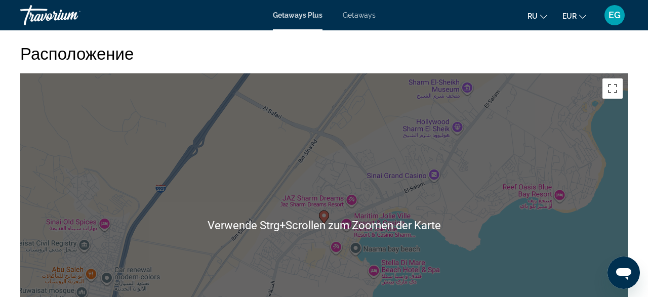
scroll to position [1054, 0]
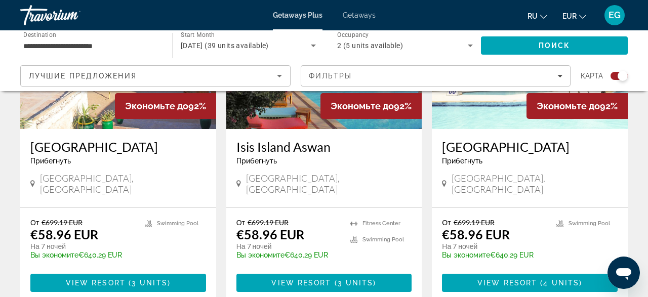
scroll to position [474, 0]
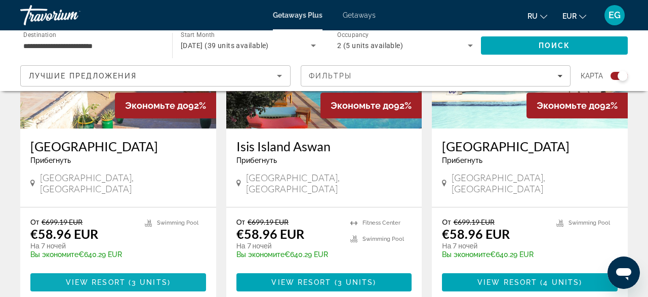
click at [162, 271] on span "Main content" at bounding box center [118, 283] width 176 height 24
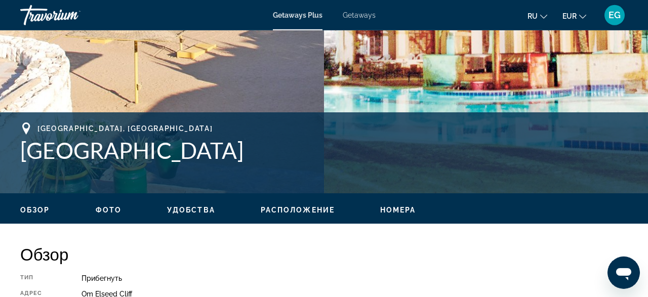
scroll to position [316, 0]
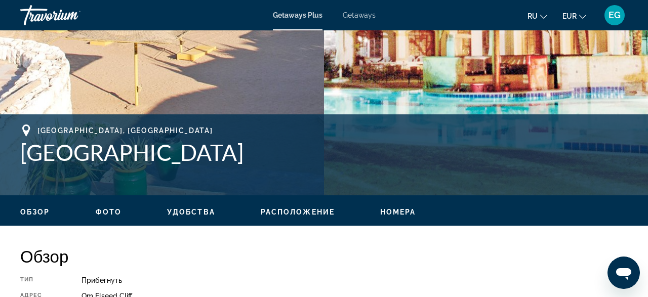
drag, startPoint x: 188, startPoint y: 157, endPoint x: 21, endPoint y: 156, distance: 167.7
click at [21, 156] on h1 "[GEOGRAPHIC_DATA]" at bounding box center [324, 152] width 608 height 26
copy h1 "[GEOGRAPHIC_DATA]"
click at [220, 119] on div "[GEOGRAPHIC_DATA], [GEOGRAPHIC_DATA] [GEOGRAPHIC_DATA] [GEOGRAPHIC_DATA] Om Els…" at bounding box center [324, 154] width 648 height 81
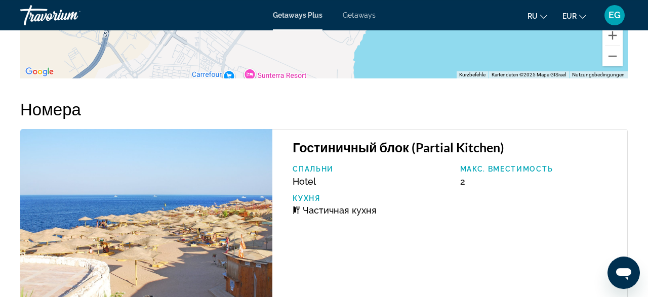
scroll to position [1580, 0]
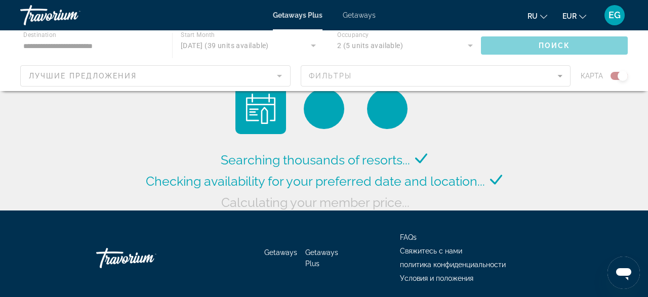
click at [364, 13] on span "Getaways" at bounding box center [359, 15] width 33 height 8
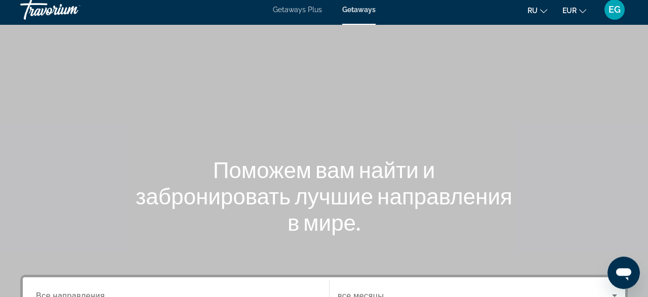
scroll to position [158, 0]
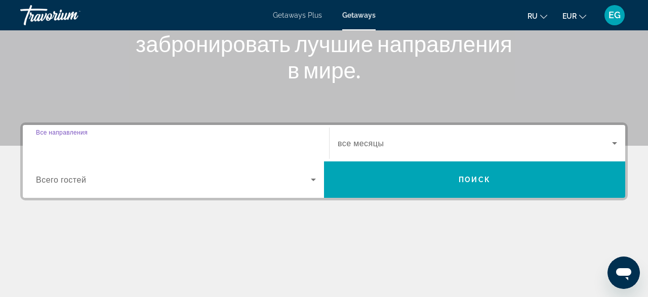
click at [198, 146] on input "Destination Все направления" at bounding box center [176, 144] width 280 height 12
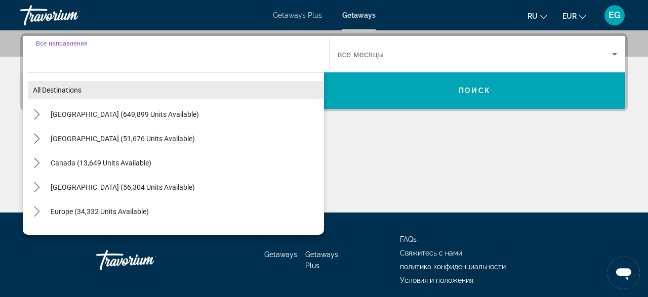
scroll to position [247, 0]
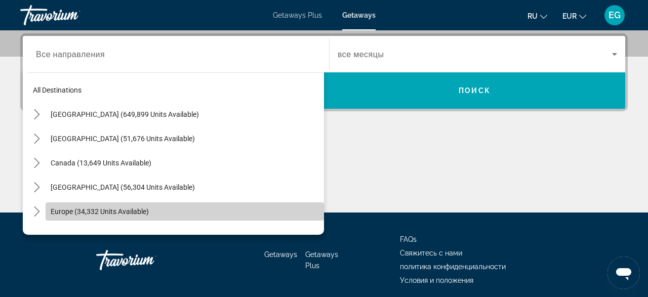
click at [185, 213] on span "Select destination: Europe (34,332 units available)" at bounding box center [185, 212] width 279 height 24
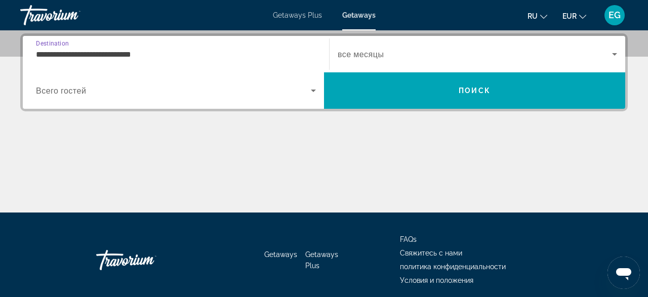
click at [224, 95] on span "Search widget" at bounding box center [173, 91] width 275 height 12
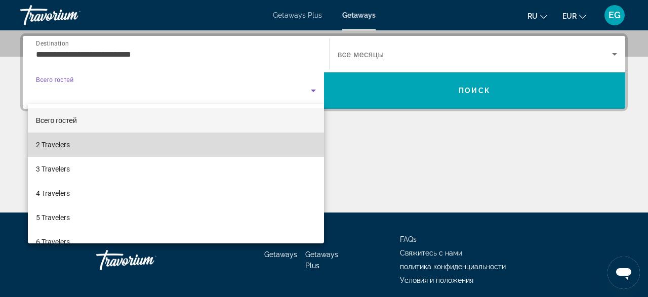
click at [202, 150] on mat-option "2 Travelers" at bounding box center [176, 145] width 296 height 24
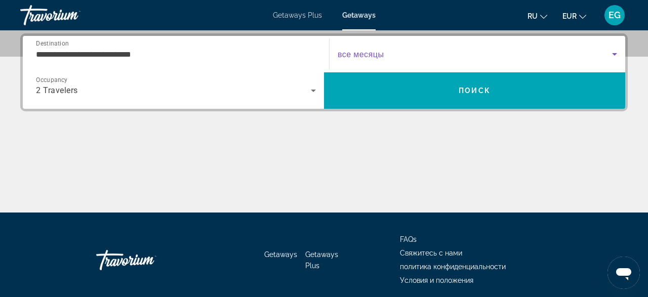
click at [444, 53] on span "Search widget" at bounding box center [475, 54] width 275 height 12
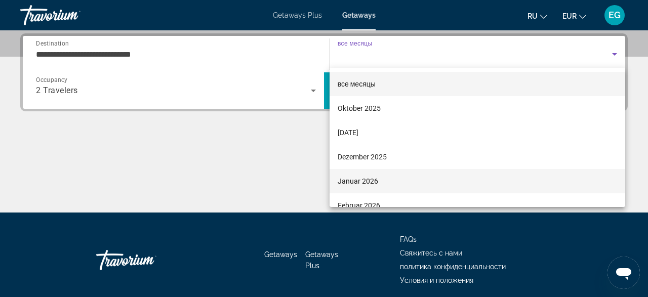
scroll to position [67, 0]
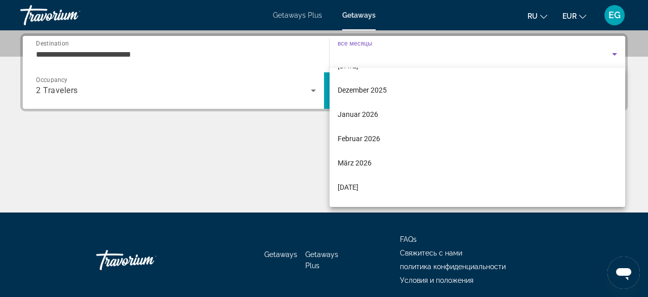
click at [205, 55] on div at bounding box center [324, 148] width 648 height 297
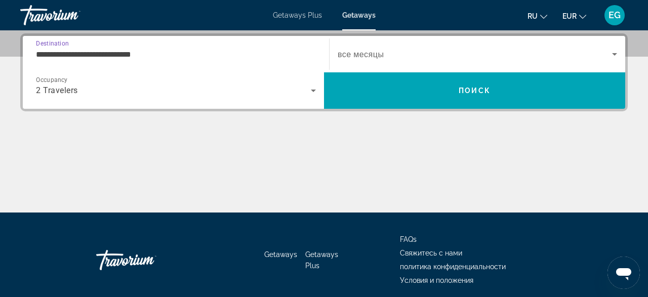
click at [200, 49] on input "**********" at bounding box center [176, 55] width 280 height 12
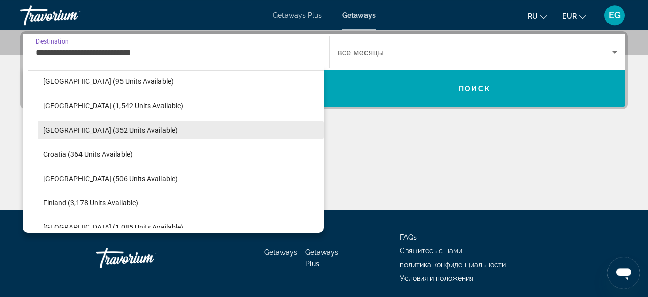
scroll to position [178, 0]
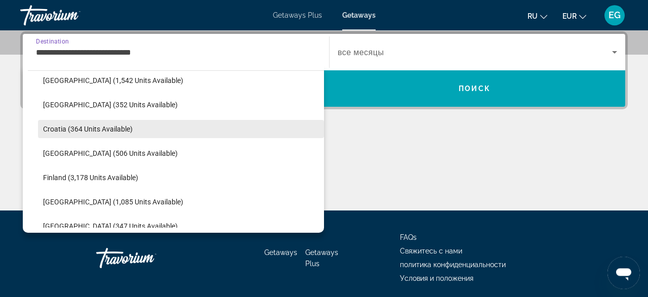
click at [128, 130] on span "Croatia (364 units available)" at bounding box center [88, 129] width 90 height 8
type input "**********"
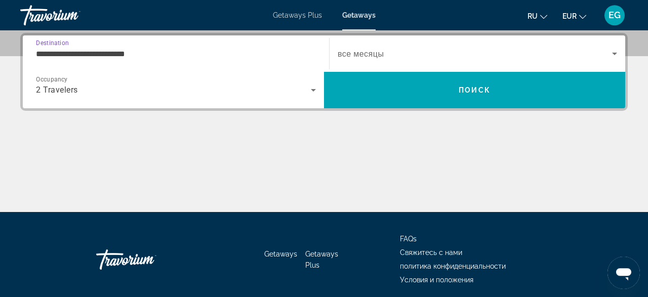
scroll to position [247, 0]
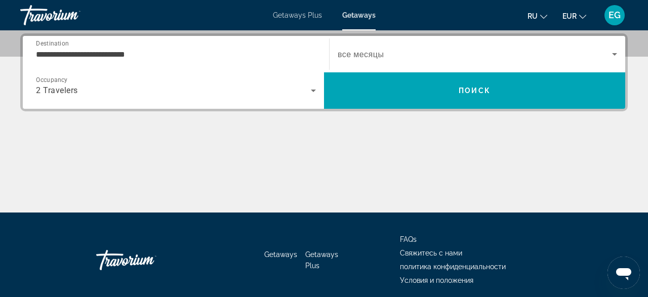
click at [381, 53] on span "все месяцы" at bounding box center [361, 55] width 46 height 10
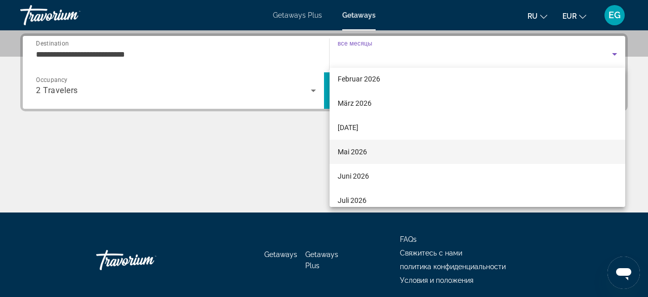
scroll to position [134, 0]
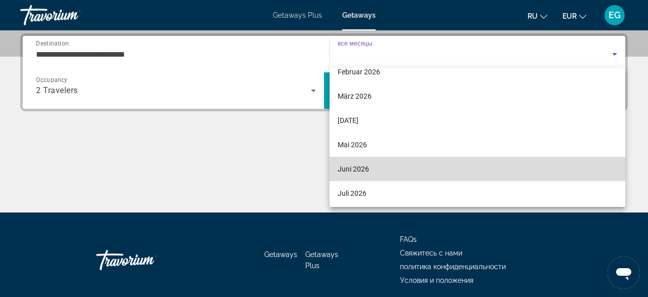
click at [378, 169] on mat-option "Juni 2026" at bounding box center [478, 169] width 296 height 24
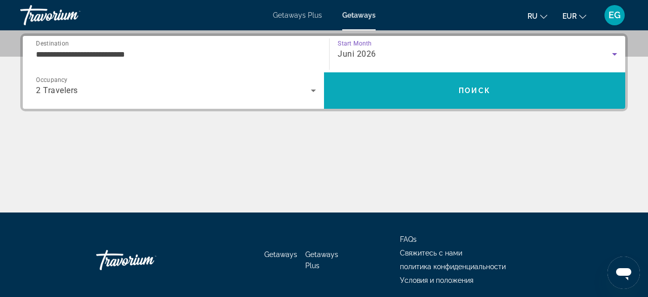
click at [451, 82] on span "Search" at bounding box center [474, 91] width 301 height 24
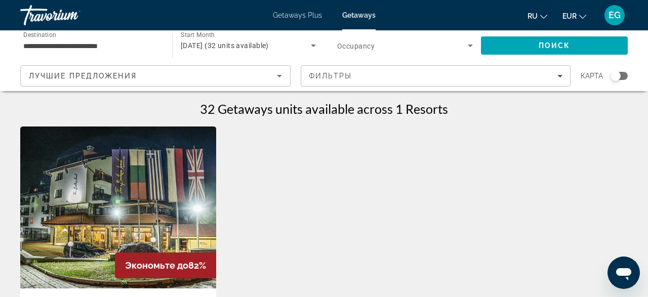
click at [230, 47] on span "[DATE] (32 units available)" at bounding box center [225, 46] width 88 height 8
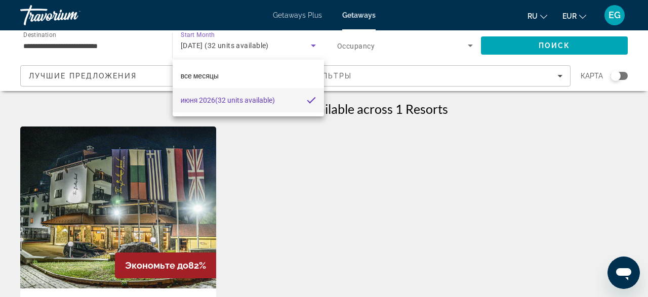
click at [230, 46] on div at bounding box center [324, 148] width 648 height 297
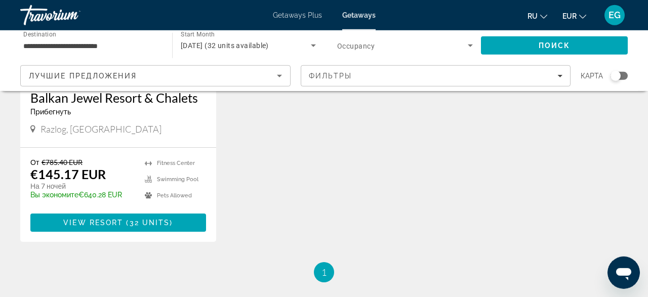
scroll to position [263, 0]
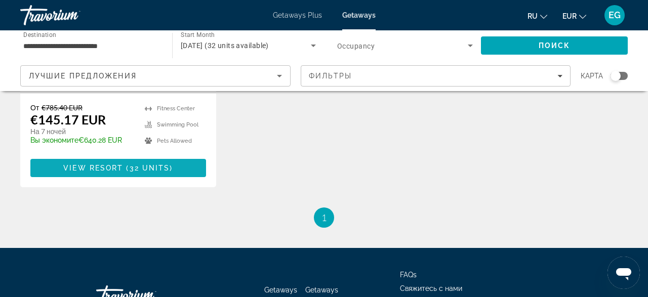
click at [89, 171] on span "View Resort" at bounding box center [93, 168] width 60 height 8
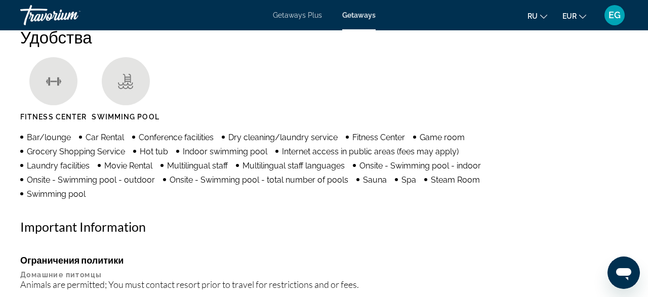
scroll to position [948, 0]
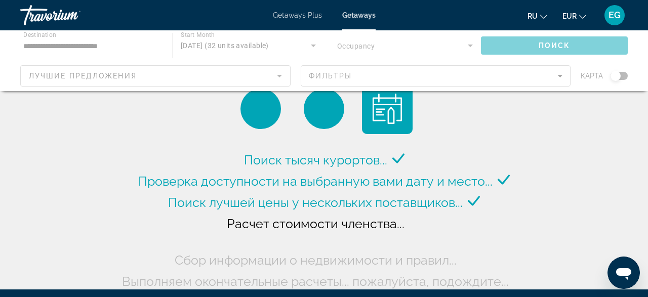
click at [84, 40] on div "Main content" at bounding box center [324, 60] width 648 height 61
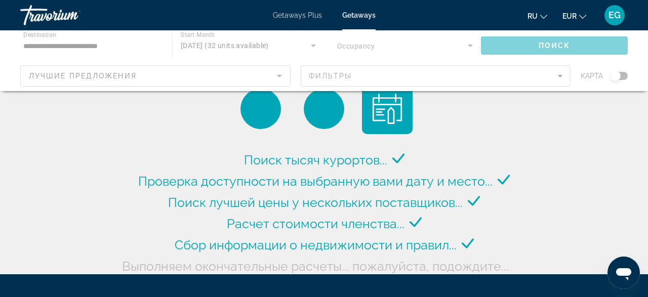
click at [299, 15] on span "Getaways Plus" at bounding box center [297, 15] width 49 height 8
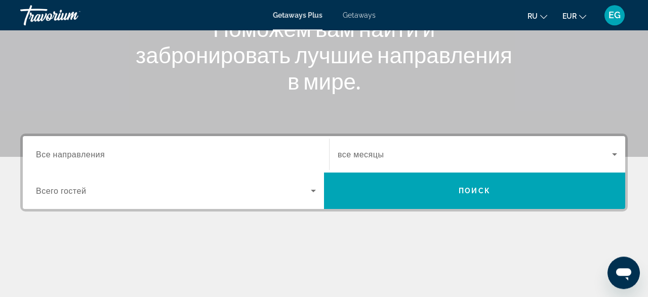
scroll to position [158, 0]
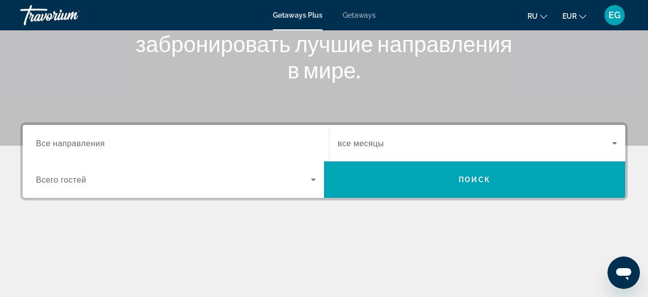
click at [104, 139] on span "Все направления" at bounding box center [70, 143] width 69 height 10
click at [104, 139] on input "Destination Все направления" at bounding box center [176, 144] width 280 height 12
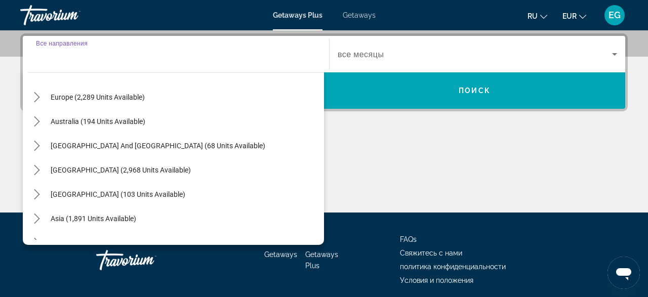
scroll to position [105, 0]
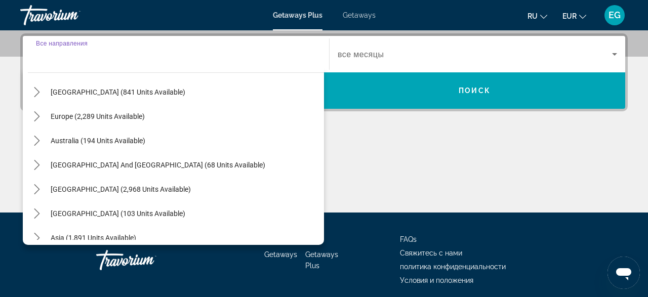
click at [154, 117] on div "Europe (2,289 units available)" at bounding box center [176, 116] width 296 height 24
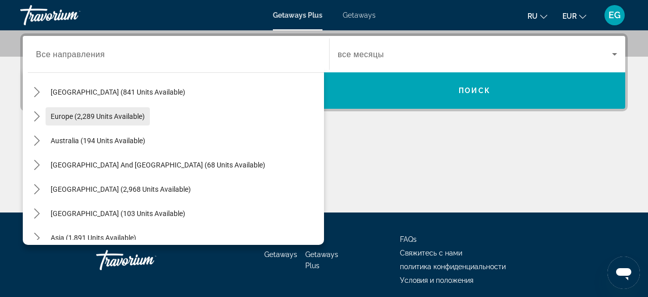
click at [131, 117] on span "Europe (2,289 units available)" at bounding box center [98, 116] width 94 height 8
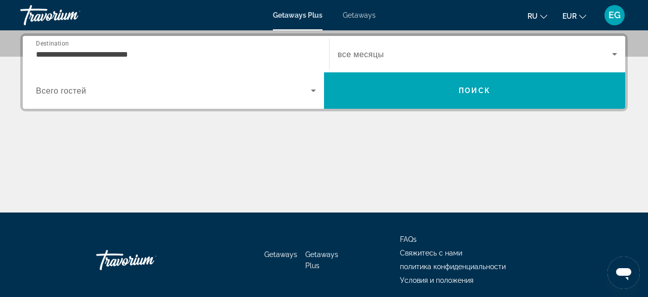
click at [255, 99] on div "Search widget" at bounding box center [176, 90] width 280 height 28
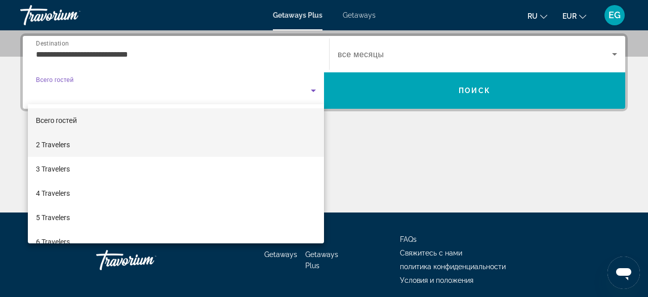
click at [206, 148] on mat-option "2 Travelers" at bounding box center [176, 145] width 296 height 24
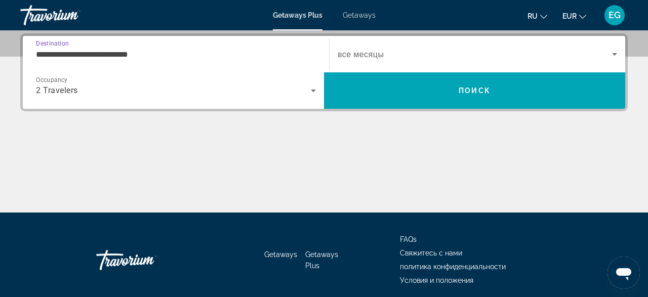
click at [241, 56] on input "**********" at bounding box center [176, 55] width 280 height 12
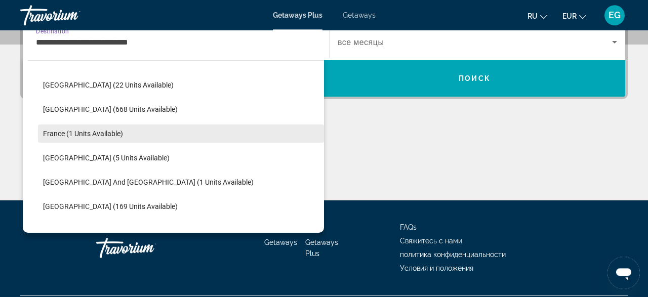
scroll to position [178, 0]
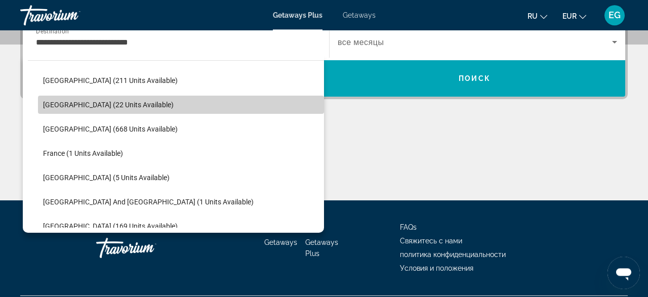
click at [156, 108] on span "Select destination: Denmark (22 units available)" at bounding box center [181, 105] width 286 height 24
type input "**********"
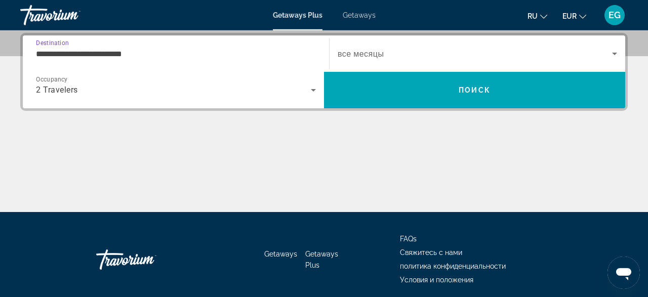
scroll to position [247, 0]
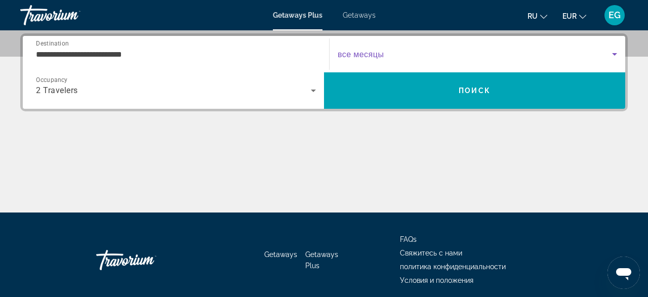
click at [443, 54] on span "Search widget" at bounding box center [475, 54] width 275 height 12
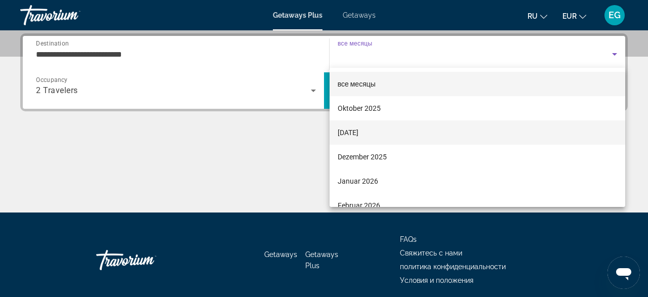
click at [359, 133] on span "[DATE]" at bounding box center [348, 133] width 21 height 12
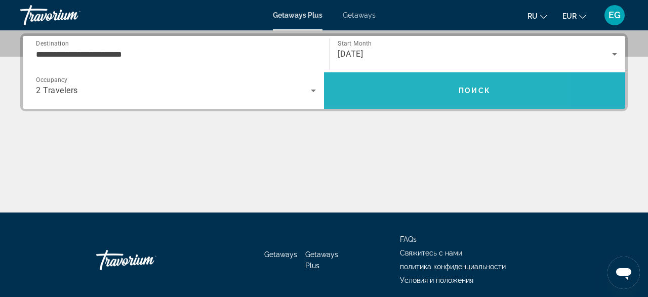
click at [406, 85] on span "Search" at bounding box center [474, 91] width 301 height 24
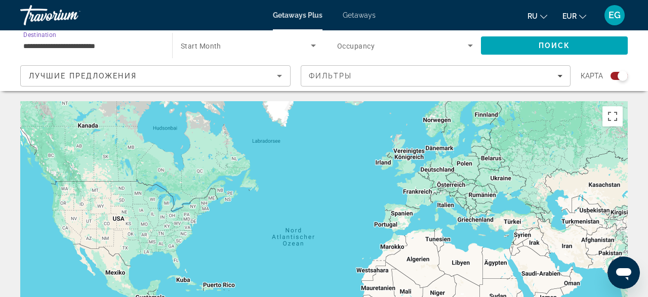
click at [133, 47] on input "**********" at bounding box center [91, 46] width 136 height 12
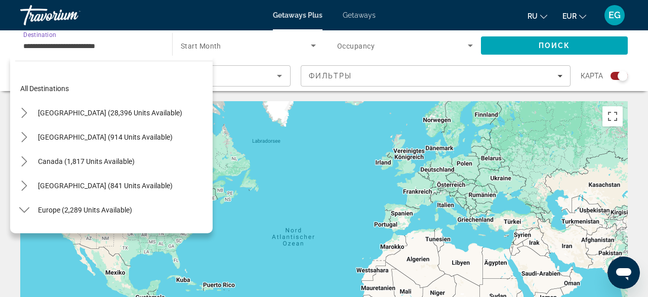
scroll to position [133, 0]
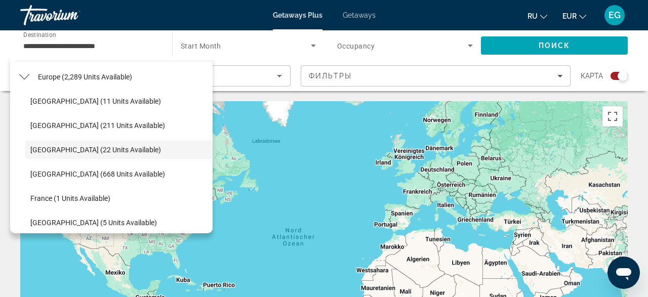
click at [418, 52] on div "Search widget" at bounding box center [405, 45] width 136 height 28
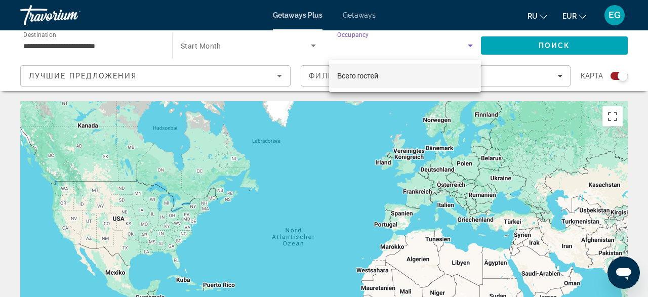
click at [235, 55] on div at bounding box center [324, 148] width 648 height 297
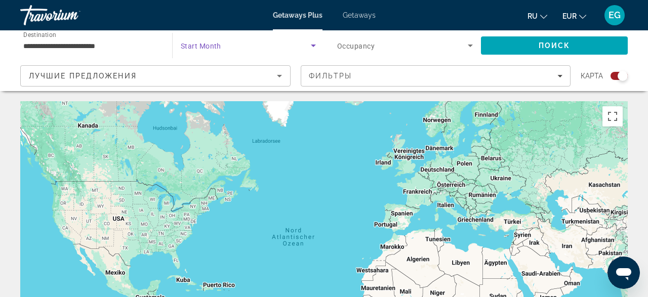
click at [237, 44] on span "Search widget" at bounding box center [246, 46] width 130 height 12
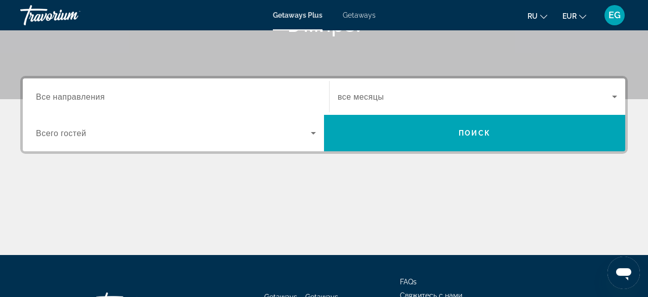
scroll to position [211, 0]
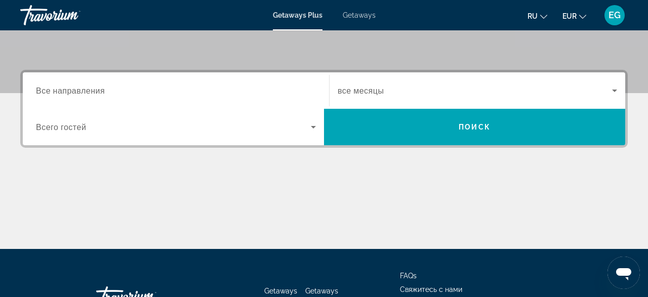
click at [202, 98] on div "Search widget" at bounding box center [176, 90] width 280 height 29
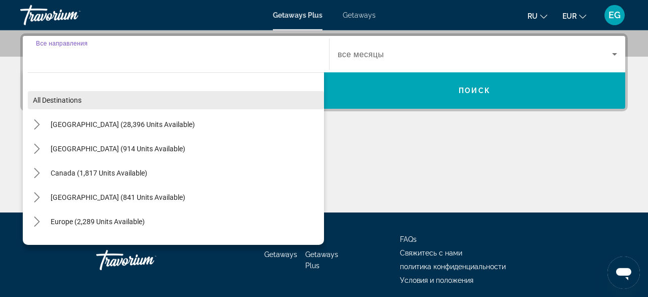
scroll to position [247, 0]
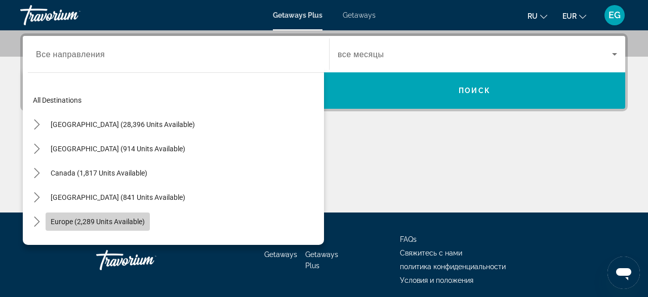
click at [129, 219] on span "Europe (2,289 units available)" at bounding box center [98, 222] width 94 height 8
type input "**********"
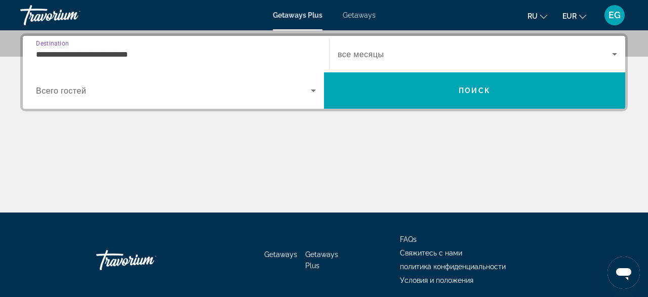
click at [172, 52] on input "**********" at bounding box center [176, 55] width 280 height 12
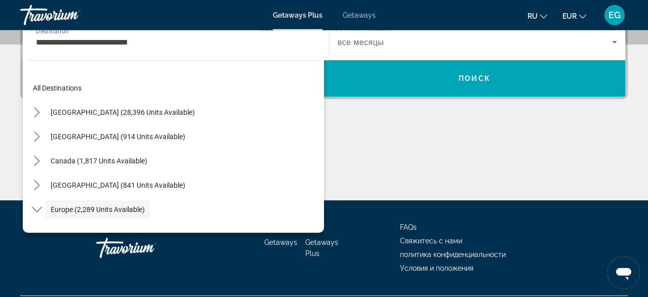
scroll to position [60, 0]
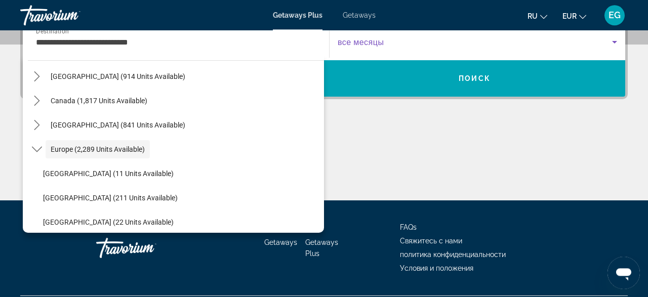
click at [401, 42] on span "Search widget" at bounding box center [475, 42] width 275 height 12
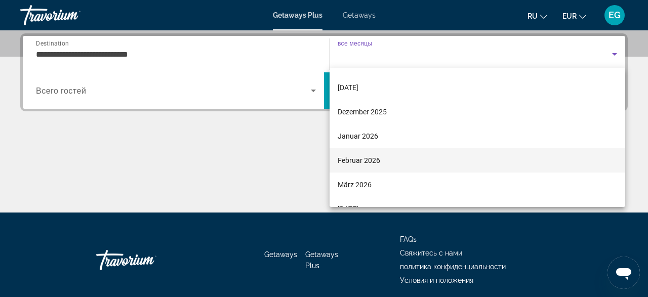
scroll to position [67, 0]
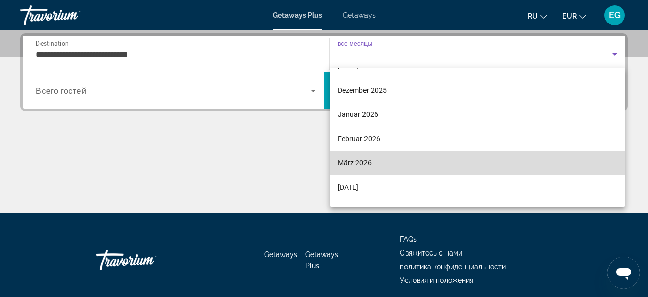
click at [384, 168] on mat-option "März 2026" at bounding box center [478, 163] width 296 height 24
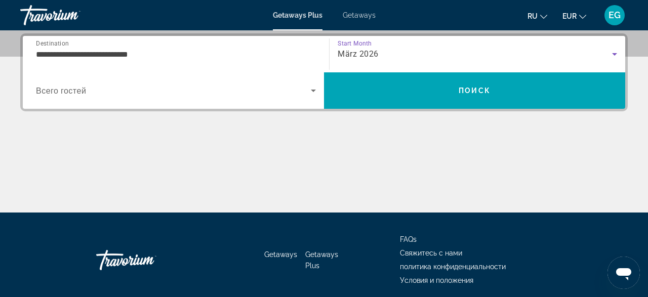
click at [131, 86] on span "Search widget" at bounding box center [173, 91] width 275 height 12
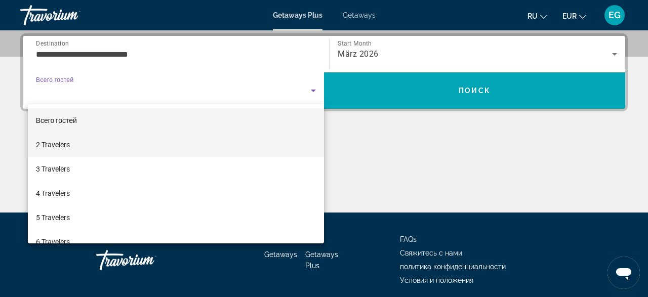
drag, startPoint x: 103, startPoint y: 149, endPoint x: 217, endPoint y: 132, distance: 115.3
click at [103, 150] on mat-option "2 Travelers" at bounding box center [176, 145] width 296 height 24
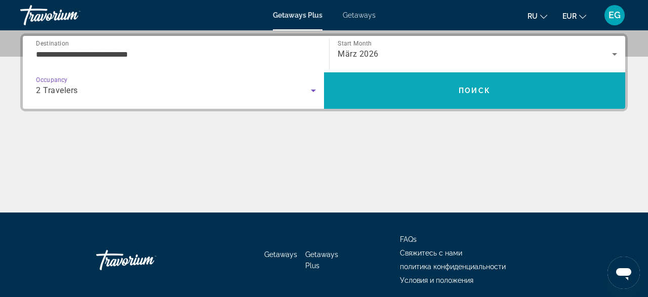
click at [371, 93] on span "Search" at bounding box center [474, 91] width 301 height 24
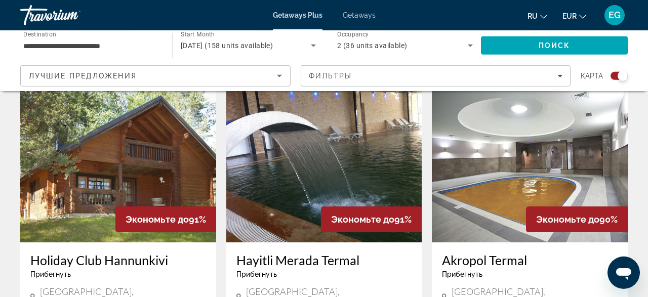
scroll to position [1685, 0]
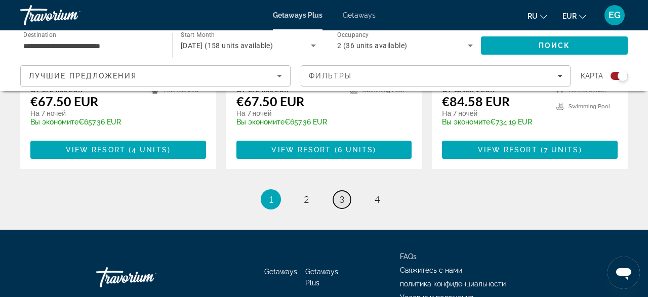
click at [345, 191] on link "page 3" at bounding box center [342, 200] width 18 height 18
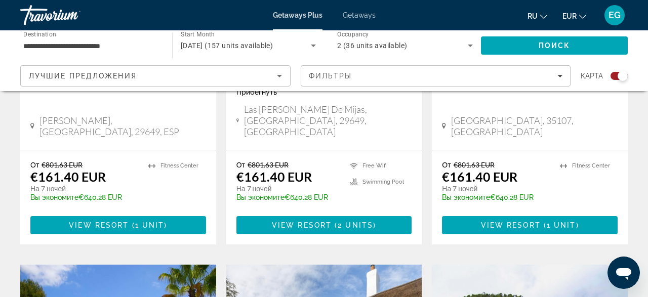
scroll to position [580, 0]
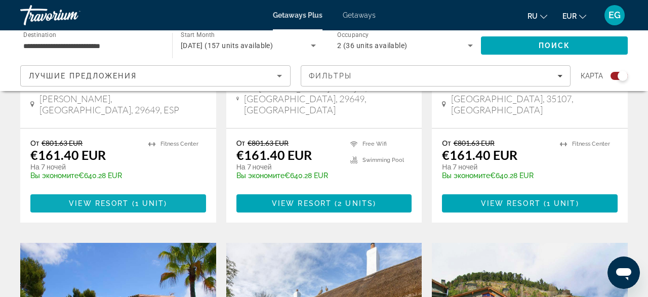
click at [102, 191] on span "Main content" at bounding box center [118, 203] width 176 height 24
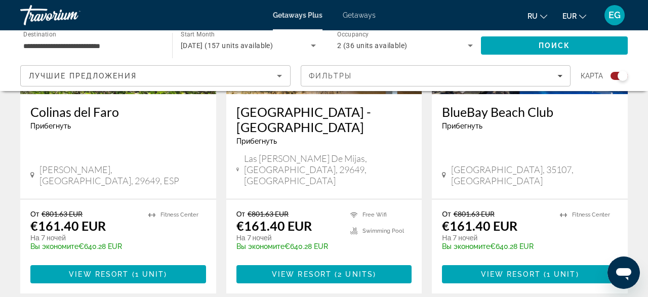
scroll to position [527, 0]
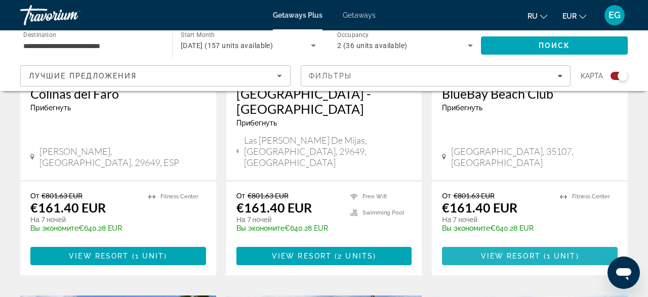
click at [535, 244] on span "Main content" at bounding box center [530, 256] width 176 height 24
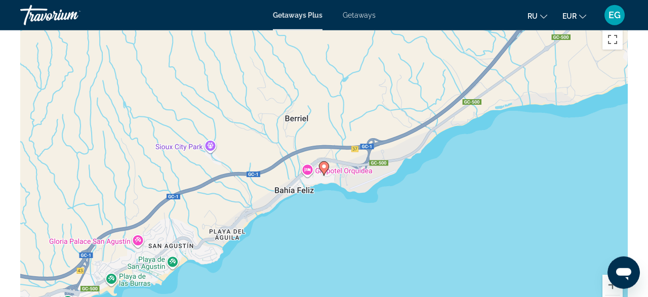
scroll to position [1528, 0]
